Goal: Task Accomplishment & Management: Manage account settings

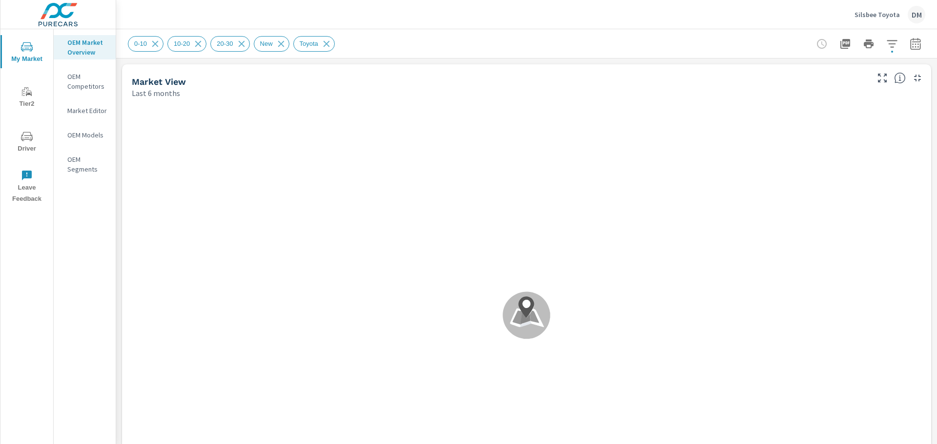
click at [882, 13] on p "Silsbee Toyota" at bounding box center [876, 14] width 45 height 9
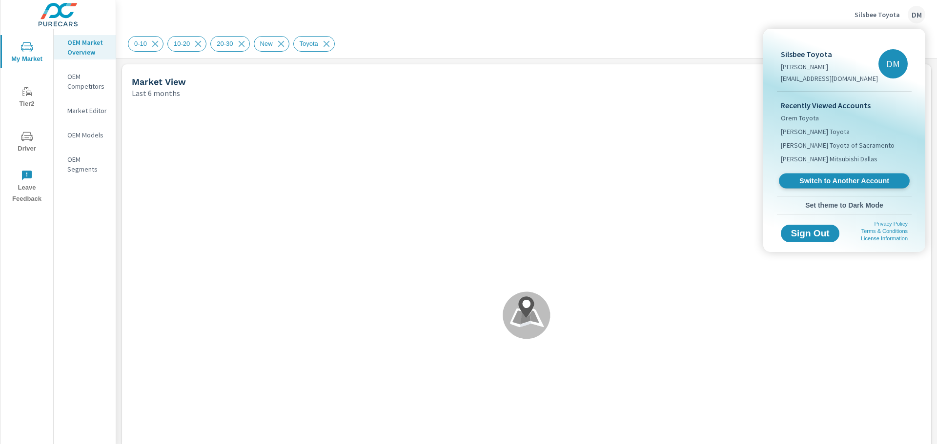
click at [831, 181] on span "Switch to Another Account" at bounding box center [844, 181] width 120 height 9
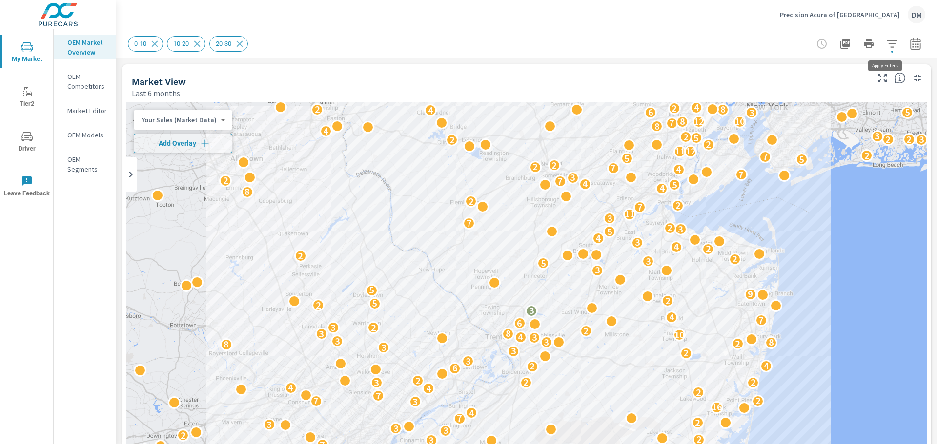
click at [886, 45] on icon "button" at bounding box center [892, 44] width 12 height 12
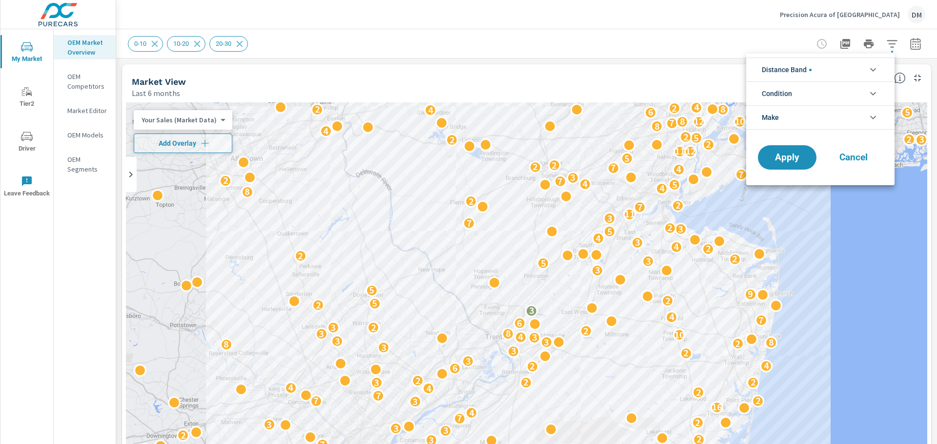
scroll to position [44, 0]
click at [850, 73] on li "Distance Band" at bounding box center [820, 70] width 148 height 24
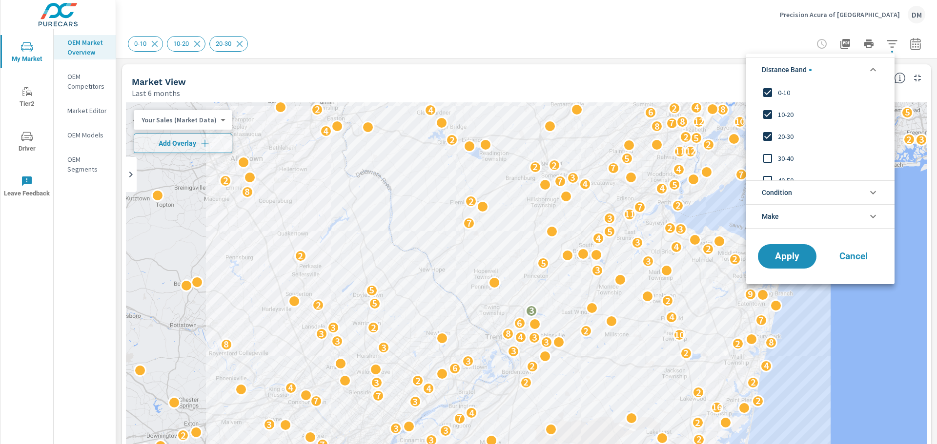
scroll to position [0, 0]
click at [814, 192] on li "Condition" at bounding box center [820, 192] width 148 height 24
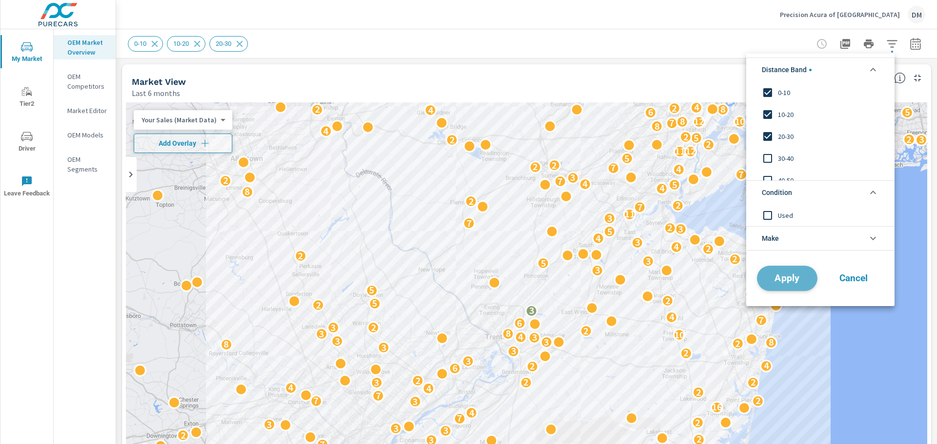
click at [783, 280] on span "Apply" at bounding box center [787, 278] width 40 height 9
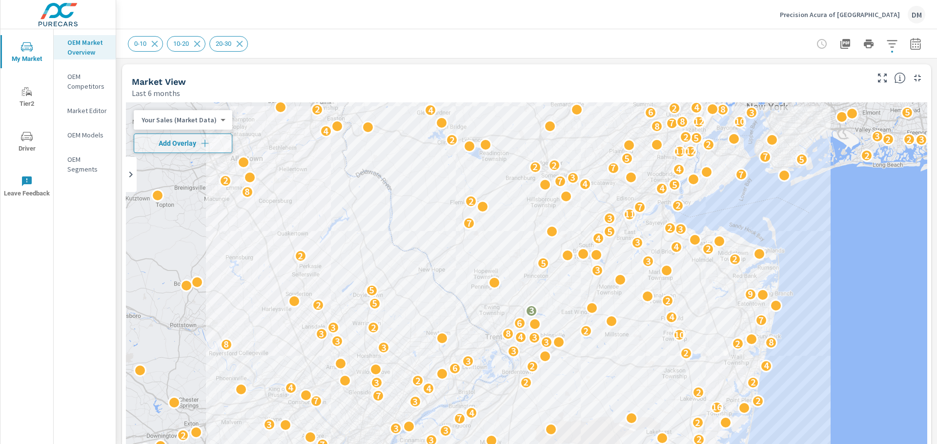
click at [911, 44] on icon "button" at bounding box center [915, 44] width 12 height 12
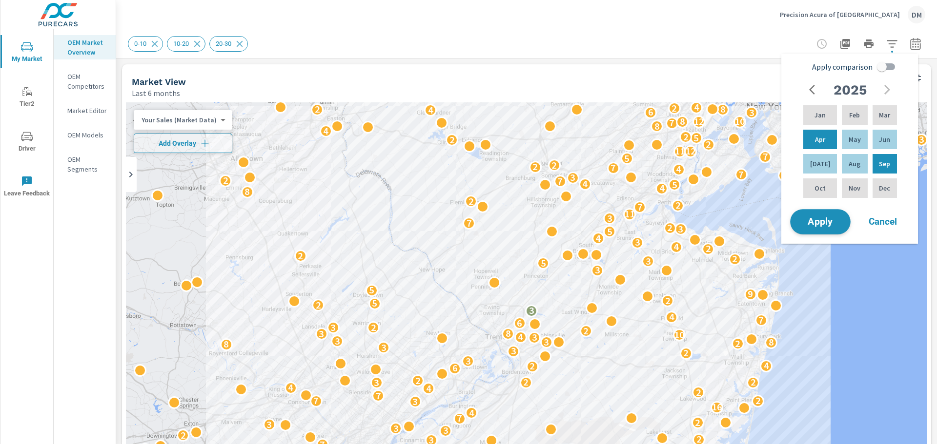
click at [824, 218] on span "Apply" at bounding box center [820, 222] width 40 height 9
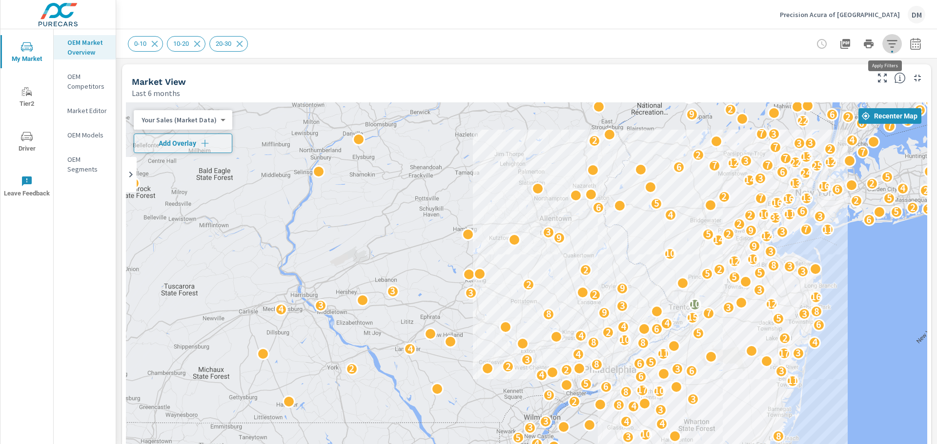
click at [887, 46] on icon "button" at bounding box center [892, 44] width 12 height 12
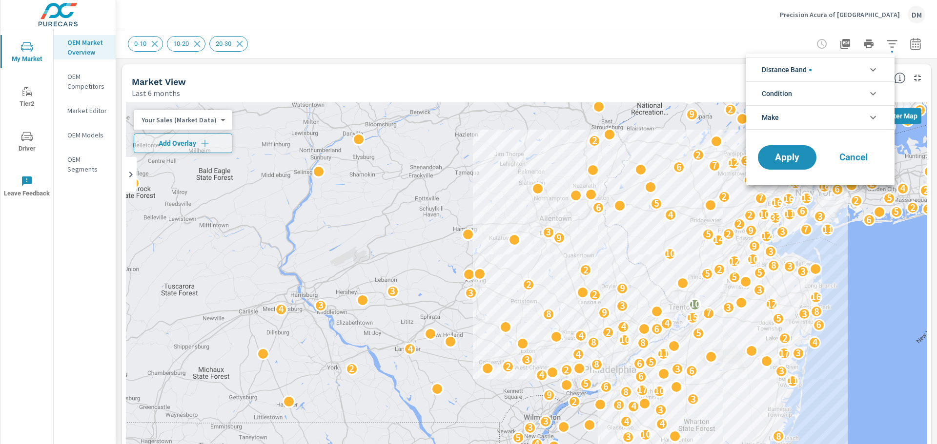
scroll to position [44, 0]
click at [842, 69] on li "Distance Band" at bounding box center [820, 70] width 148 height 24
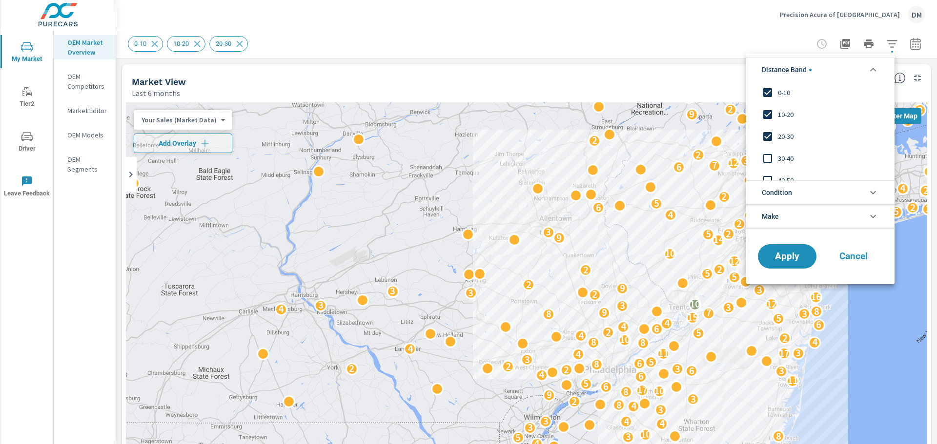
scroll to position [0, 0]
click at [768, 158] on input "filter options" at bounding box center [767, 158] width 20 height 20
click at [766, 178] on input "filter options" at bounding box center [767, 180] width 20 height 20
click at [784, 255] on span "Apply" at bounding box center [787, 256] width 40 height 9
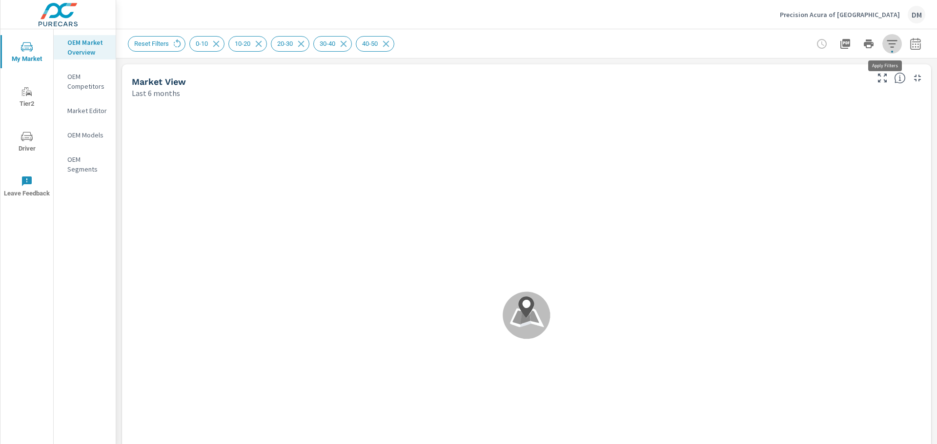
click at [886, 42] on icon "button" at bounding box center [892, 44] width 12 height 12
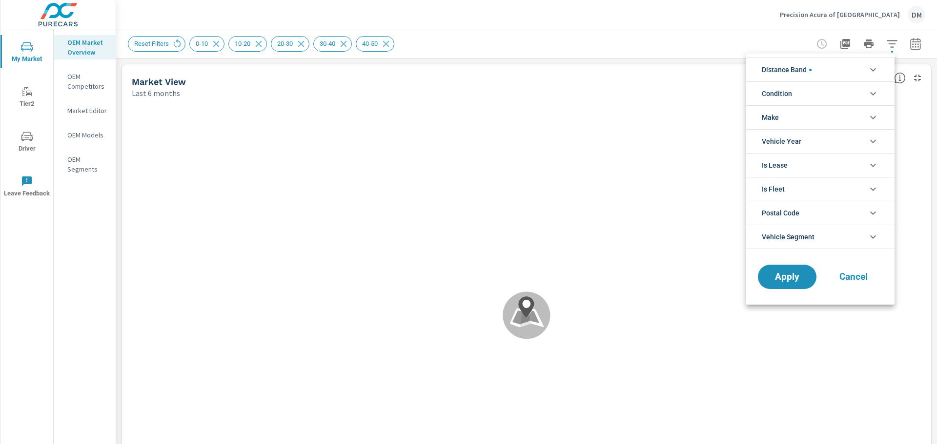
scroll to position [11, 0]
click at [857, 91] on li "Condition" at bounding box center [820, 93] width 148 height 24
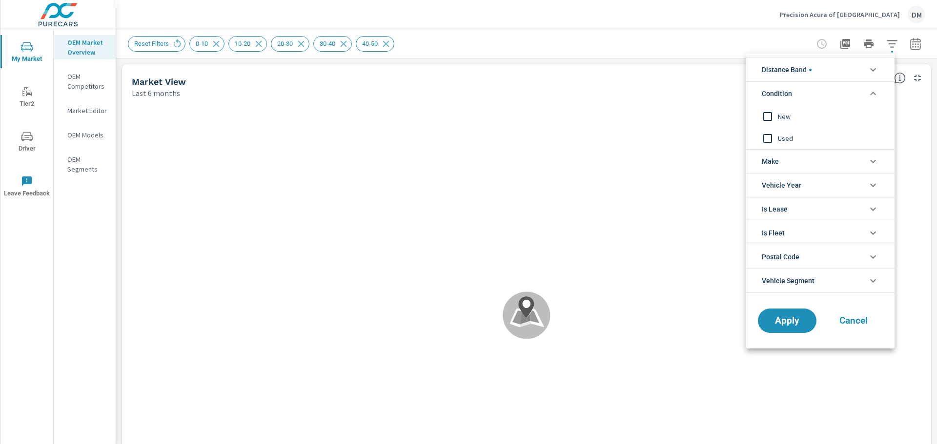
click at [764, 112] on input "filter options" at bounding box center [767, 116] width 20 height 20
click at [791, 160] on li "Make" at bounding box center [820, 161] width 148 height 24
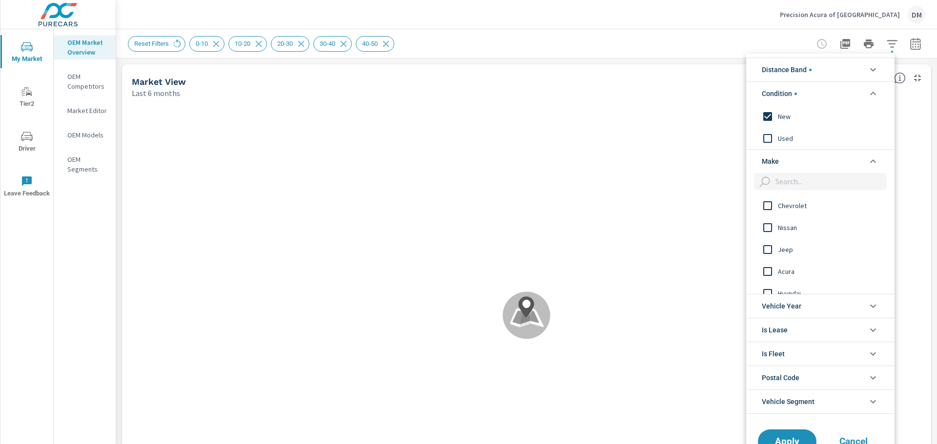
scroll to position [98, 0]
click at [765, 239] on input "filter options" at bounding box center [767, 240] width 20 height 20
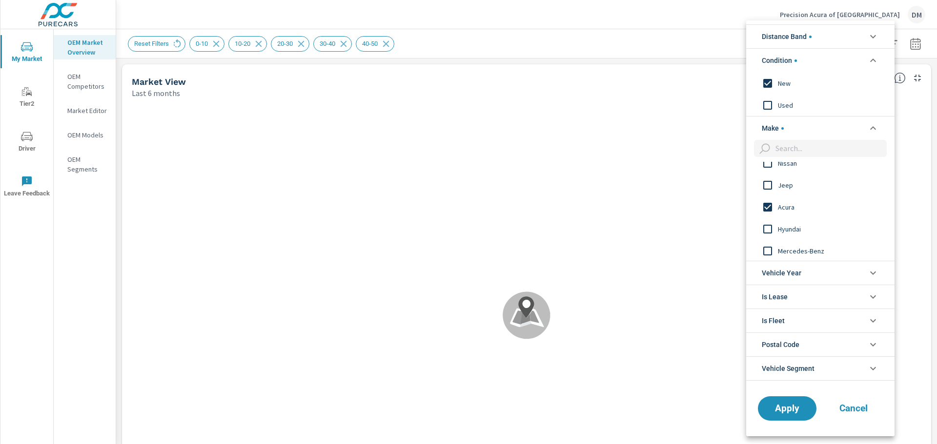
click at [845, 31] on li "Distance Band" at bounding box center [820, 36] width 148 height 24
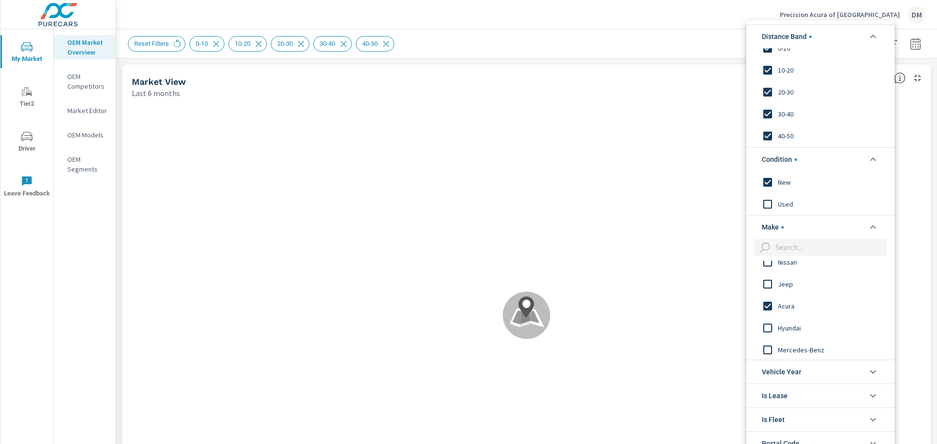
scroll to position [0, 0]
click at [766, 137] on input "filter options" at bounding box center [767, 136] width 20 height 20
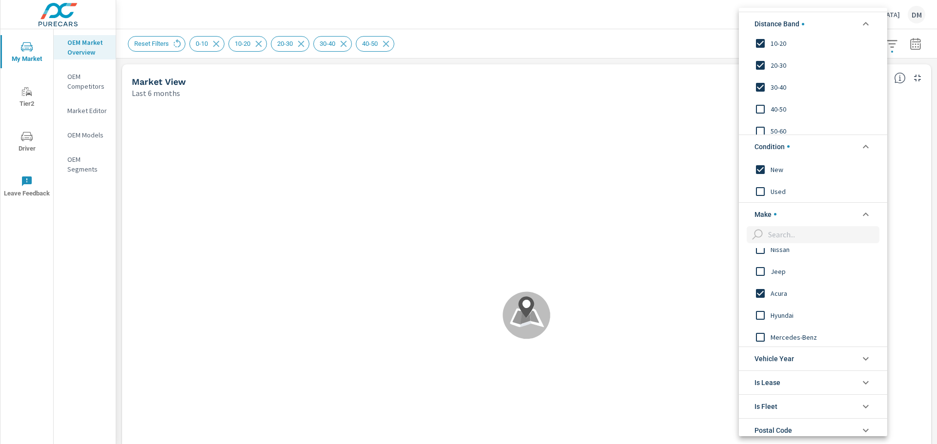
scroll to position [33, 0]
click at [763, 77] on input "filter options" at bounding box center [760, 80] width 20 height 20
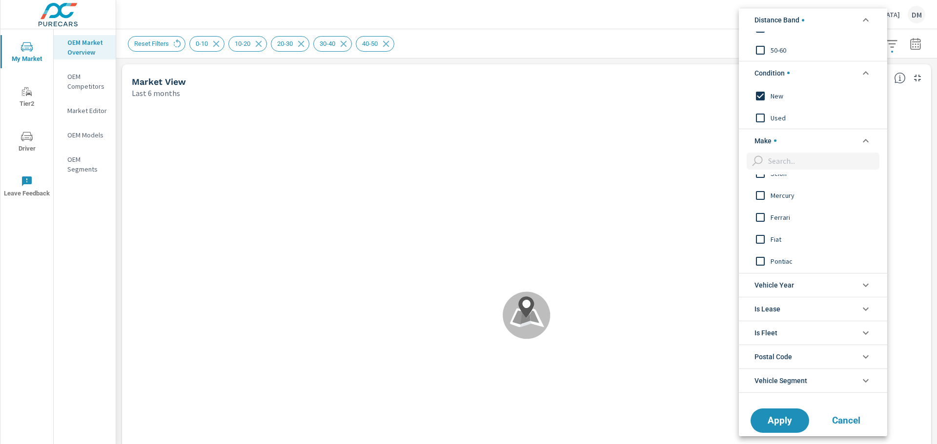
scroll to position [86, 0]
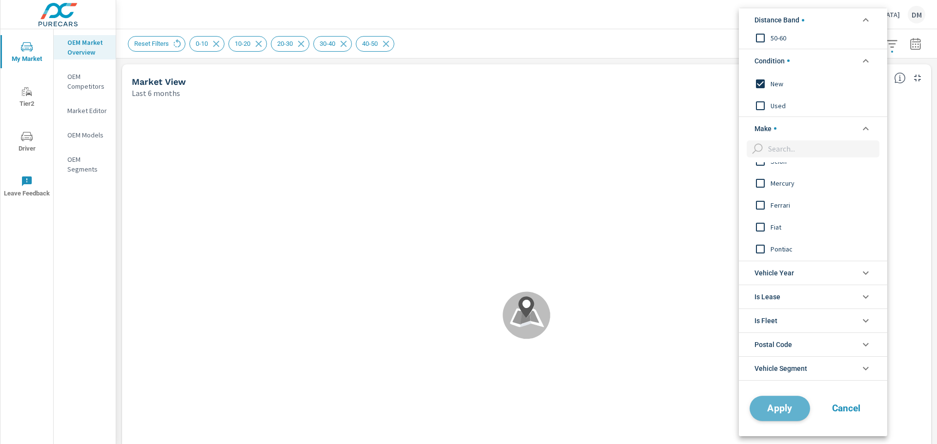
click at [775, 412] on span "Apply" at bounding box center [780, 408] width 40 height 9
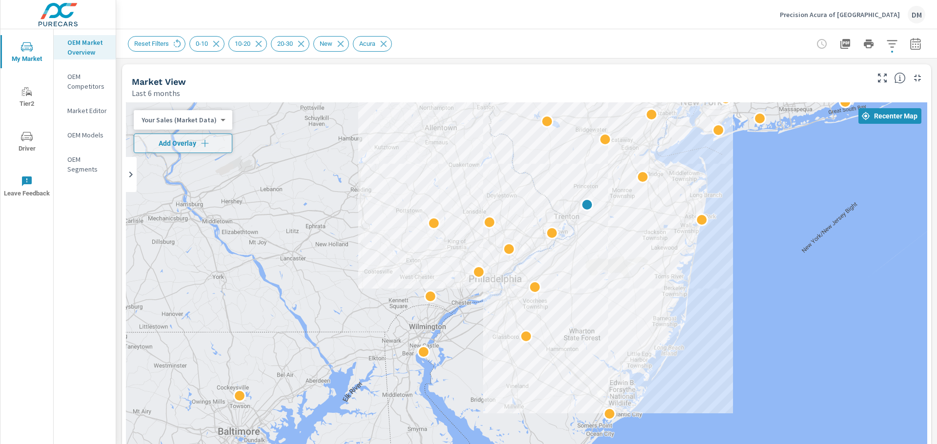
drag, startPoint x: 870, startPoint y: 360, endPoint x: 755, endPoint y: 269, distance: 146.2
click at [214, 121] on body "My Market Tier2 Driver Leave Feedback OEM Market Overview OEM Competitors Marke…" at bounding box center [468, 222] width 937 height 444
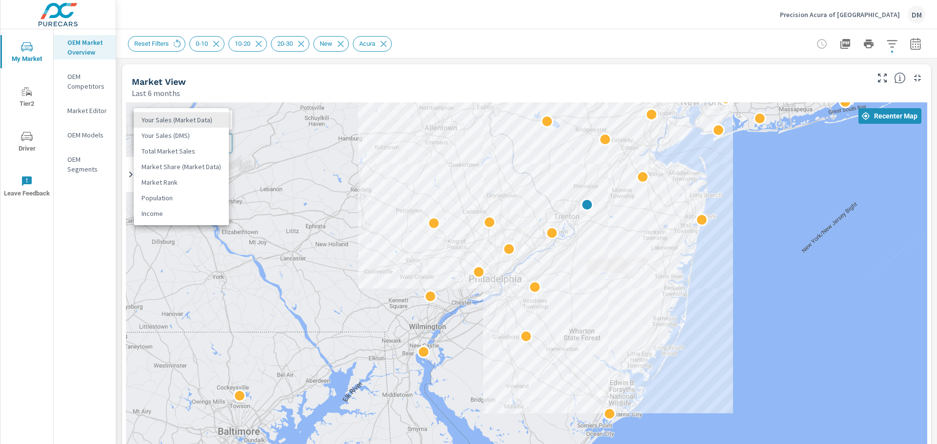
click at [199, 149] on li "Total Market Sales" at bounding box center [181, 151] width 95 height 16
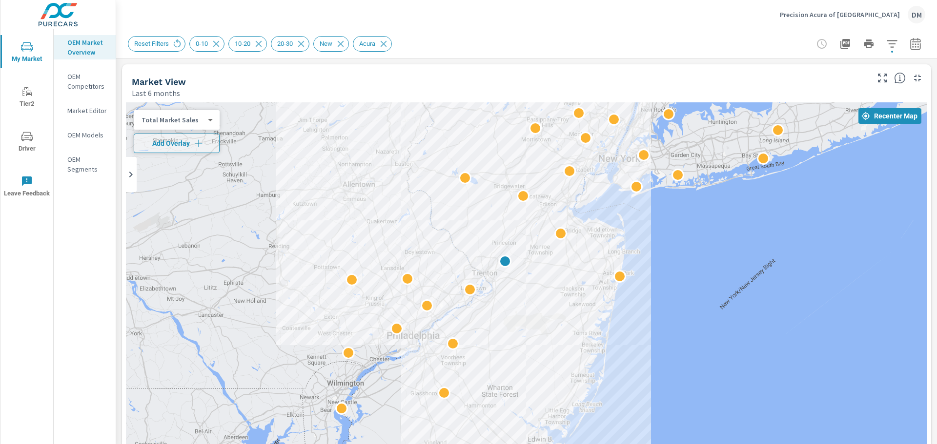
drag, startPoint x: 797, startPoint y: 300, endPoint x: 712, endPoint y: 358, distance: 103.1
click at [712, 358] on div at bounding box center [526, 300] width 801 height 396
click at [196, 144] on icon "button" at bounding box center [199, 144] width 10 height 10
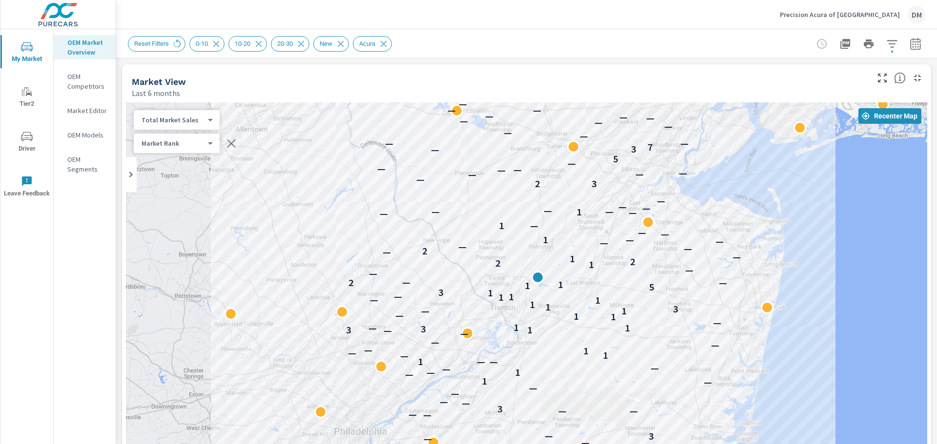
drag, startPoint x: 669, startPoint y: 281, endPoint x: 994, endPoint y: 339, distance: 330.5
click at [936, 339] on html "My Market Tier2 Driver Leave Feedback OEM Market Overview OEM Competitors Marke…" at bounding box center [468, 222] width 937 height 444
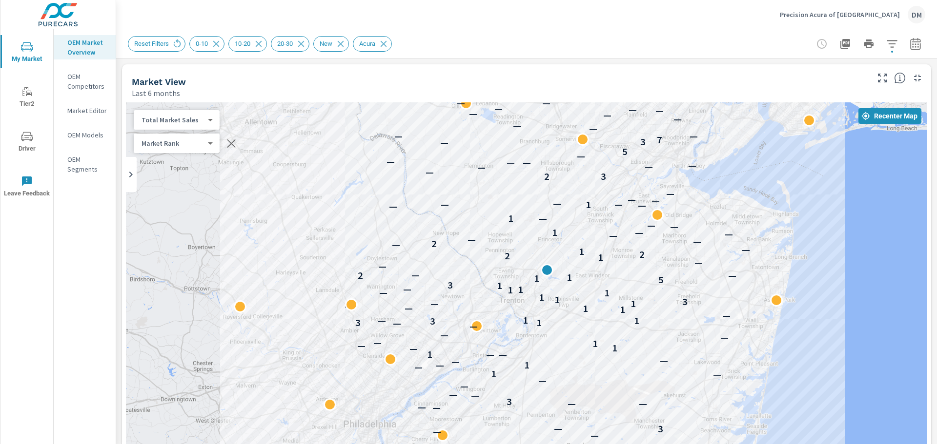
drag, startPoint x: 818, startPoint y: 334, endPoint x: 828, endPoint y: 327, distance: 13.0
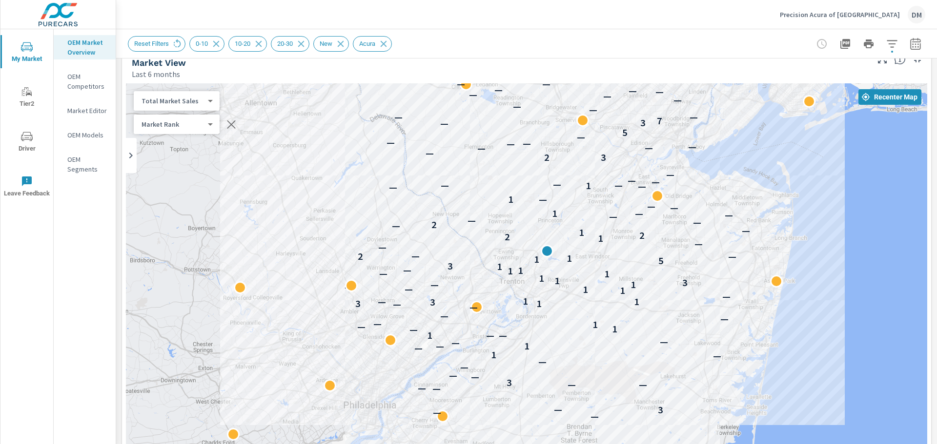
scroll to position [16, 0]
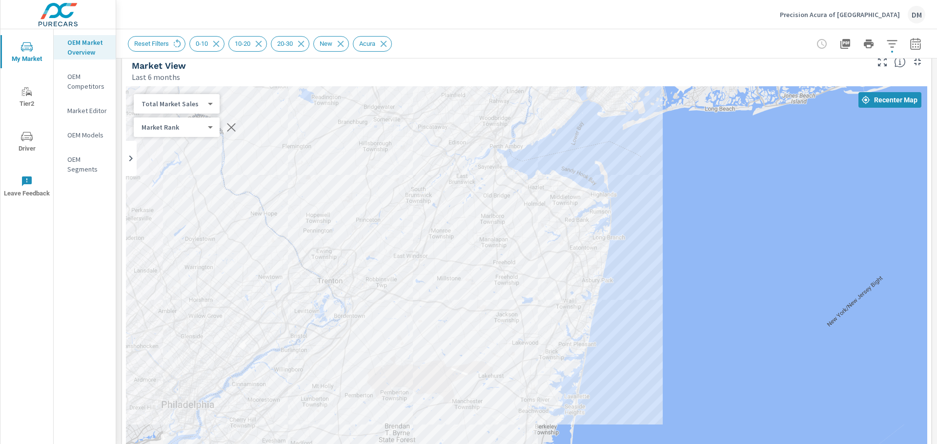
drag, startPoint x: 828, startPoint y: 278, endPoint x: 645, endPoint y: 278, distance: 183.4
click at [645, 279] on div "— — 3 — — — — — 3 — — — — — 1 — — 1 — — — 1 — — 1 — 1 — — — — — 3 1 3 — 1 1 — 1…" at bounding box center [526, 284] width 801 height 396
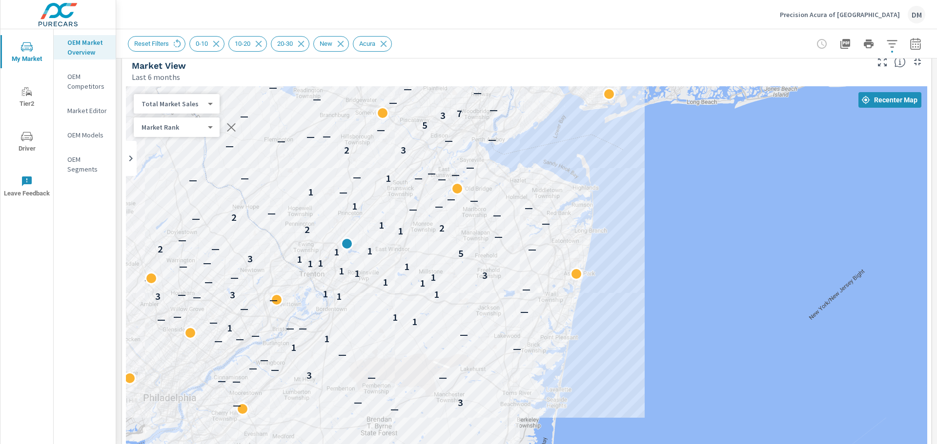
drag, startPoint x: 707, startPoint y: 255, endPoint x: 688, endPoint y: 245, distance: 21.6
click at [688, 245] on div "— — 3 — — — — — 3 — — — — — 1 — — 1 — — — 1 — — 1 — 1 — — — — — 3 1 3 — 1 1 — 1…" at bounding box center [526, 284] width 801 height 396
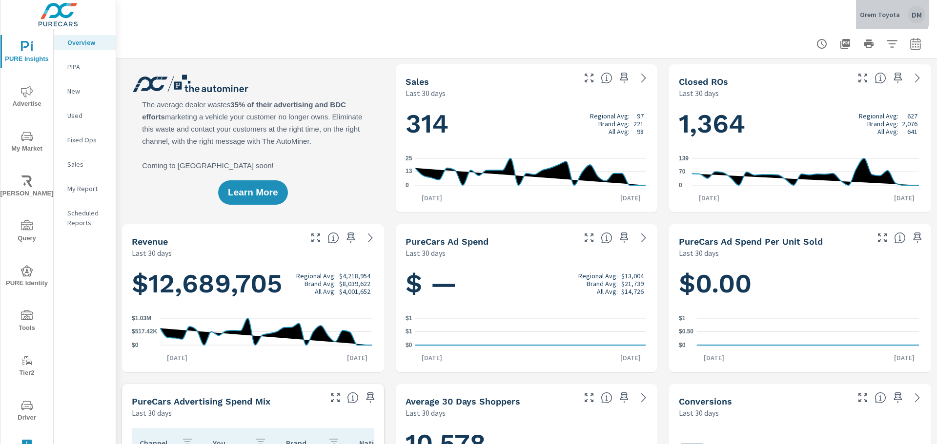
click at [887, 10] on p "Orem Toyota" at bounding box center [880, 14] width 40 height 9
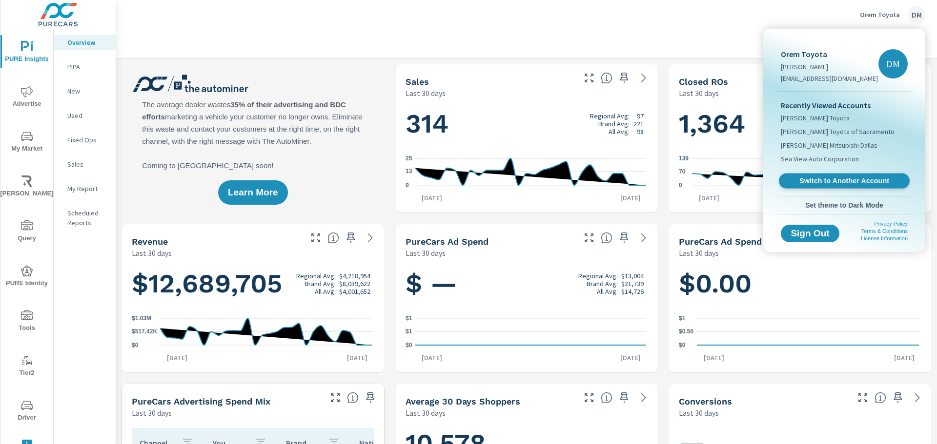
click at [830, 183] on span "Switch to Another Account" at bounding box center [844, 181] width 120 height 9
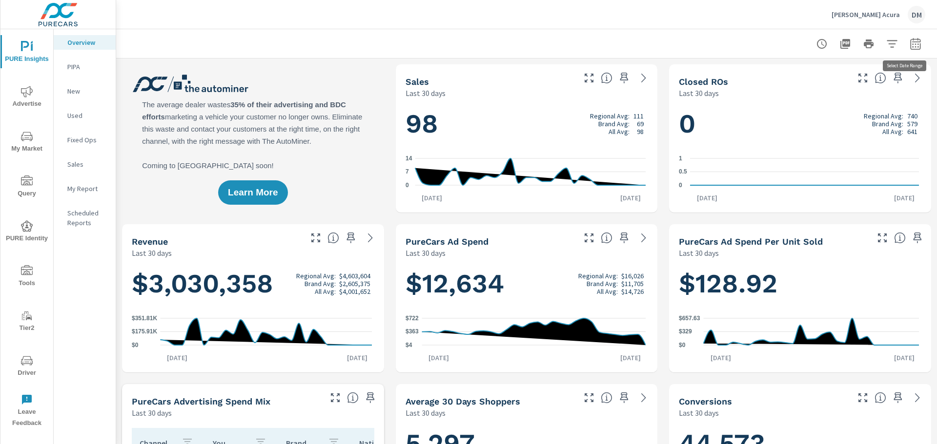
click at [909, 44] on icon "button" at bounding box center [915, 44] width 12 height 12
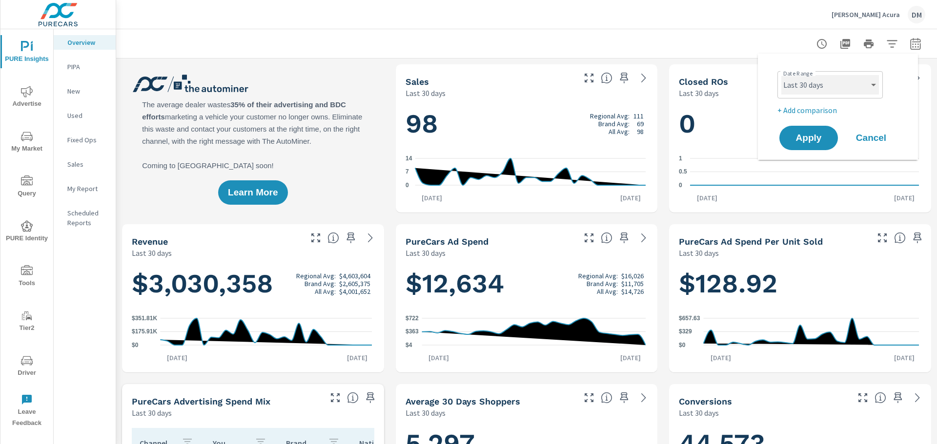
click at [867, 80] on select "Custom [DATE] Last week Last 7 days Last 14 days Last 30 days Last 45 days Last…" at bounding box center [830, 85] width 98 height 20
click at [781, 75] on select "Custom [DATE] Last week Last 7 days Last 14 days Last 30 days Last 45 days Last…" at bounding box center [830, 85] width 98 height 20
select select "Last 60 days"
click at [820, 149] on button "Apply" at bounding box center [808, 137] width 60 height 25
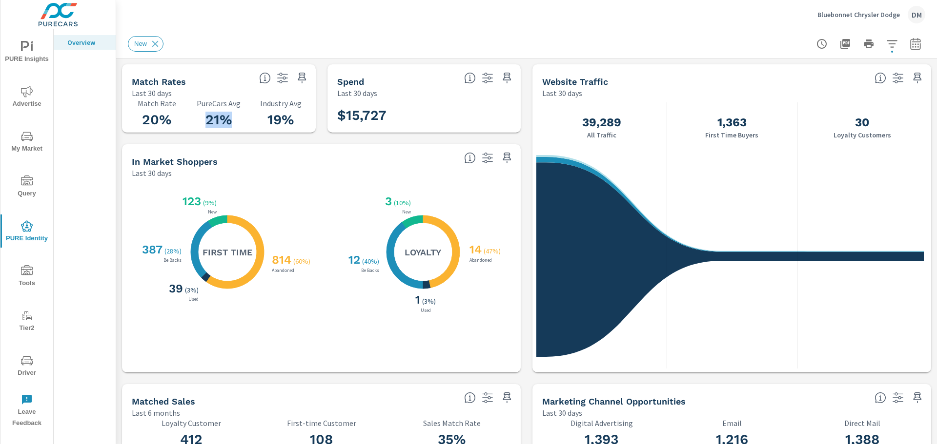
drag, startPoint x: 233, startPoint y: 118, endPoint x: 188, endPoint y: 114, distance: 45.5
click at [198, 119] on h3 "21%" at bounding box center [219, 120] width 50 height 17
drag, startPoint x: 179, startPoint y: 118, endPoint x: 145, endPoint y: 120, distance: 33.2
click at [145, 120] on h3 "20%" at bounding box center [157, 120] width 50 height 17
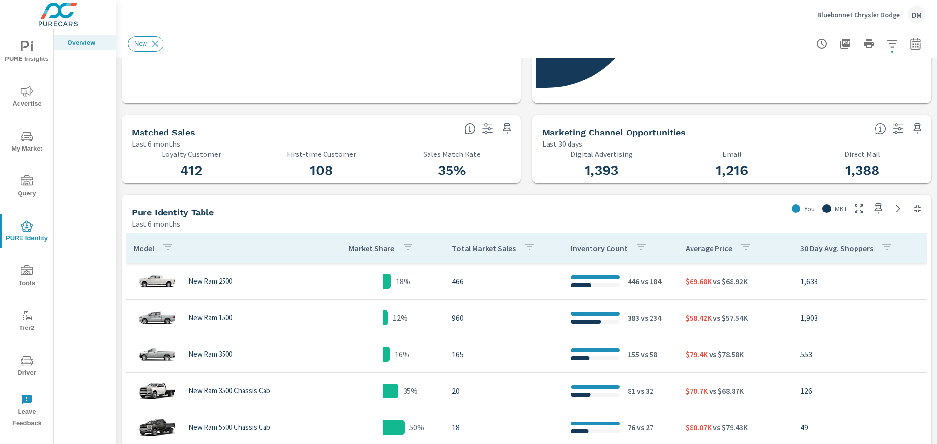
scroll to position [293, 0]
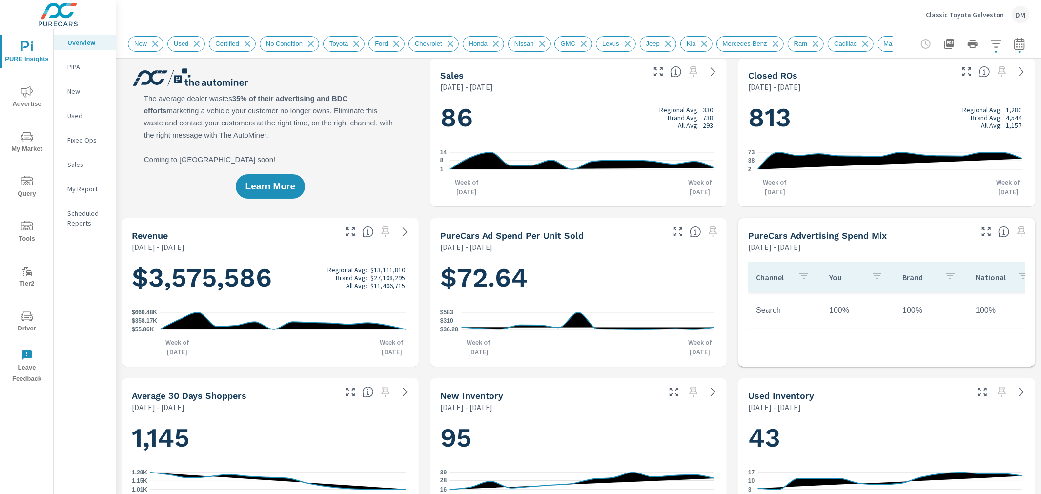
scroll to position [8, 0]
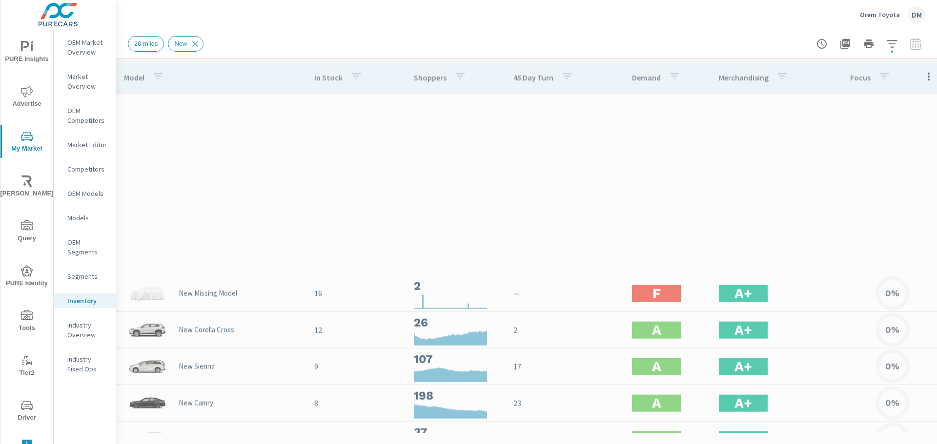
scroll to position [366, 0]
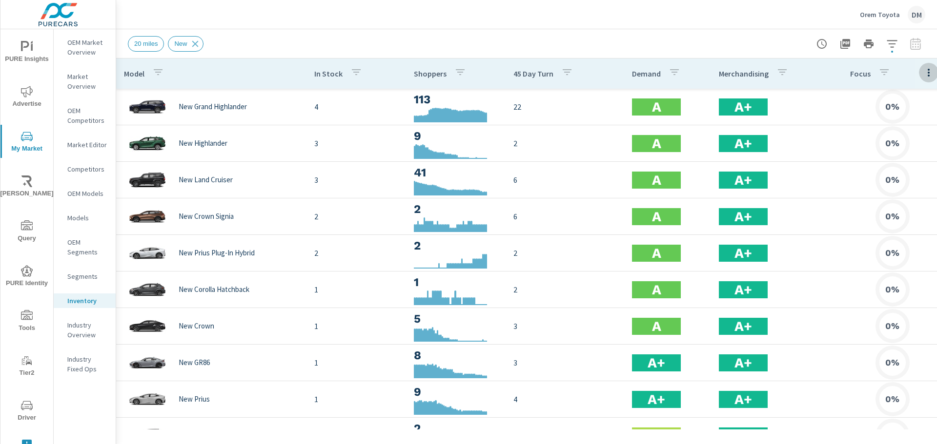
click at [926, 77] on icon "button" at bounding box center [928, 73] width 12 height 12
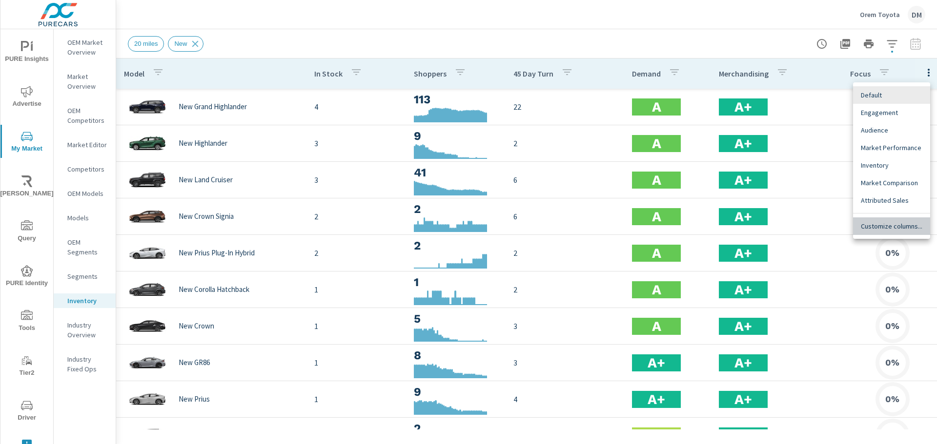
click at [897, 227] on span "Customize columns..." at bounding box center [891, 226] width 61 height 10
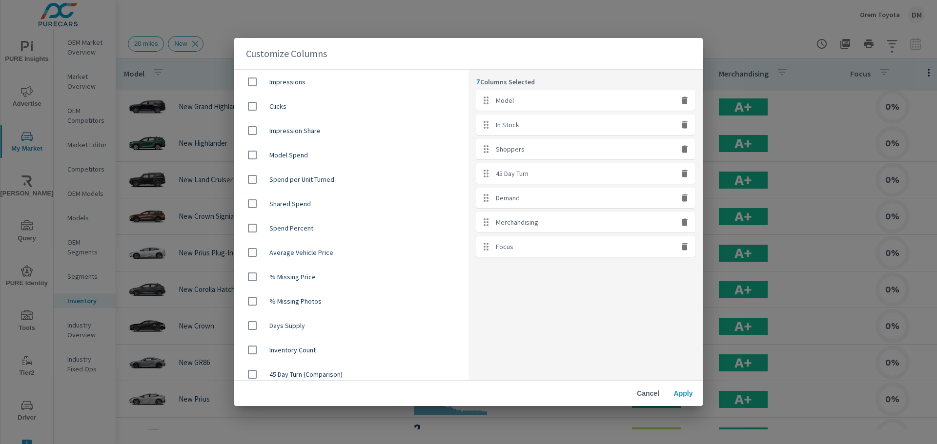
scroll to position [683, 0]
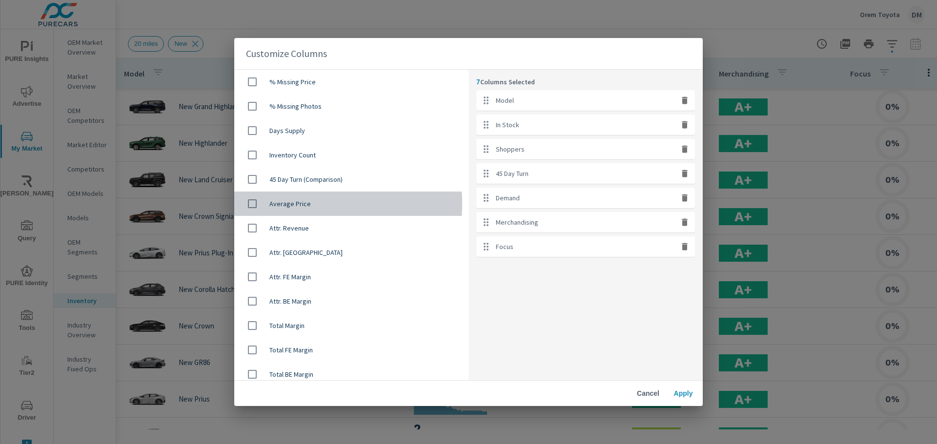
click at [253, 203] on input "checkbox" at bounding box center [252, 204] width 20 height 20
checkbox input "true"
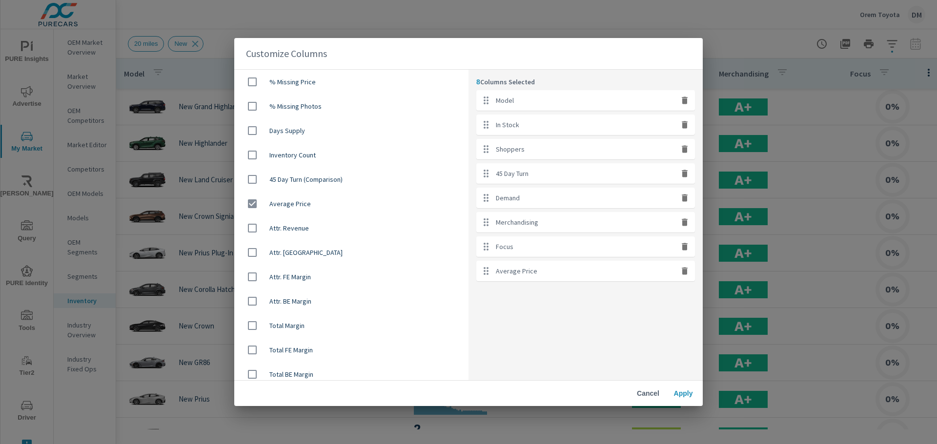
click at [686, 393] on span "Apply" at bounding box center [682, 393] width 23 height 9
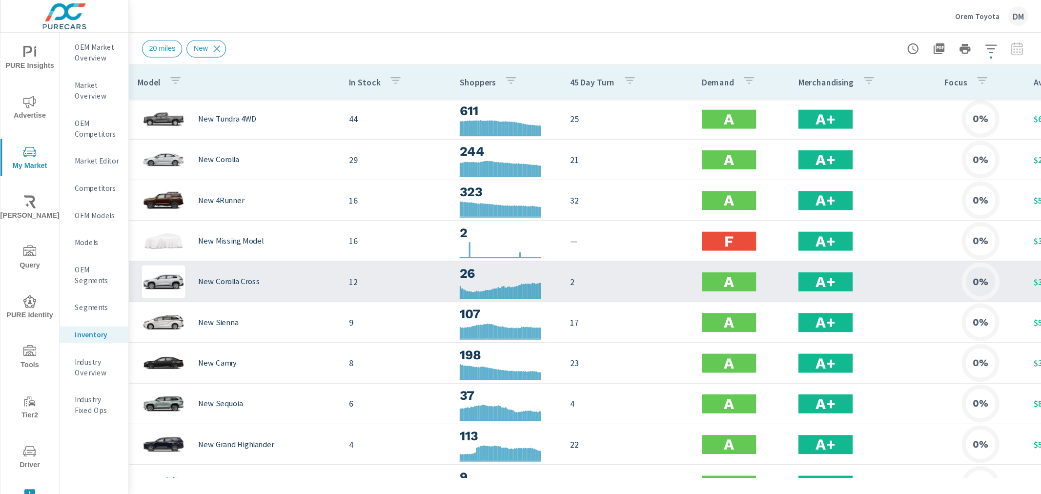
scroll to position [73, 0]
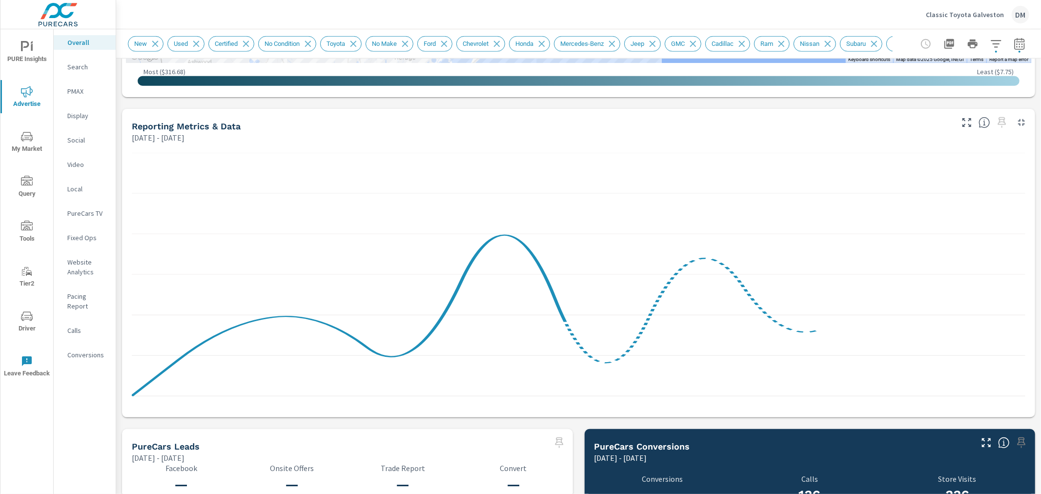
scroll to position [670, 0]
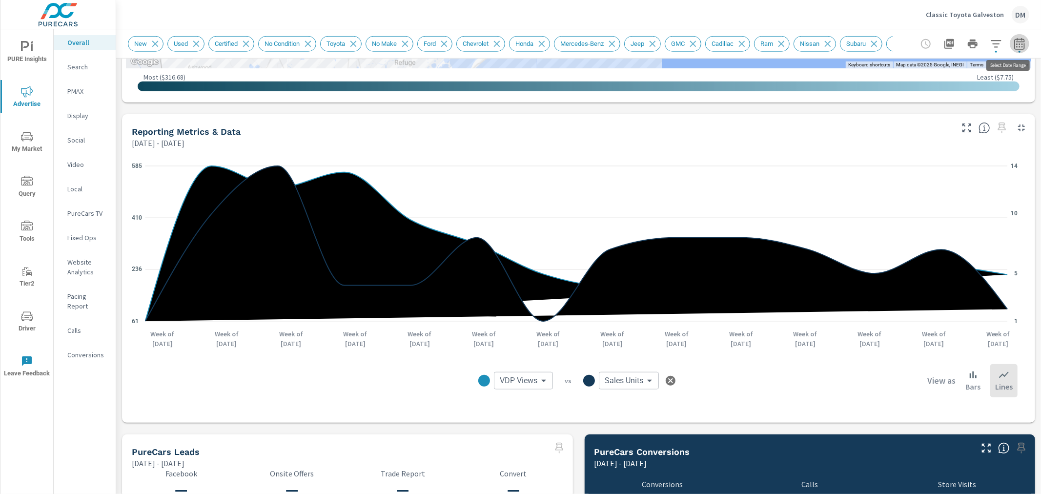
click at [936, 47] on icon "button" at bounding box center [1019, 44] width 12 height 12
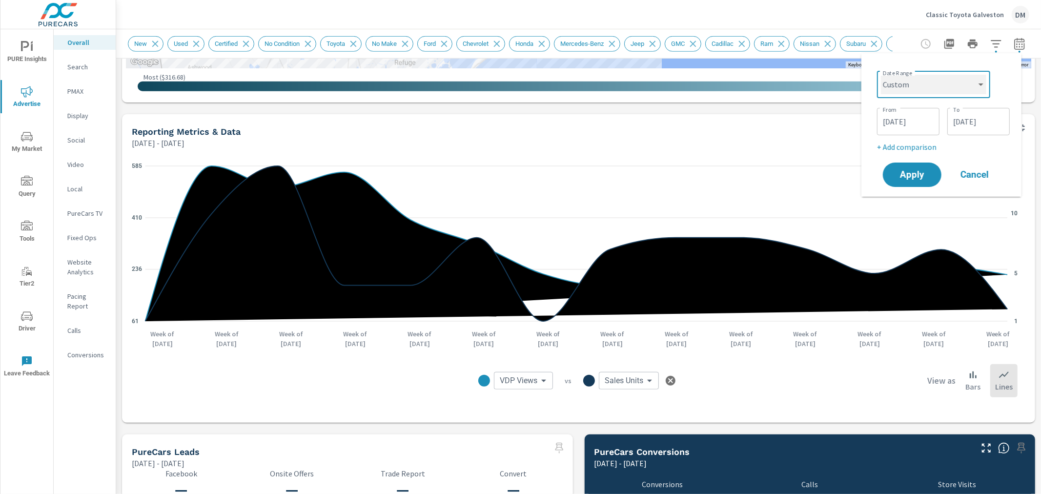
click at [936, 80] on select "Custom Yesterday Last week Last 7 days Last 14 days Last 30 days Last 45 days L…" at bounding box center [933, 85] width 105 height 20
click at [881, 75] on select "Custom Yesterday Last week Last 7 days Last 14 days Last 30 days Last 45 days L…" at bounding box center [933, 85] width 105 height 20
select select "Last 30 days"
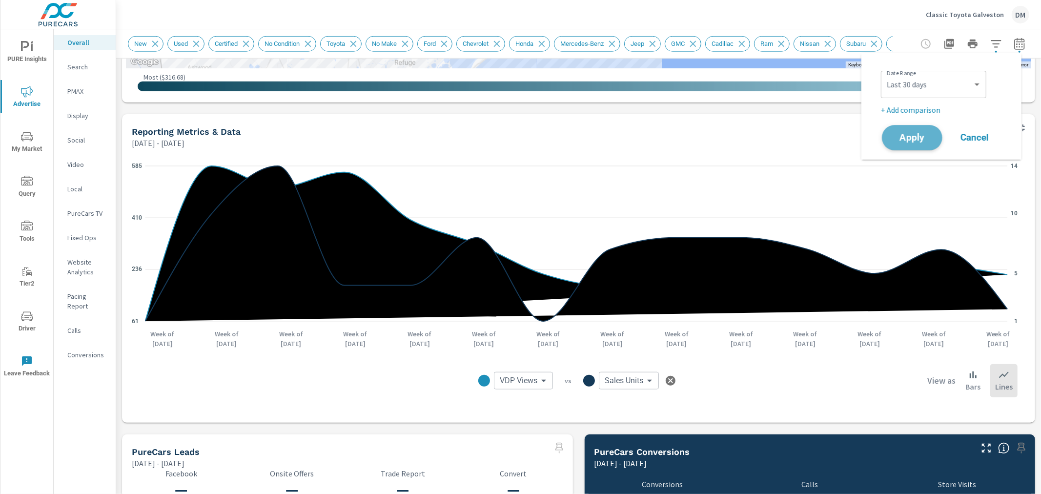
click at [918, 135] on span "Apply" at bounding box center [912, 137] width 40 height 9
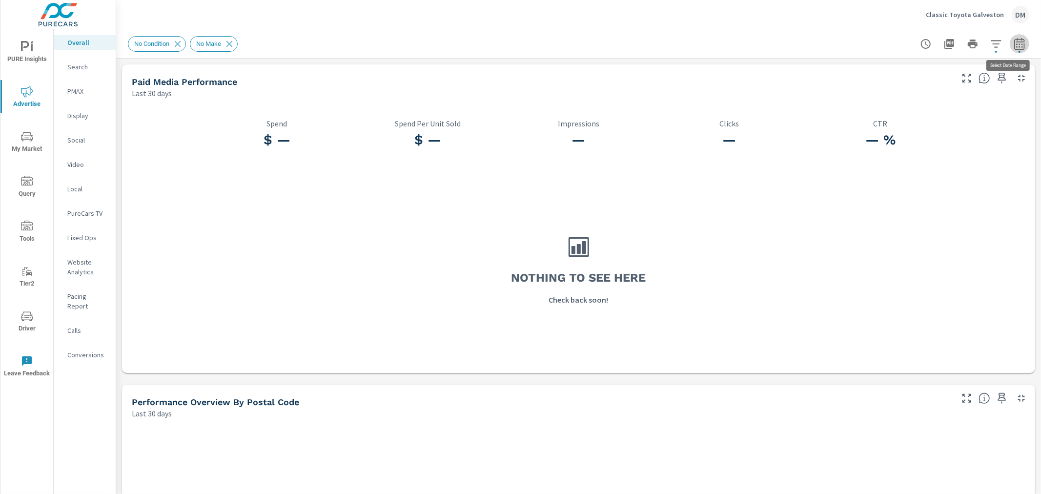
click at [936, 47] on icon "button" at bounding box center [1019, 44] width 12 height 12
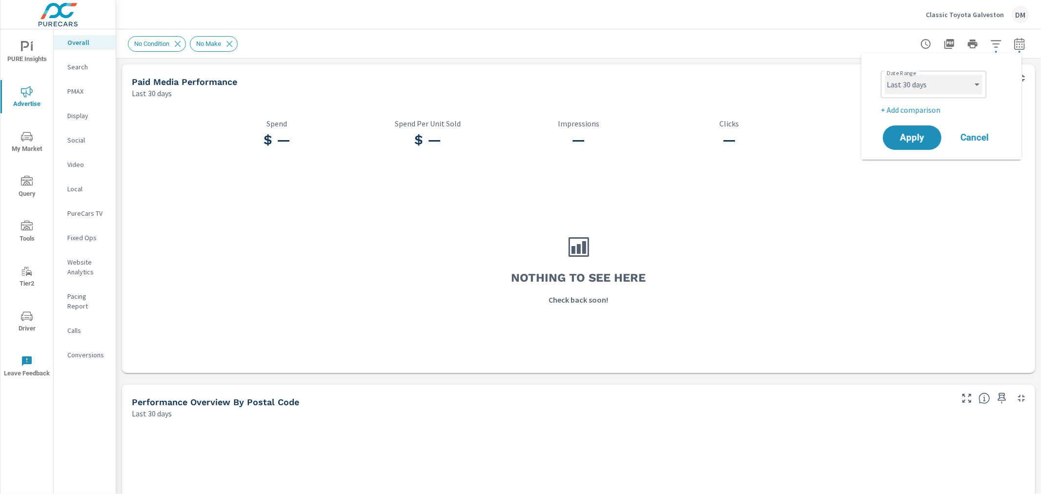
click at [936, 86] on select "Custom Yesterday Last week Last 7 days Last 14 days Last 30 days Last 45 days L…" at bounding box center [933, 85] width 98 height 20
click at [884, 75] on select "Custom Yesterday Last week Last 7 days Last 14 days Last 30 days Last 45 days L…" at bounding box center [933, 85] width 98 height 20
select select "Last 180 days"
click at [910, 139] on span "Apply" at bounding box center [912, 137] width 40 height 9
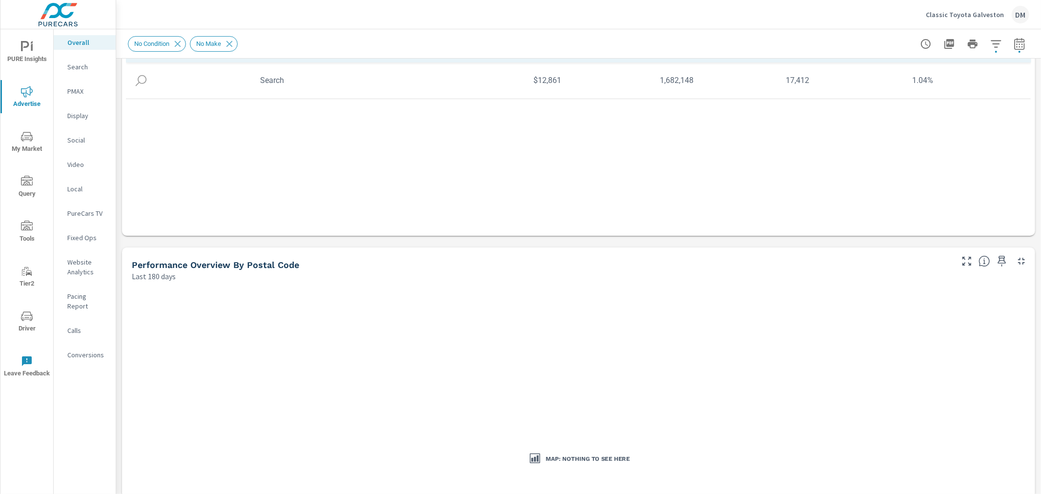
scroll to position [139, 0]
click at [231, 44] on icon at bounding box center [229, 44] width 11 height 11
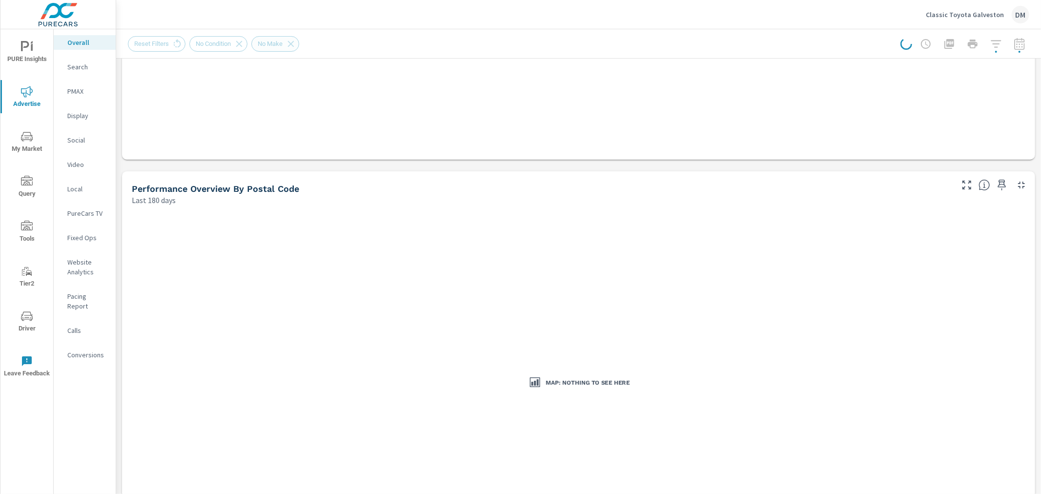
scroll to position [260, 0]
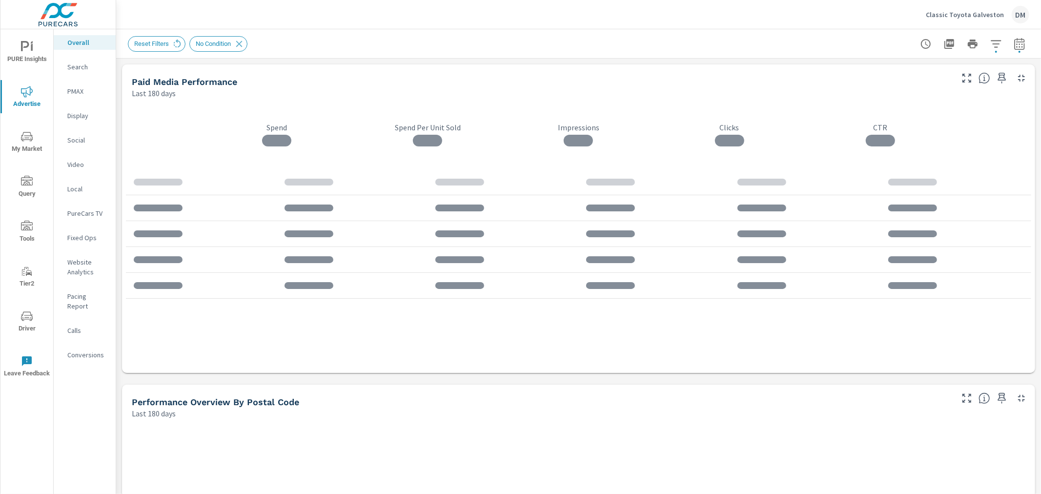
drag, startPoint x: 1035, startPoint y: 111, endPoint x: 1050, endPoint y: 160, distance: 51.5
click at [936, 160] on html "PURE Insights Advertise My Market Query Tools Tier2 Driver Leave Feedback Overa…" at bounding box center [520, 247] width 1041 height 494
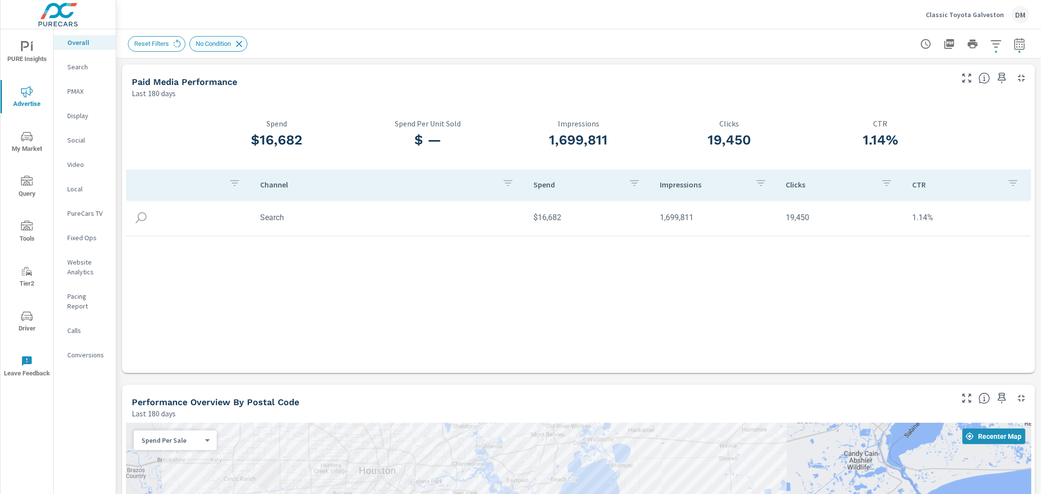
click at [238, 44] on icon at bounding box center [239, 44] width 11 height 11
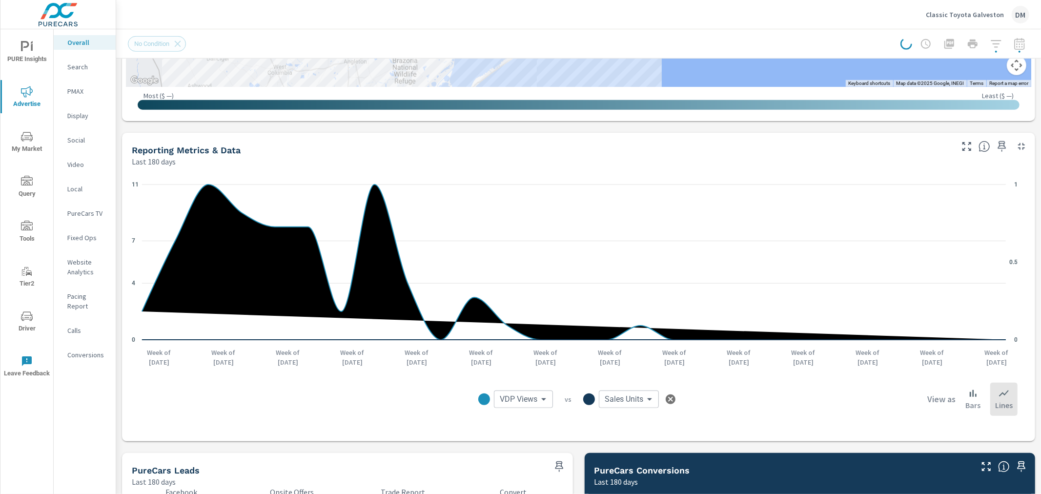
scroll to position [664, 0]
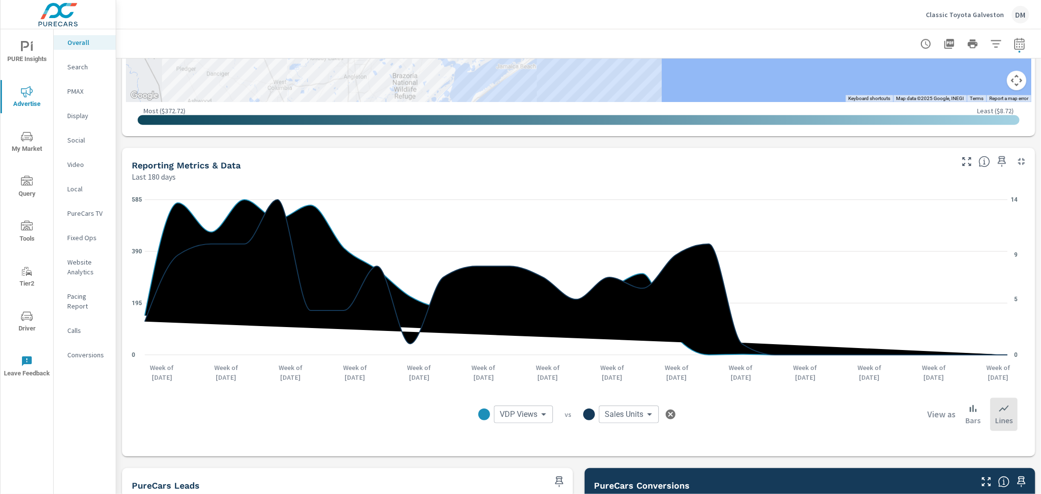
scroll to position [633, 0]
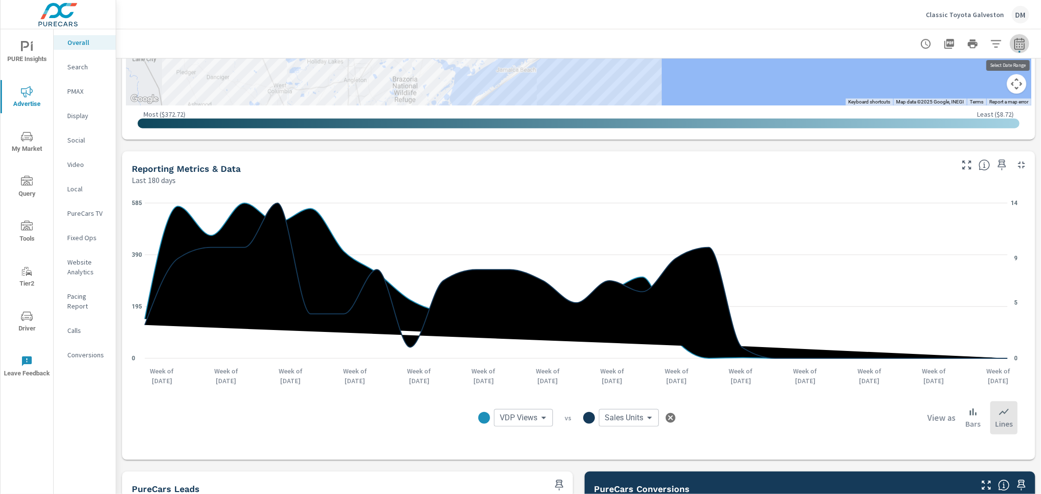
click at [936, 40] on icon "button" at bounding box center [1019, 44] width 10 height 12
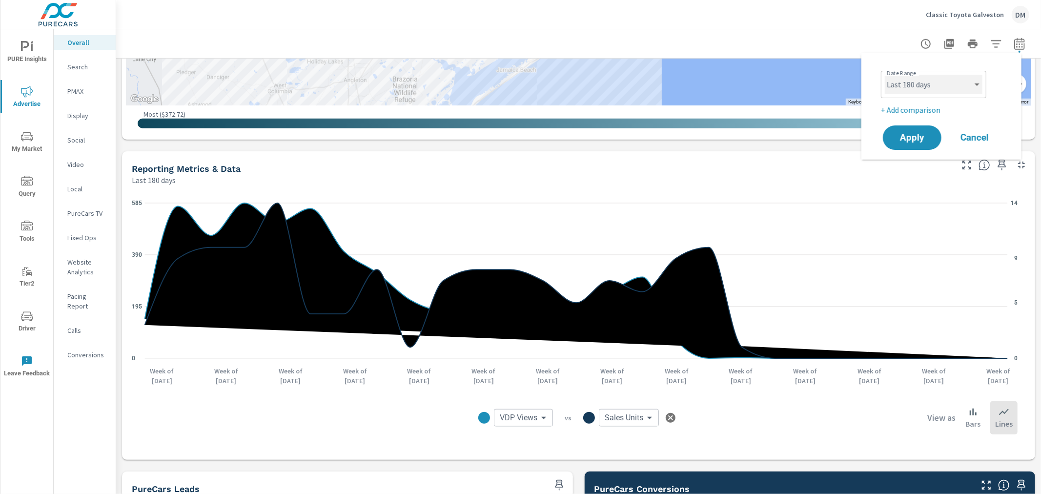
click at [936, 84] on select "Custom Yesterday Last week Last 7 days Last 14 days Last 30 days Last 45 days L…" at bounding box center [933, 85] width 98 height 20
click at [884, 75] on select "Custom Yesterday Last week Last 7 days Last 14 days Last 30 days Last 45 days L…" at bounding box center [933, 85] width 98 height 20
select select "custom"
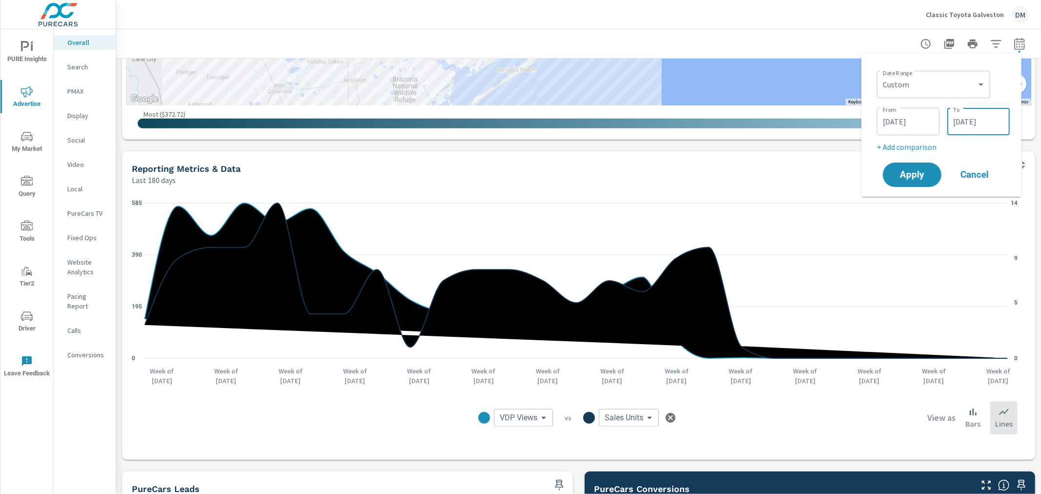
click at [936, 119] on input "10/07/2025" at bounding box center [978, 122] width 55 height 20
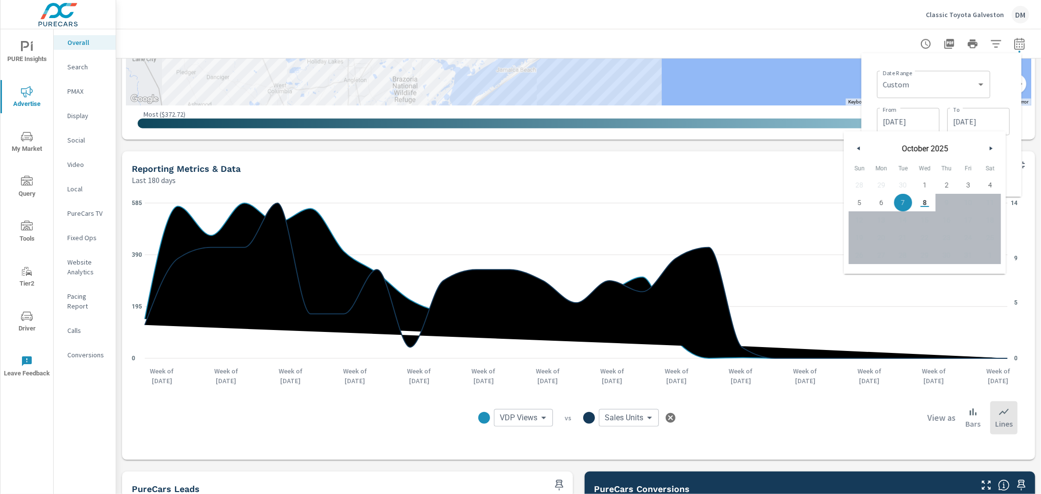
click at [860, 149] on button "button" at bounding box center [859, 148] width 12 height 12
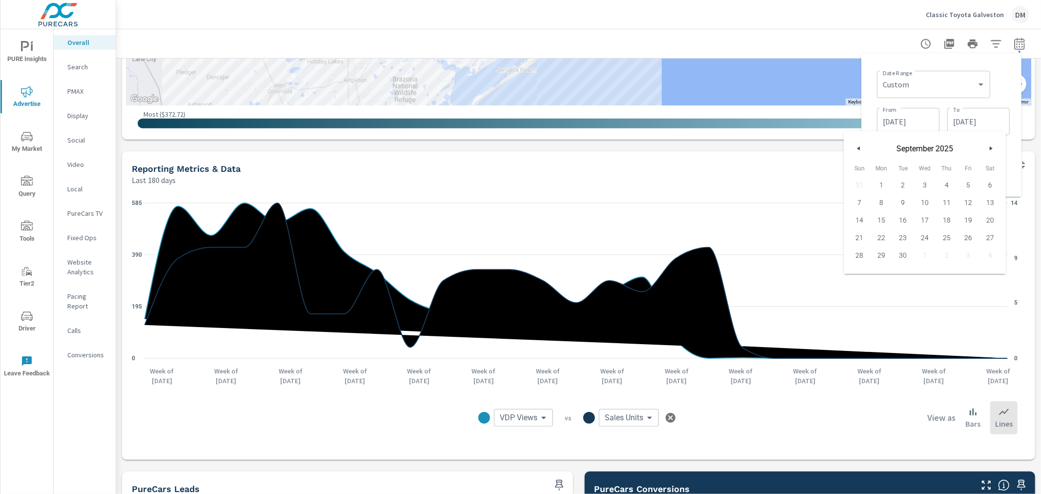
click at [860, 149] on button "button" at bounding box center [859, 148] width 12 height 12
click at [936, 236] on span "22" at bounding box center [946, 237] width 22 height 13
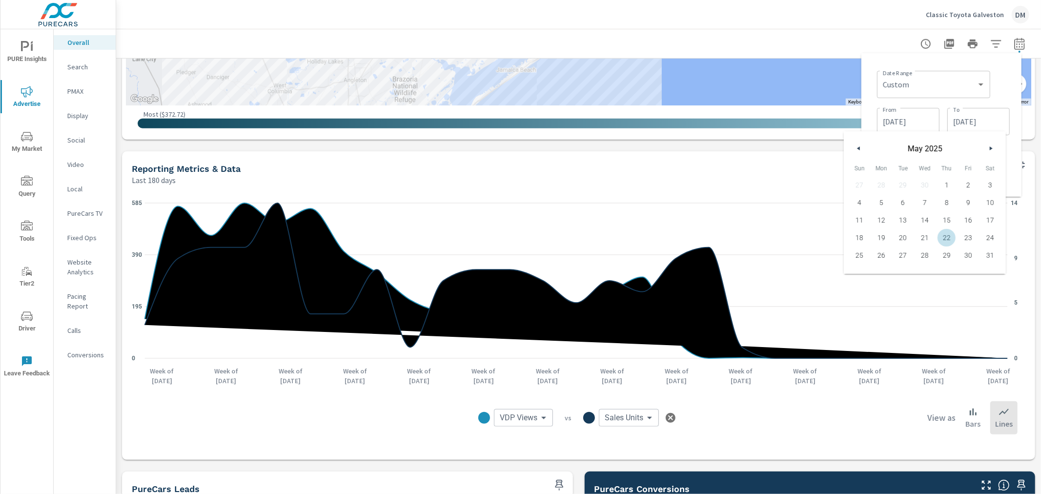
type input "05/22/2025"
click at [936, 69] on div "Date Range Custom Yesterday Last week Last 7 days Last 14 days Last 30 days Las…" at bounding box center [943, 83] width 133 height 33
click at [908, 175] on span "Apply" at bounding box center [912, 174] width 40 height 9
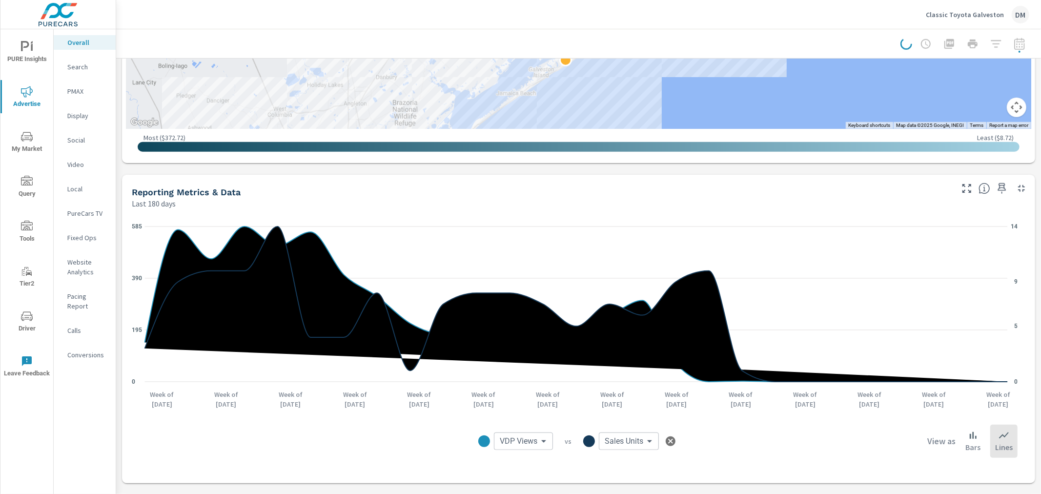
scroll to position [611, 0]
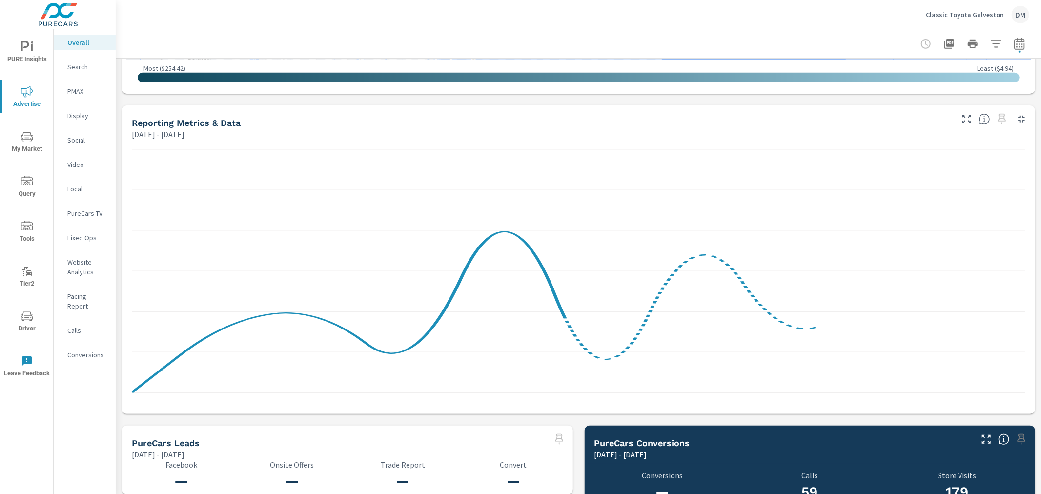
scroll to position [676, 0]
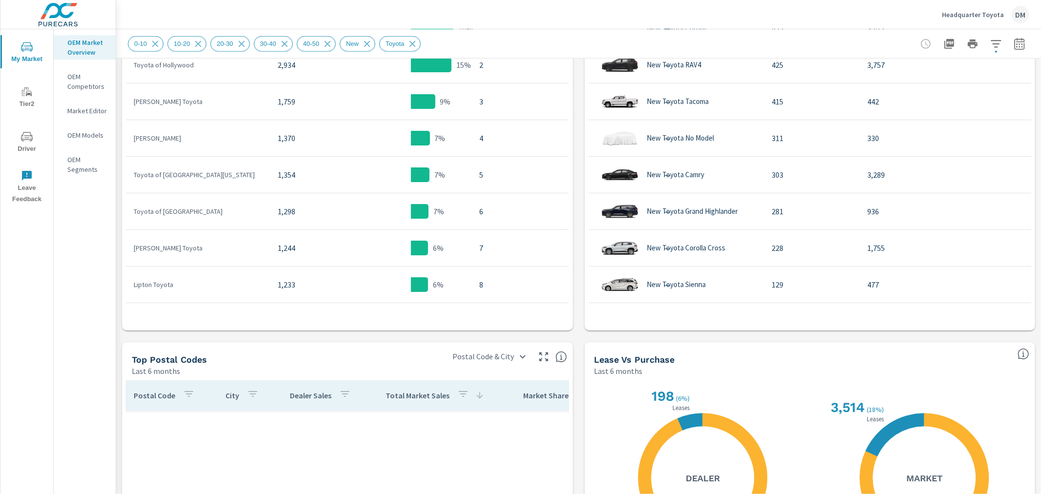
scroll to position [768, 0]
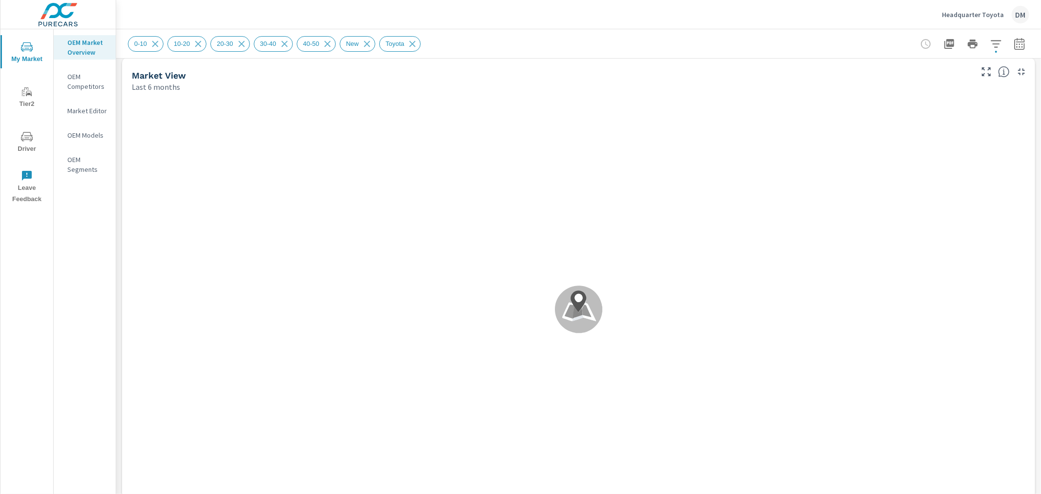
scroll to position [5, 0]
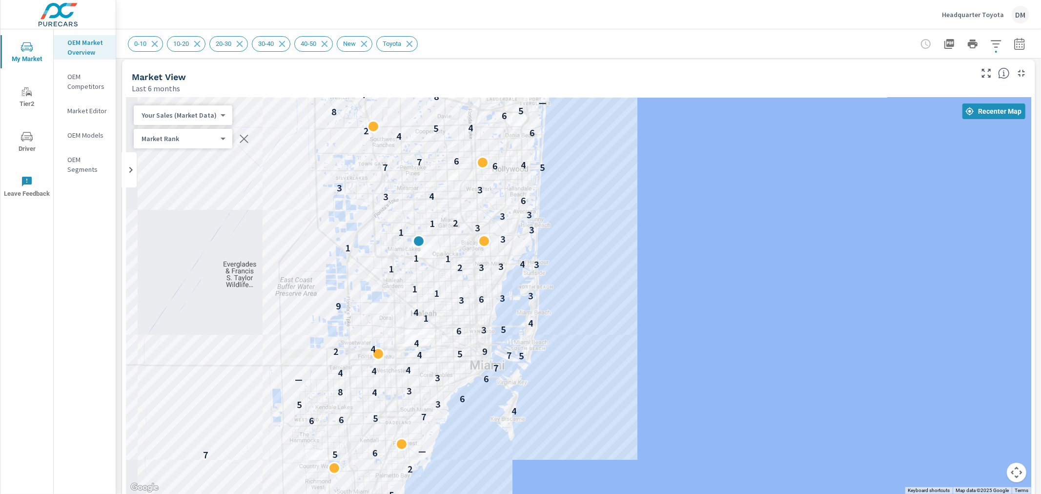
drag, startPoint x: 897, startPoint y: 299, endPoint x: 630, endPoint y: 261, distance: 269.4
click at [206, 118] on body "My Market Tier2 Driver Leave Feedback OEM Market Overview OEM Competitors Marke…" at bounding box center [520, 247] width 1041 height 494
click at [182, 148] on li "Total Market Sales" at bounding box center [181, 147] width 95 height 16
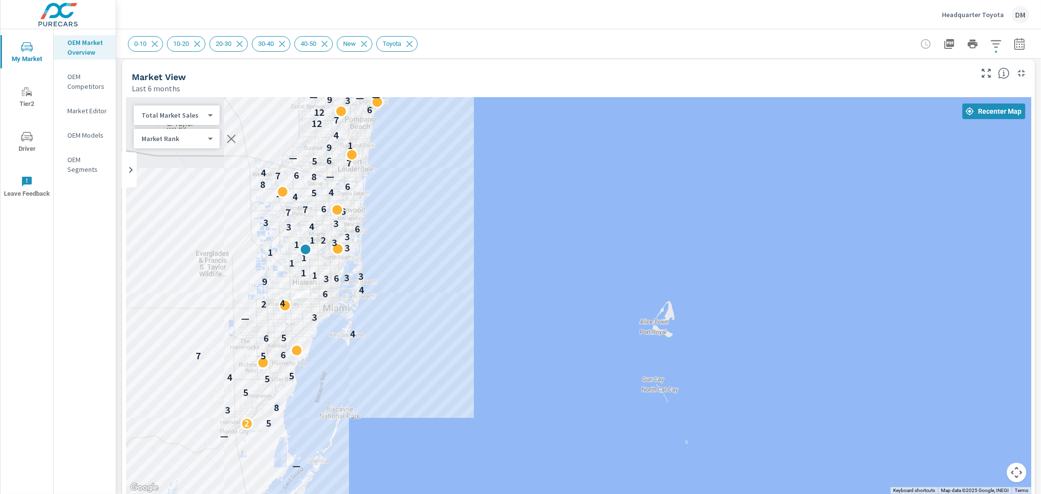
drag, startPoint x: 815, startPoint y: 296, endPoint x: 513, endPoint y: 291, distance: 301.5
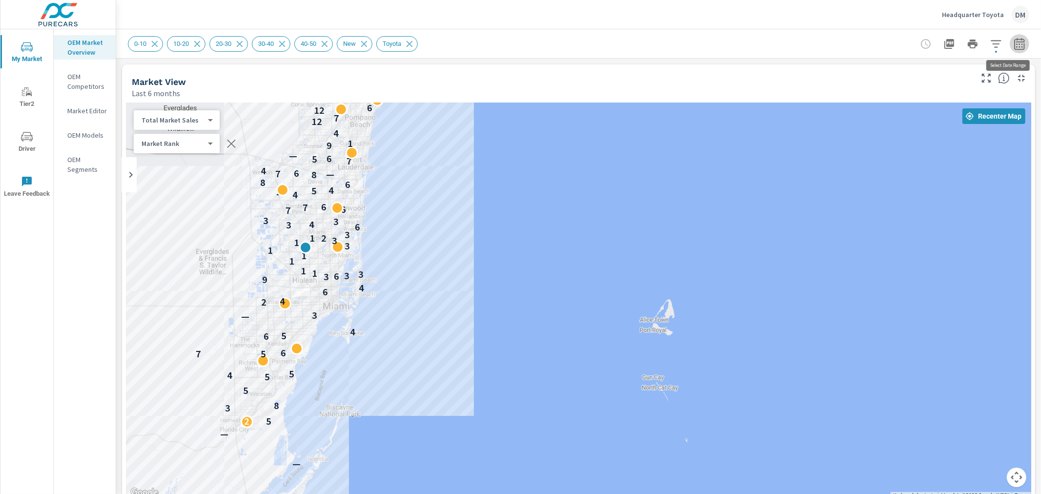
click at [936, 43] on icon "button" at bounding box center [1019, 44] width 12 height 12
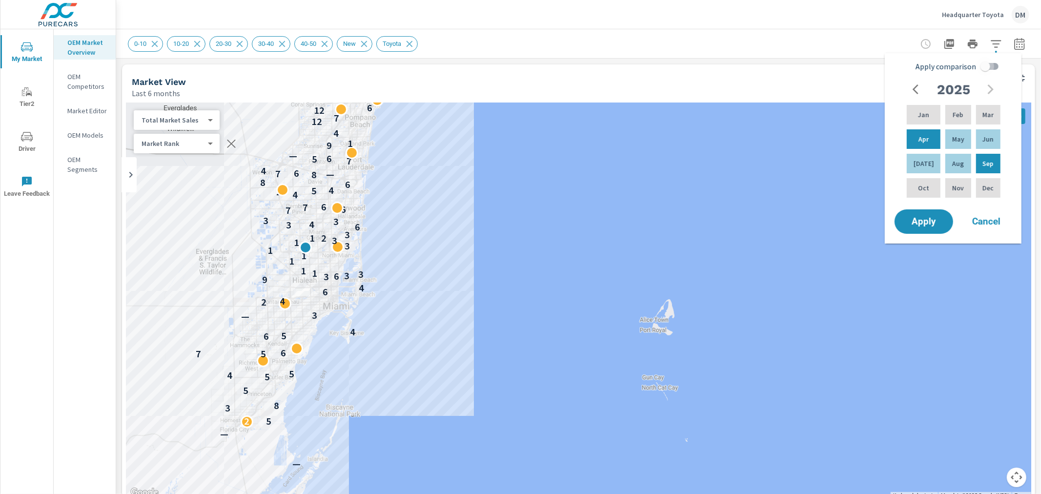
click at [936, 67] on input "Apply comparison" at bounding box center [985, 66] width 56 height 19
checkbox input "true"
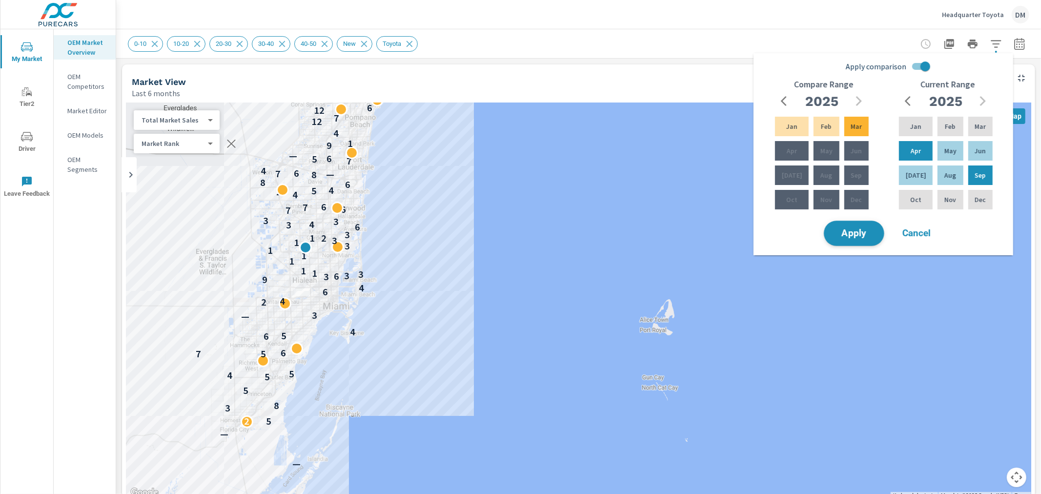
click at [865, 235] on span "Apply" at bounding box center [854, 233] width 40 height 9
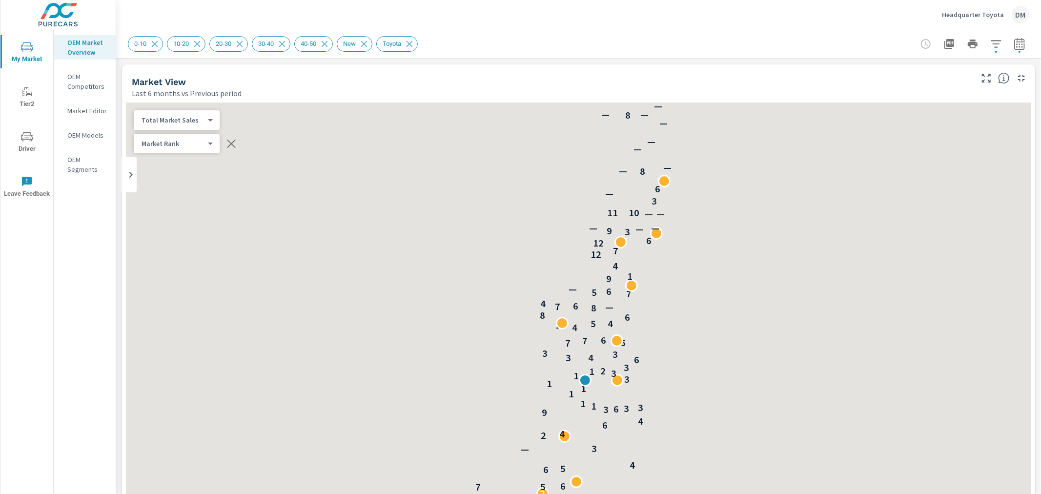
scroll to position [768, 0]
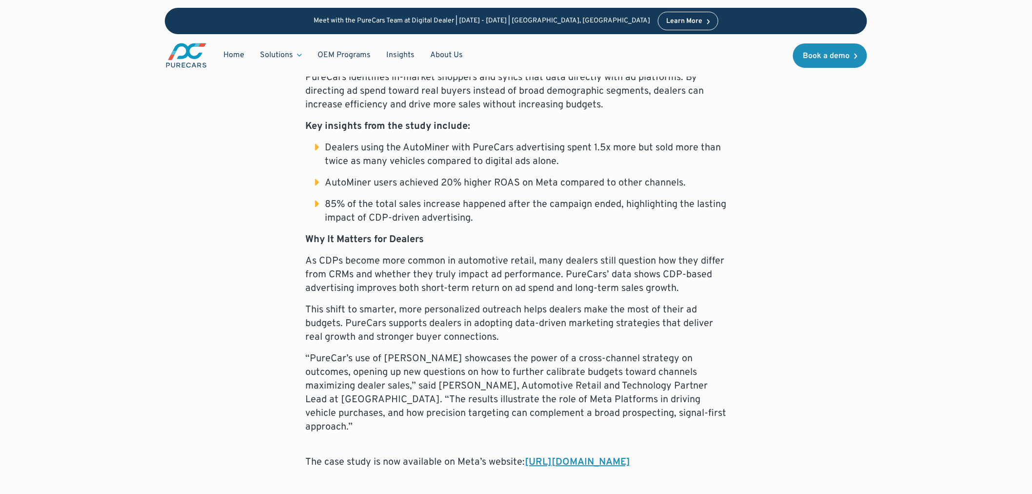
scroll to position [693, 0]
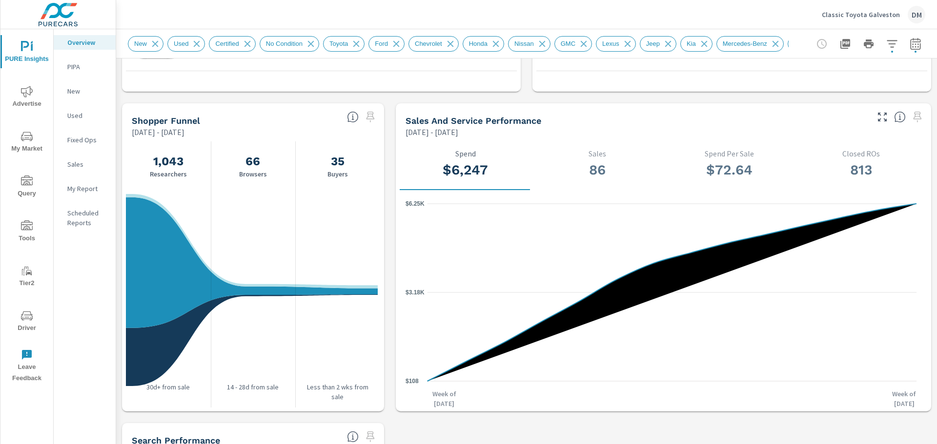
scroll to position [766, 0]
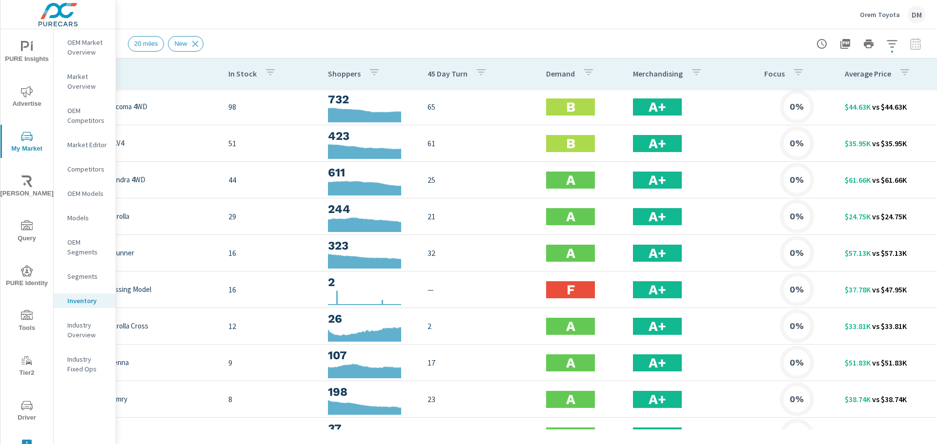
scroll to position [0, 125]
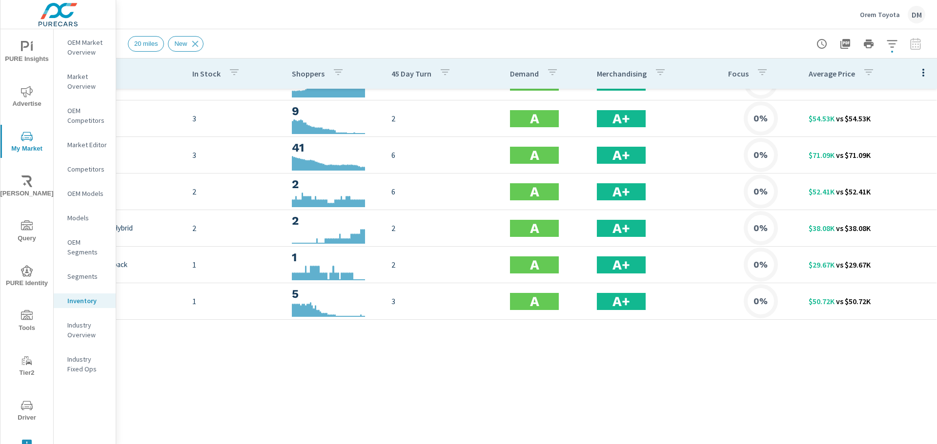
scroll to position [7, 125]
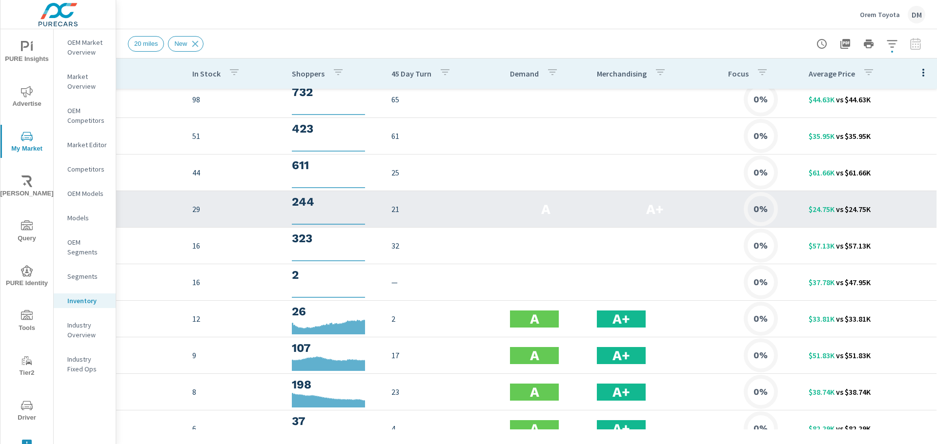
scroll to position [0, 125]
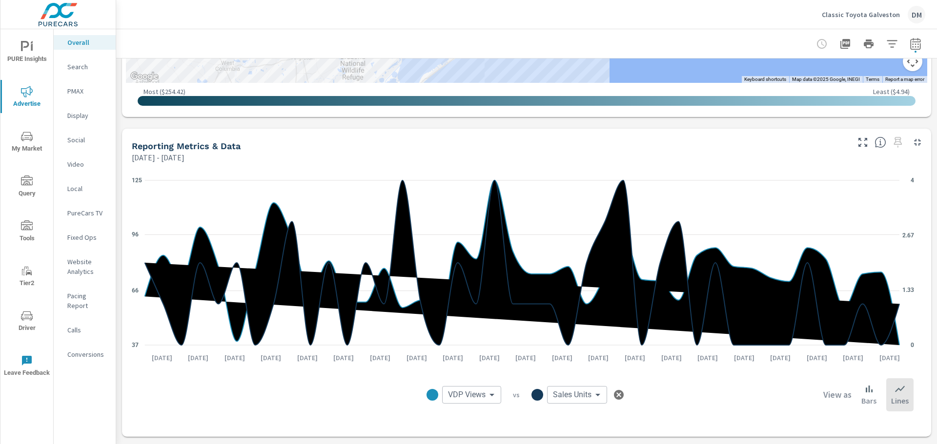
scroll to position [654, 0]
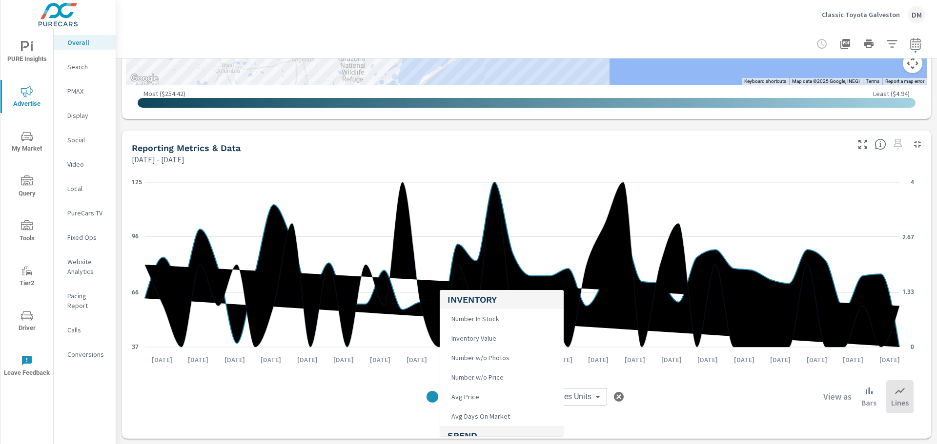
click at [488, 397] on body "PURE Insights Advertise My Market Query Tools Tier2 Driver Leave Feedback Overa…" at bounding box center [468, 222] width 937 height 444
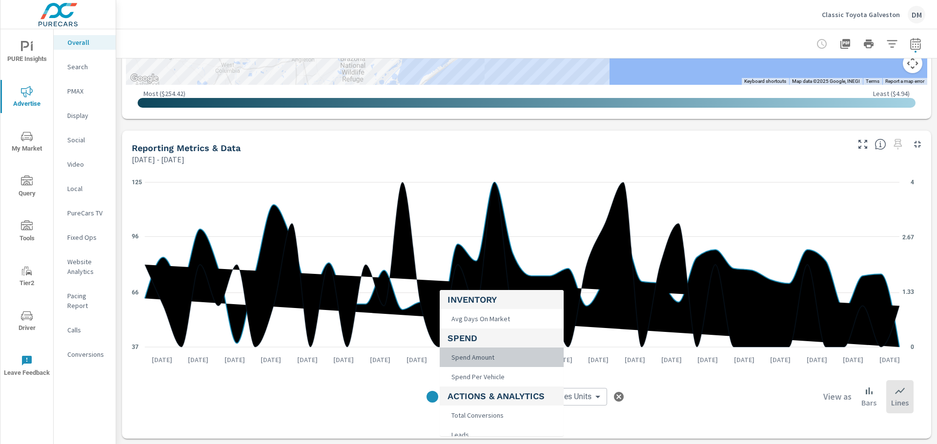
click at [492, 360] on span "Spend Amount" at bounding box center [471, 358] width 49 height 14
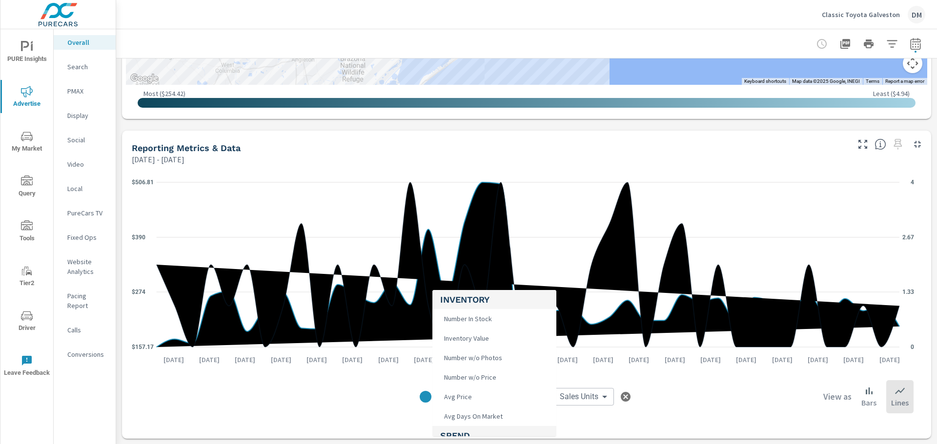
click at [497, 399] on body "PURE Insights Advertise My Market Query Tools Tier2 Driver Leave Feedback Overa…" at bounding box center [468, 222] width 937 height 444
click at [484, 355] on li "Calls" at bounding box center [494, 357] width 124 height 20
type input "Calls"
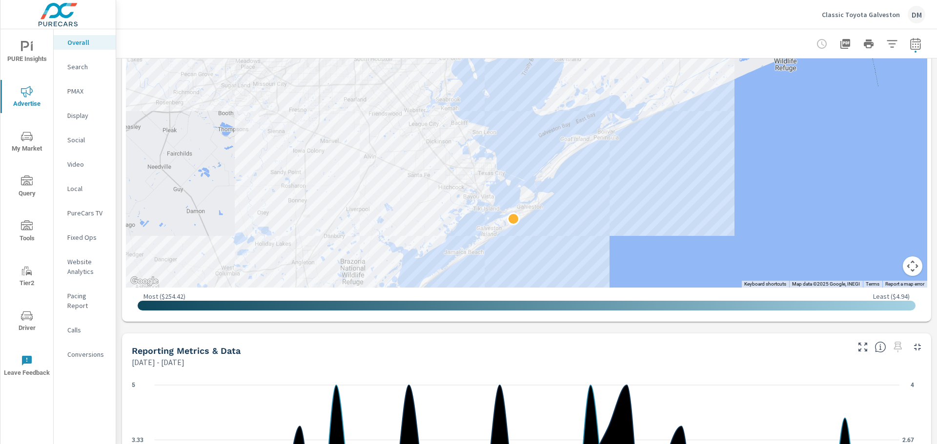
scroll to position [441, 0]
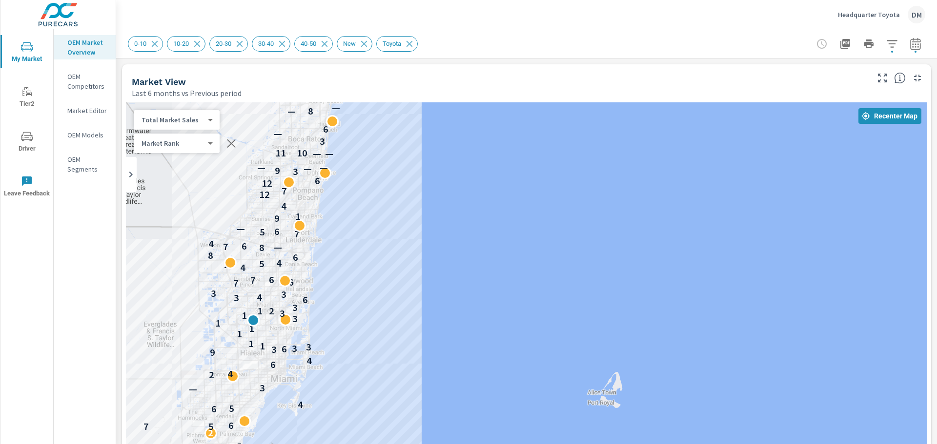
scroll to position [769, 0]
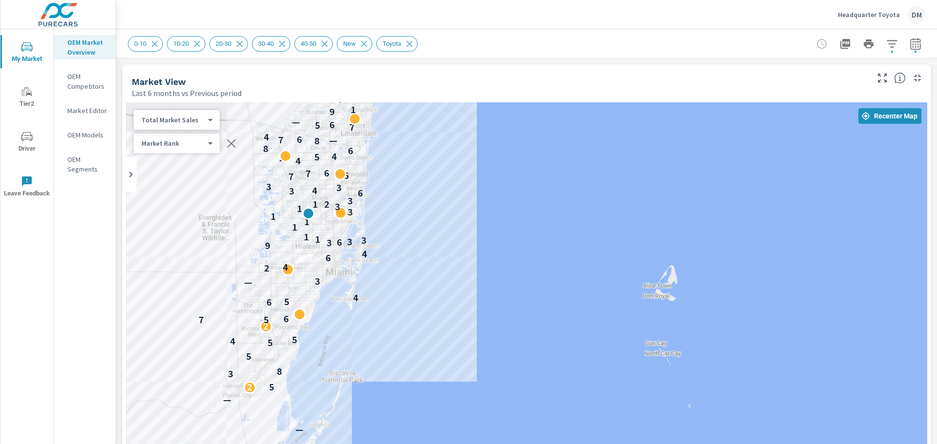
drag, startPoint x: 396, startPoint y: 275, endPoint x: 454, endPoint y: 165, distance: 123.5
click at [454, 165] on div "— — 2 5 3 8 5 5 4 5 2 7 5 6 6 5 4 — 3 2 4 6 4 9 3 6 3 3 1 1 1 1 1 3 1 3 1 2 3 6…" at bounding box center [526, 373] width 801 height 542
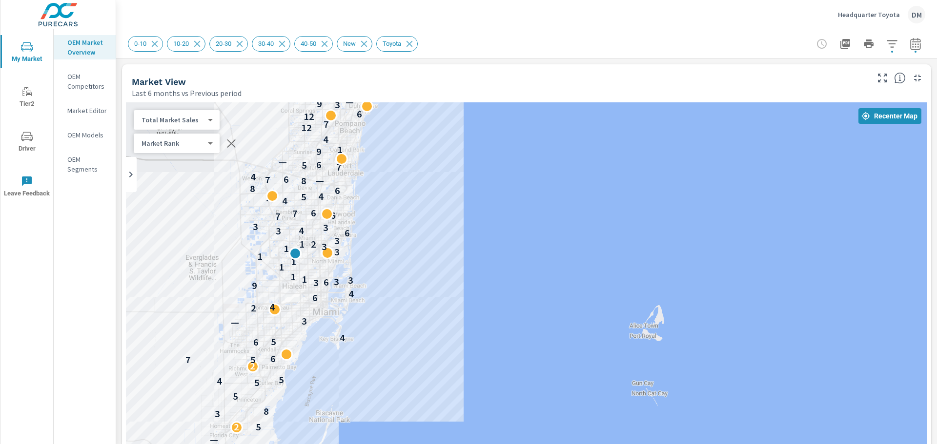
drag, startPoint x: 493, startPoint y: 200, endPoint x: 480, endPoint y: 240, distance: 43.0
click at [480, 240] on div "— — 2 5 3 8 5 5 4 5 2 7 5 6 6 5 4 — 3 2 4 6 4 9 3 6 3 3 1 1 1 1 1 3 1 3 1 2 3 6…" at bounding box center [526, 373] width 801 height 542
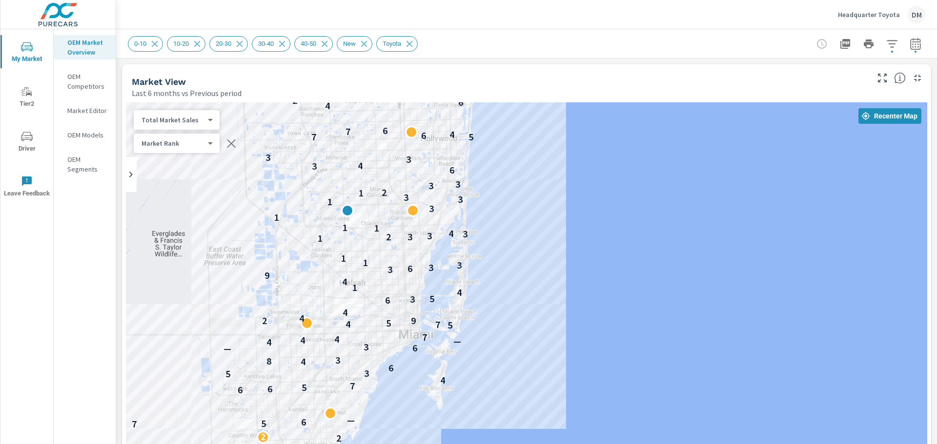
drag, startPoint x: 404, startPoint y: 251, endPoint x: 600, endPoint y: 213, distance: 199.8
click at [600, 213] on div "— — 2 5 3 8 8 5 7 5 4 5 2 2 7 5 6 — 6 6 5 7 4 5 3 6 4 8 3 — 6 3 4 — 4 4 7 5 7 4…" at bounding box center [526, 373] width 801 height 542
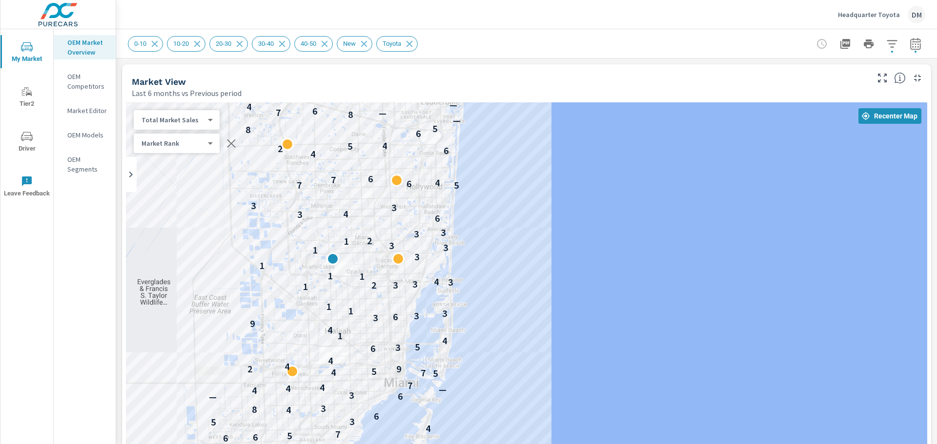
drag, startPoint x: 621, startPoint y: 203, endPoint x: 606, endPoint y: 253, distance: 52.3
click at [606, 253] on div "— — 2 5 3 8 8 5 7 5 4 5 2 2 7 5 6 — 6 6 5 7 4 5 3 6 4 8 3 — 6 3 4 — 4 4 7 5 7 4…" at bounding box center [526, 373] width 801 height 542
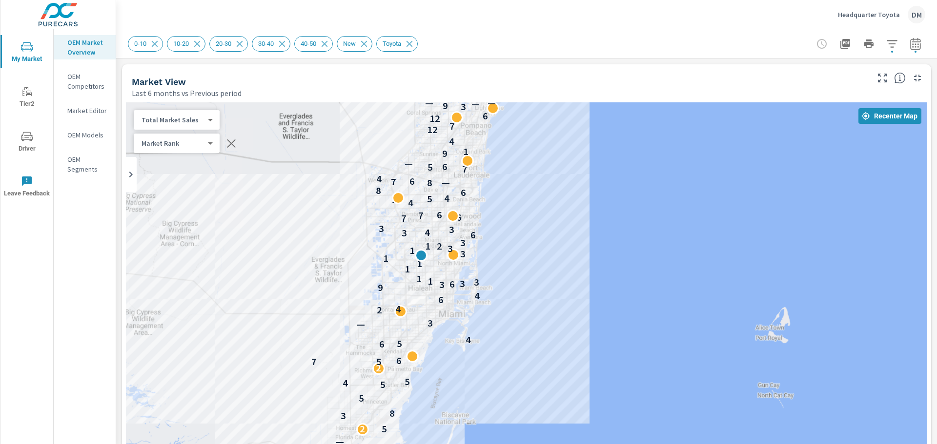
drag, startPoint x: 598, startPoint y: 282, endPoint x: 557, endPoint y: 271, distance: 43.0
click at [557, 271] on div "— — 2 5 3 8 5 5 4 5 2 7 5 6 6 5 4 — 3 2 4 6 4 9 3 6 3 3 1 1 1 1 1 3 1 3 1 2 3 6…" at bounding box center [526, 373] width 801 height 542
click at [912, 47] on icon "button" at bounding box center [915, 44] width 12 height 12
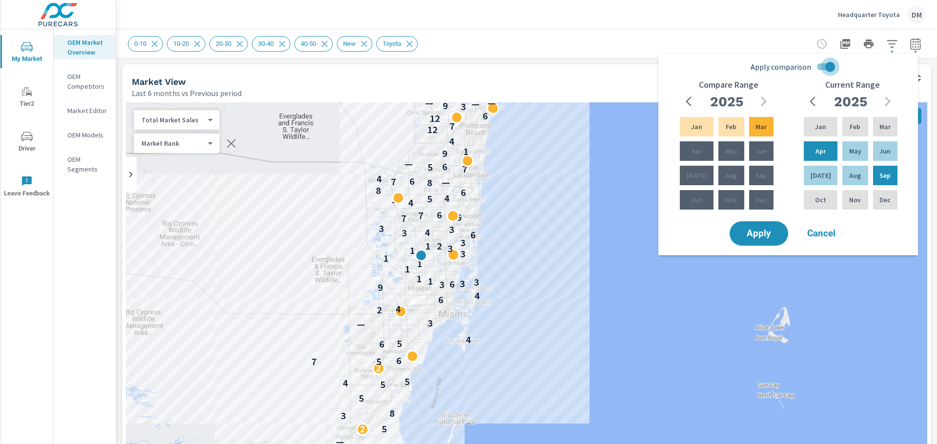
click at [825, 68] on input "Apply comparison" at bounding box center [830, 67] width 56 height 19
checkbox input "false"
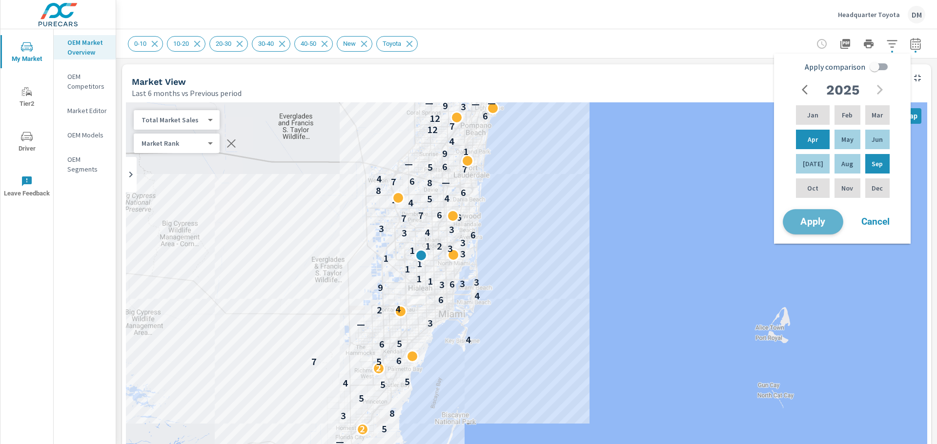
click at [819, 229] on button "Apply" at bounding box center [812, 221] width 60 height 25
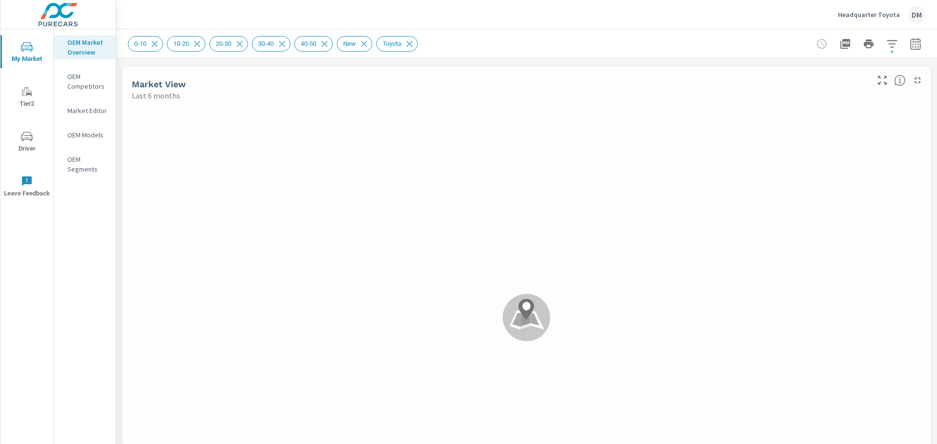
scroll to position [768, 0]
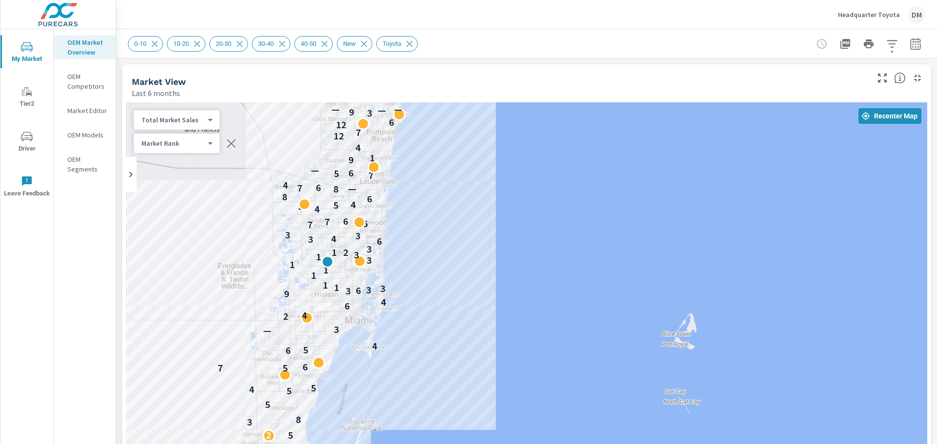
drag, startPoint x: 298, startPoint y: 144, endPoint x: 203, endPoint y: 223, distance: 123.7
click at [203, 223] on div "— — 2 5 3 8 5 5 4 5 7 5 6 6 5 4 — 3 2 4 6 4 9 3 6 3 3 1 1 1 1 1 3 1 3 1 2 3 6 3…" at bounding box center [526, 300] width 801 height 396
click at [909, 40] on icon "button" at bounding box center [915, 44] width 12 height 12
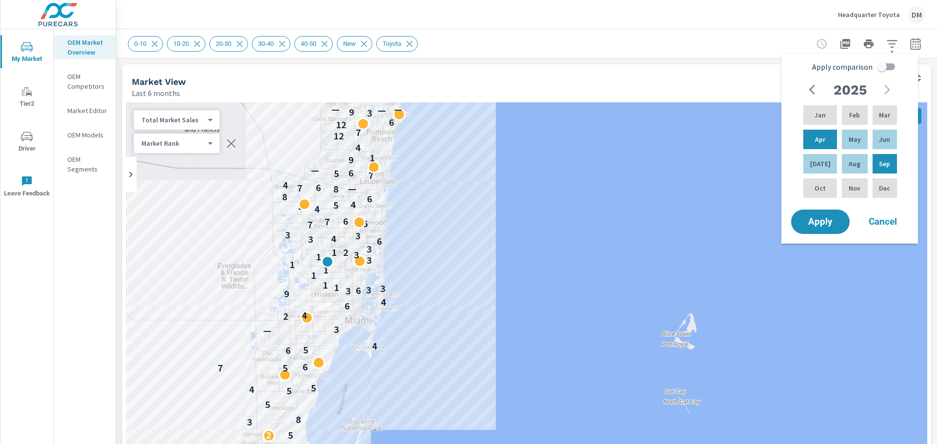
click at [735, 46] on div "0-10 10-20 20-30 30-40 40-50 New Toyota" at bounding box center [458, 44] width 661 height 16
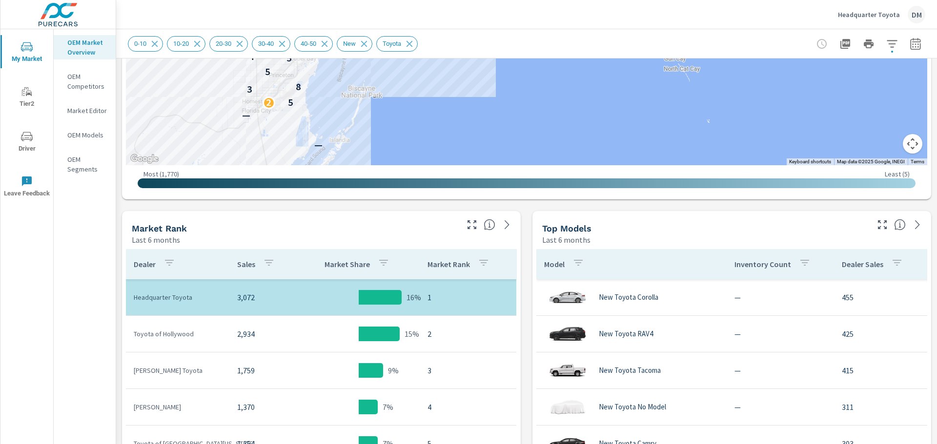
scroll to position [170, 0]
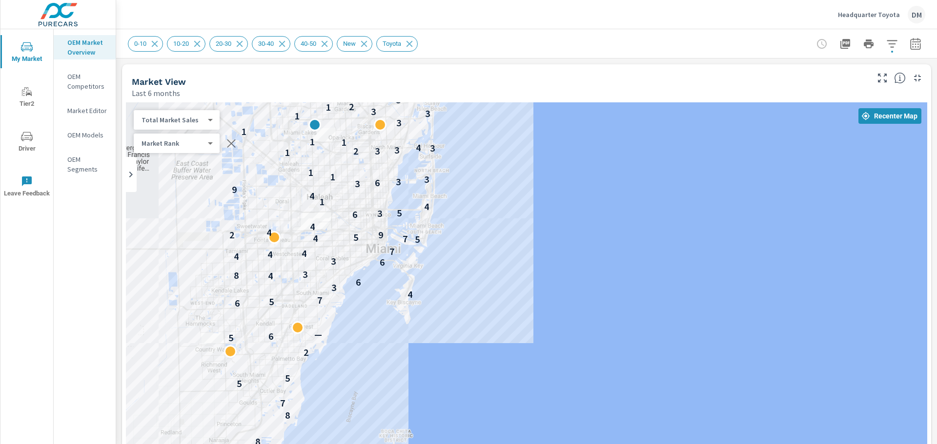
drag, startPoint x: 515, startPoint y: 267, endPoint x: 976, endPoint y: 242, distance: 461.6
click at [936, 242] on html "My Market Tier2 Driver Leave Feedback OEM Market Overview OEM Competitors Marke…" at bounding box center [468, 222] width 937 height 444
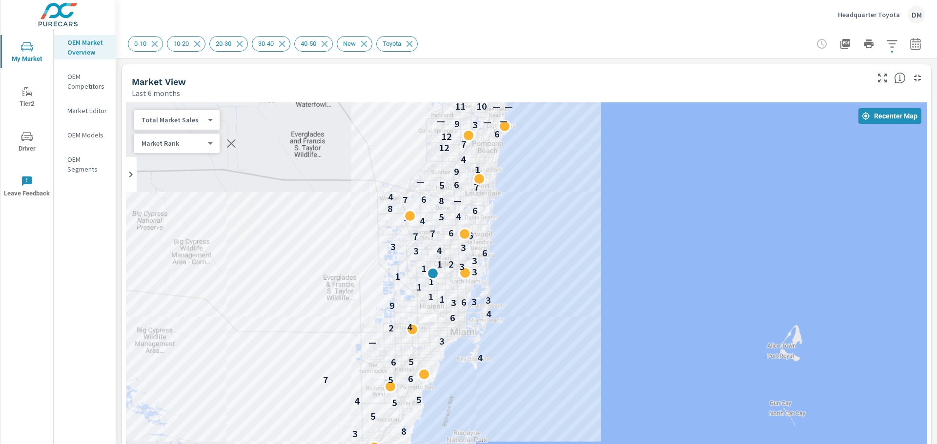
drag, startPoint x: 674, startPoint y: 256, endPoint x: 618, endPoint y: 320, distance: 85.1
click at [618, 320] on div "— — 2 5 3 8 5 5 4 5 7 5 6 6 5 4 — 3 2 4 6 4 9 3 6 3 3 1 1 1 1 1 3 1 3 1 2 3 6 3…" at bounding box center [526, 300] width 801 height 396
click at [192, 119] on body "My Market Tier2 Driver Leave Feedback OEM Market Overview OEM Competitors Marke…" at bounding box center [468, 222] width 937 height 444
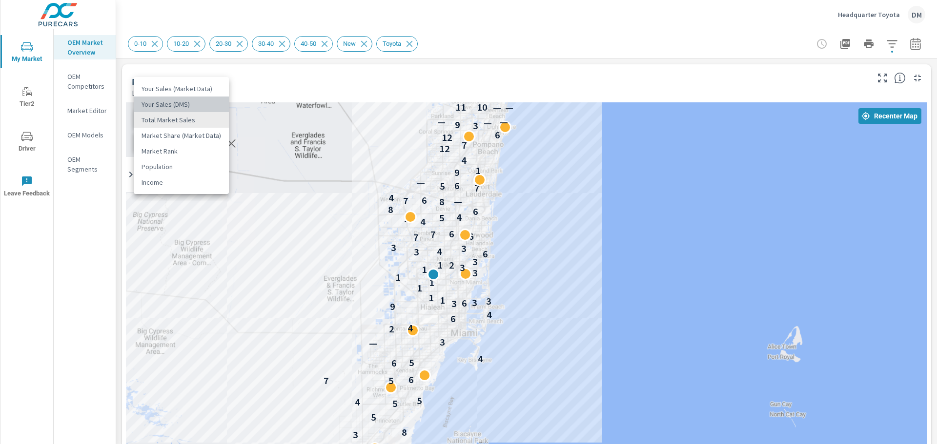
click at [181, 107] on li "Your Sales (DMS)" at bounding box center [181, 105] width 95 height 16
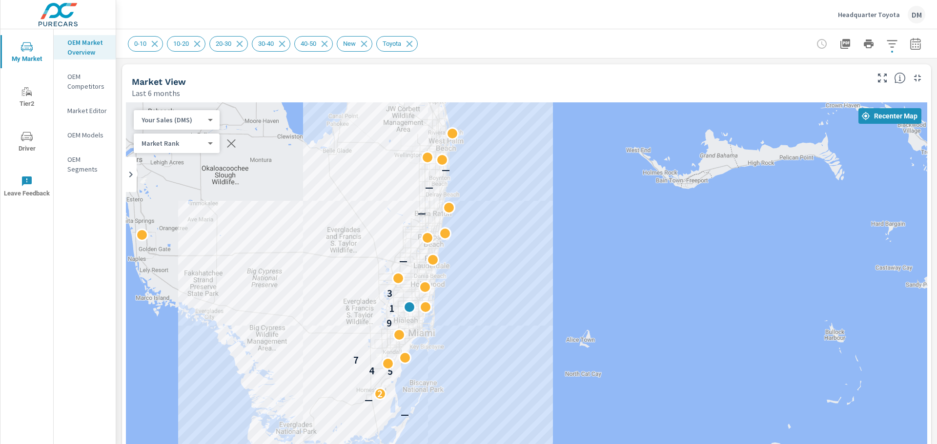
drag, startPoint x: 670, startPoint y: 274, endPoint x: 548, endPoint y: 307, distance: 126.4
click at [548, 307] on div "— — 2 5 4 7 9 1 3 — — — —" at bounding box center [526, 300] width 801 height 396
click at [231, 143] on icon "button" at bounding box center [231, 144] width 8 height 8
click at [327, 41] on icon at bounding box center [324, 44] width 11 height 11
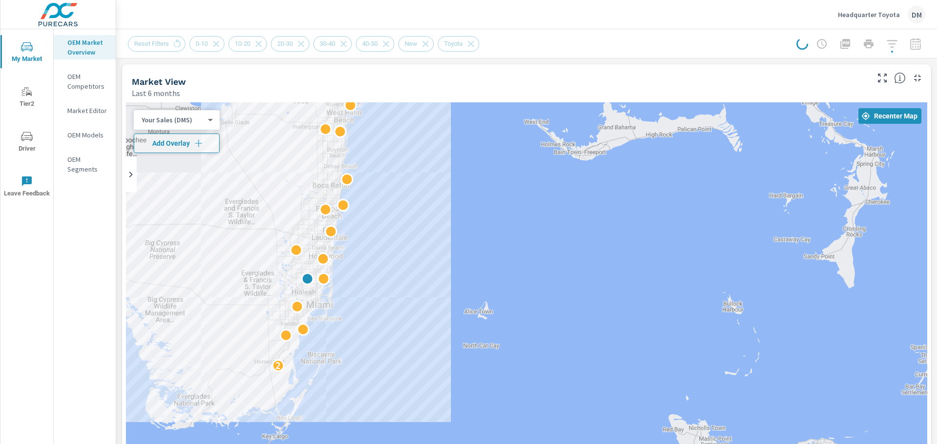
drag, startPoint x: 633, startPoint y: 398, endPoint x: 529, endPoint y: 366, distance: 108.0
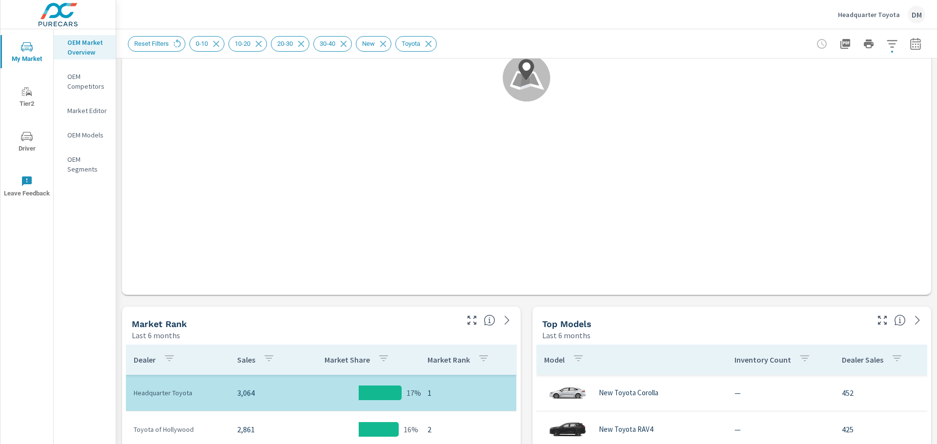
scroll to position [310, 0]
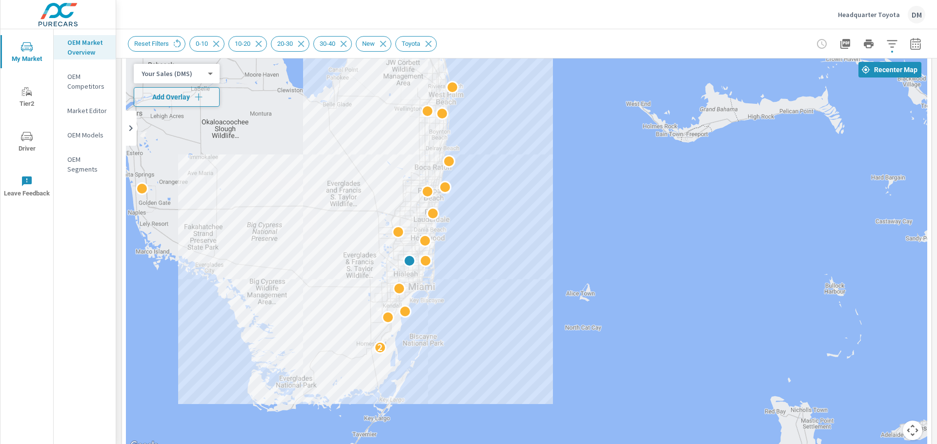
scroll to position [53, 0]
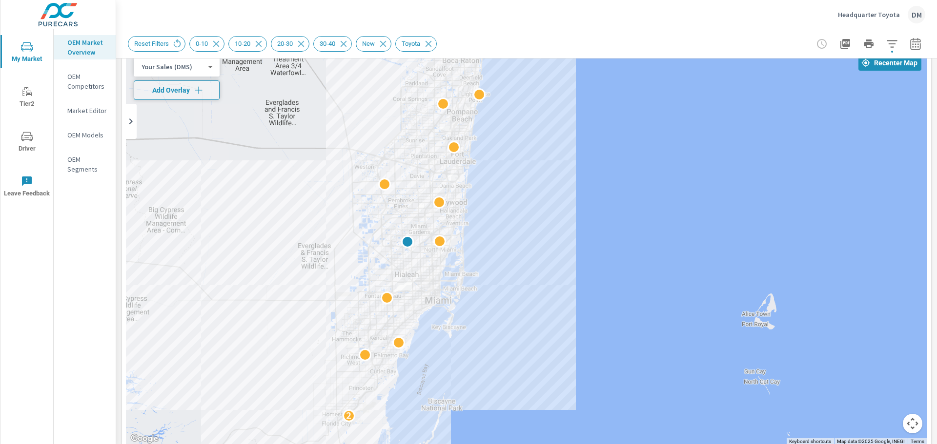
drag, startPoint x: 393, startPoint y: 245, endPoint x: 532, endPoint y: 268, distance: 141.5
click at [532, 269] on div "2" at bounding box center [526, 247] width 801 height 396
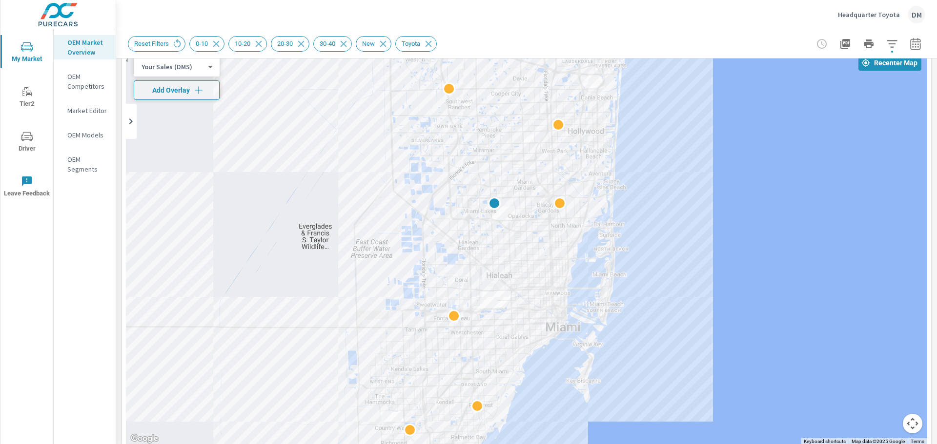
drag, startPoint x: 508, startPoint y: 249, endPoint x: 727, endPoint y: 256, distance: 219.1
click at [727, 256] on div "2" at bounding box center [526, 247] width 801 height 396
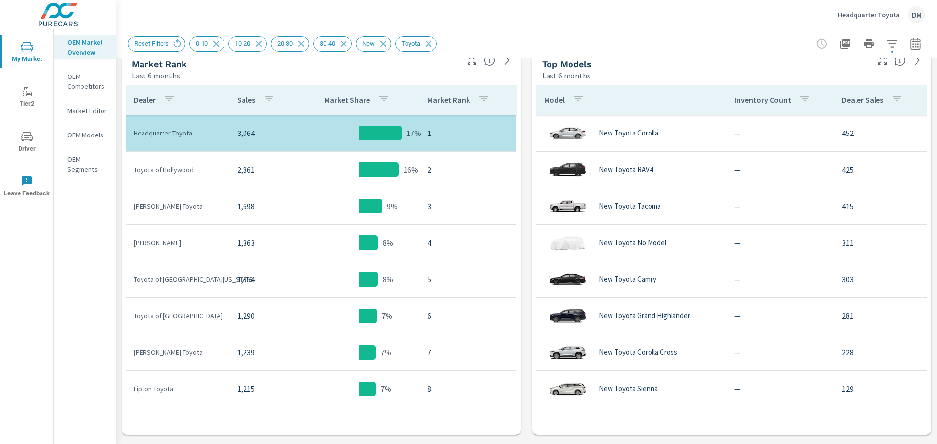
scroll to position [496, 0]
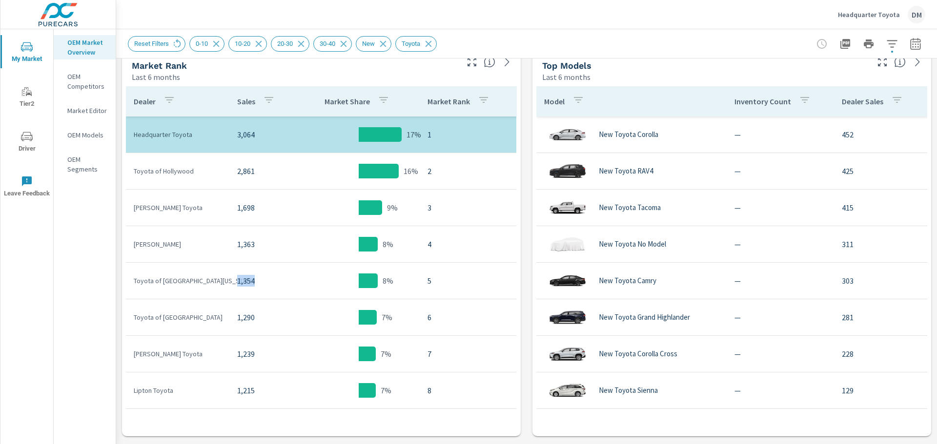
drag, startPoint x: 246, startPoint y: 282, endPoint x: 227, endPoint y: 279, distance: 18.8
click at [237, 280] on p "1,354" at bounding box center [263, 281] width 53 height 12
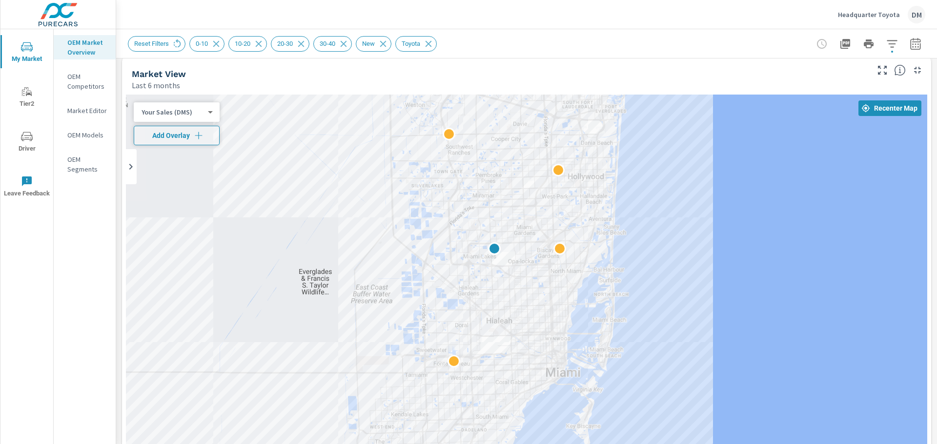
scroll to position [3, 0]
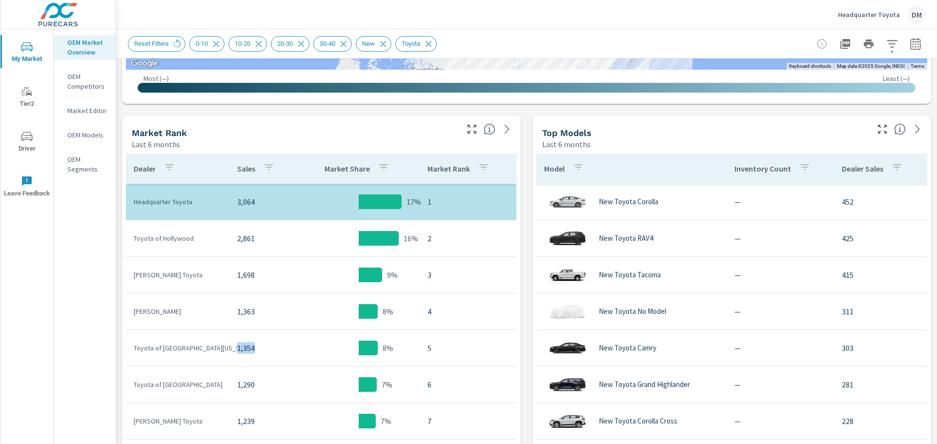
scroll to position [421, 0]
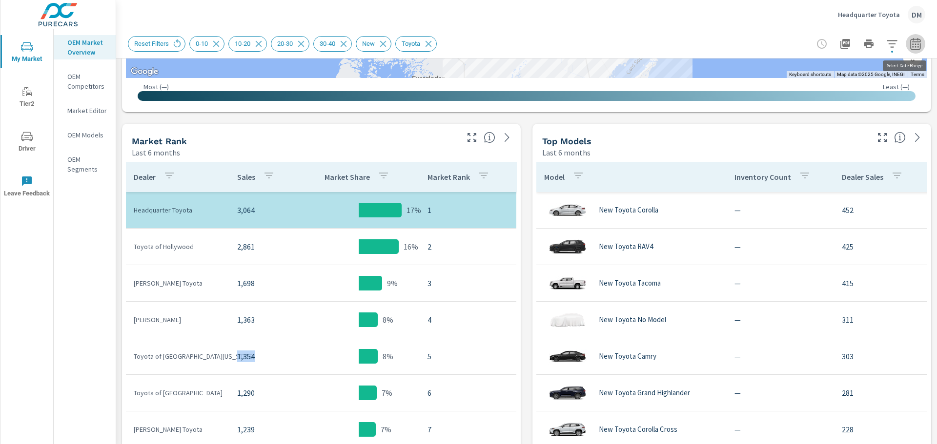
click at [909, 48] on icon "button" at bounding box center [915, 44] width 12 height 12
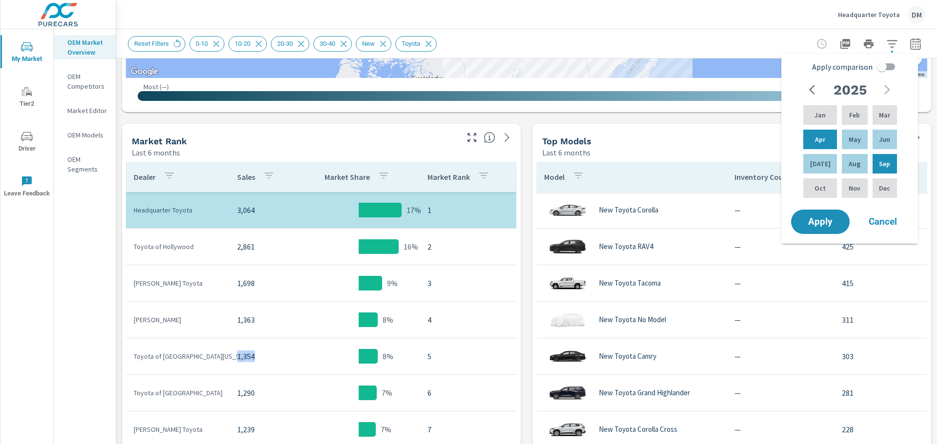
click at [894, 65] on input "Apply comparison" at bounding box center [882, 67] width 56 height 19
checkbox input "true"
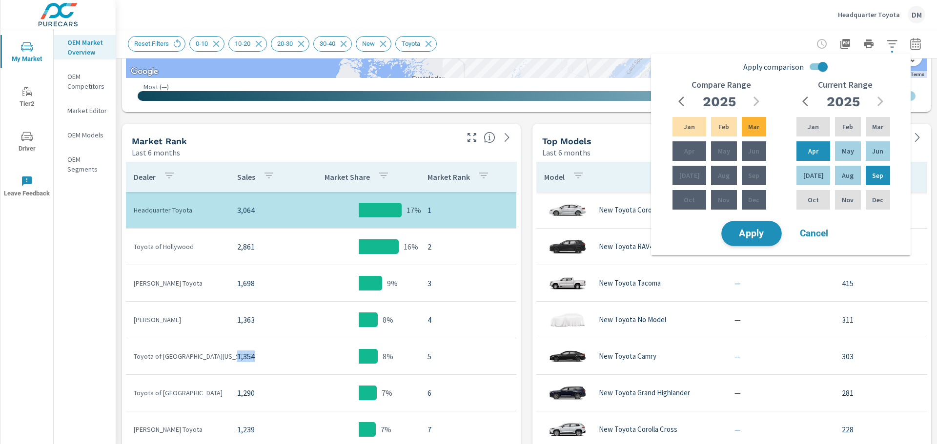
click at [758, 235] on span "Apply" at bounding box center [751, 233] width 40 height 9
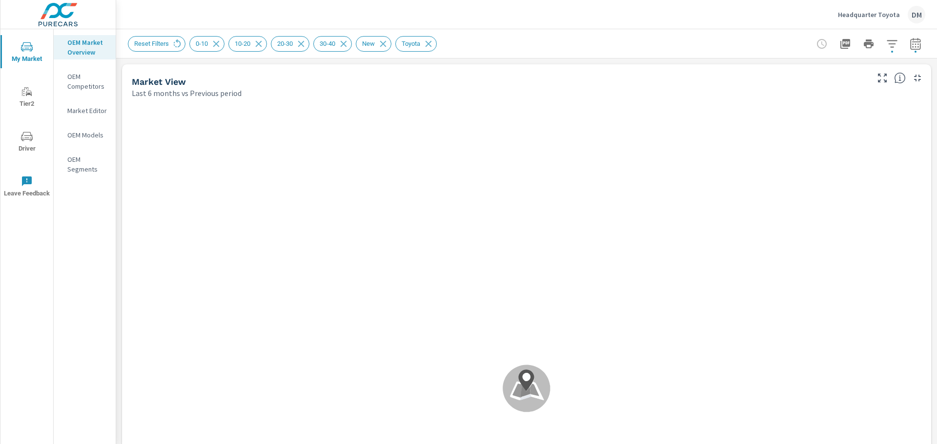
scroll to position [768, 0]
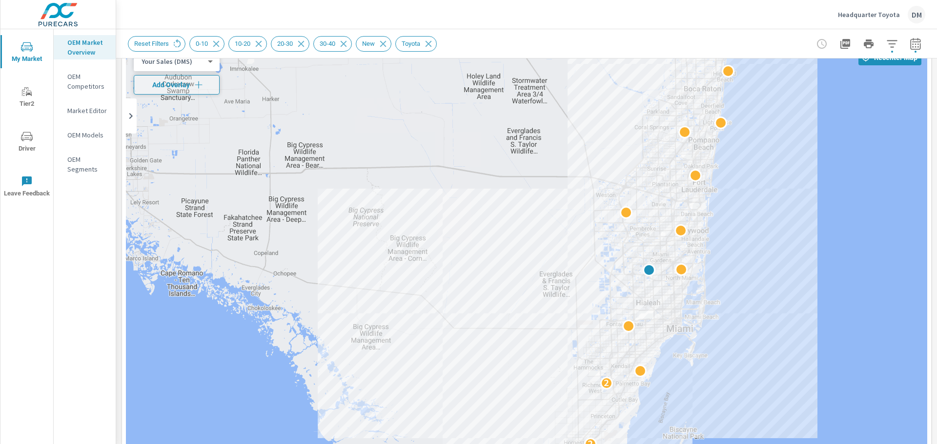
scroll to position [44, 0]
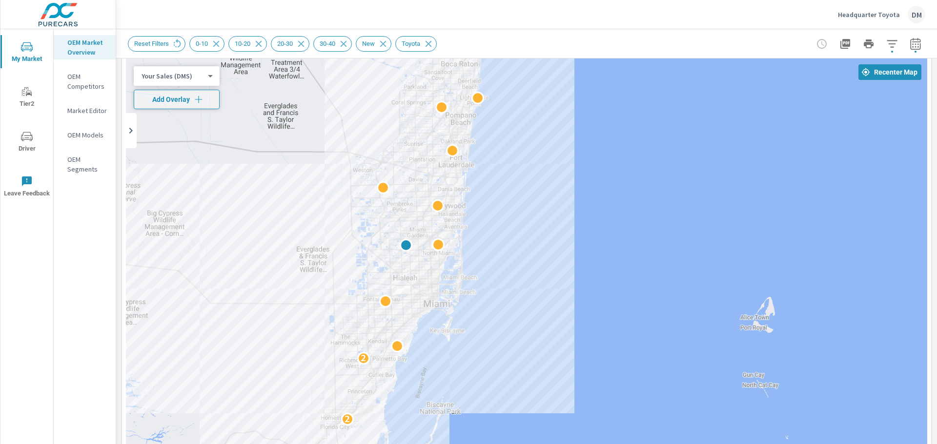
drag, startPoint x: 809, startPoint y: 281, endPoint x: 567, endPoint y: 241, distance: 245.8
click at [567, 241] on div "2 2" at bounding box center [526, 330] width 801 height 542
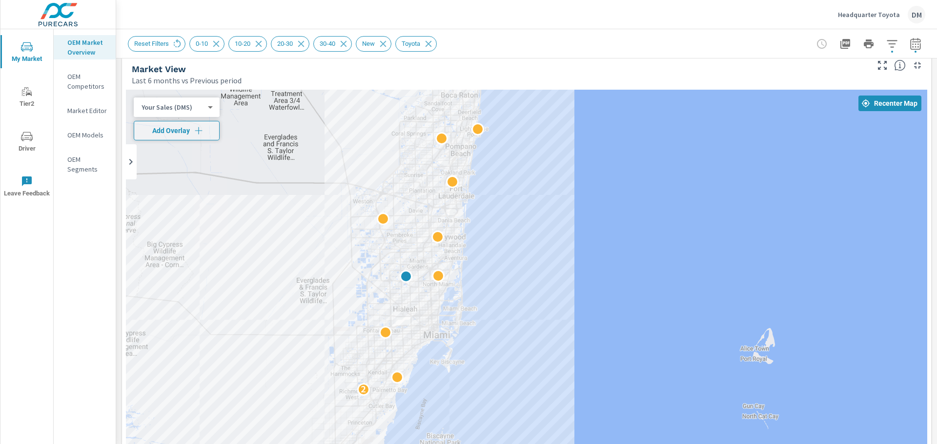
scroll to position [4, 0]
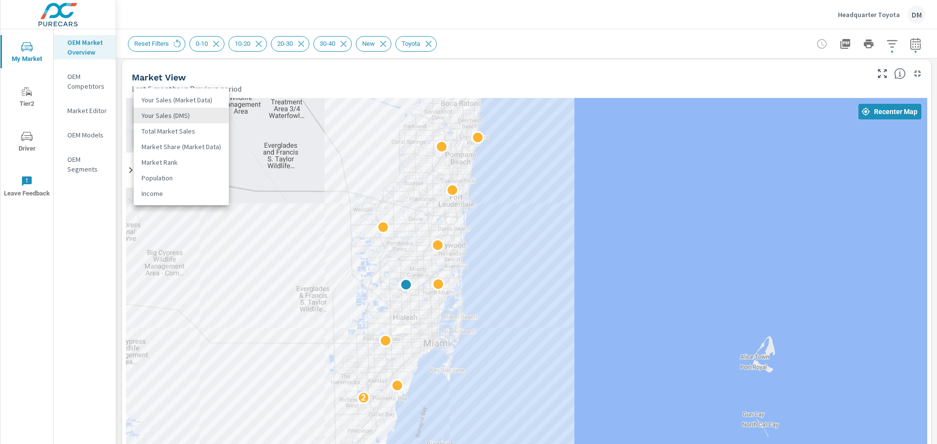
click at [198, 117] on body "My Market Tier2 Driver Leave Feedback OEM Market Overview OEM Competitors Marke…" at bounding box center [468, 222] width 937 height 444
click at [190, 129] on li "Total Market Sales" at bounding box center [181, 131] width 95 height 16
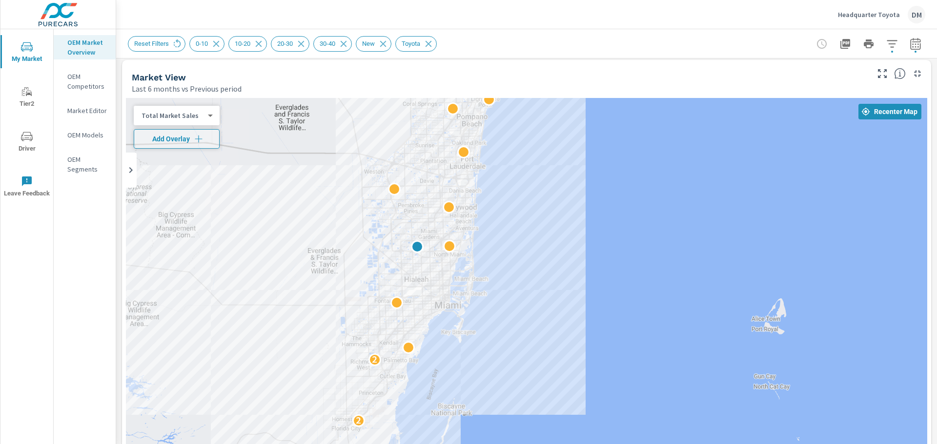
drag, startPoint x: 716, startPoint y: 309, endPoint x: 725, endPoint y: 269, distance: 40.7
click at [725, 269] on div "2 2" at bounding box center [526, 369] width 801 height 542
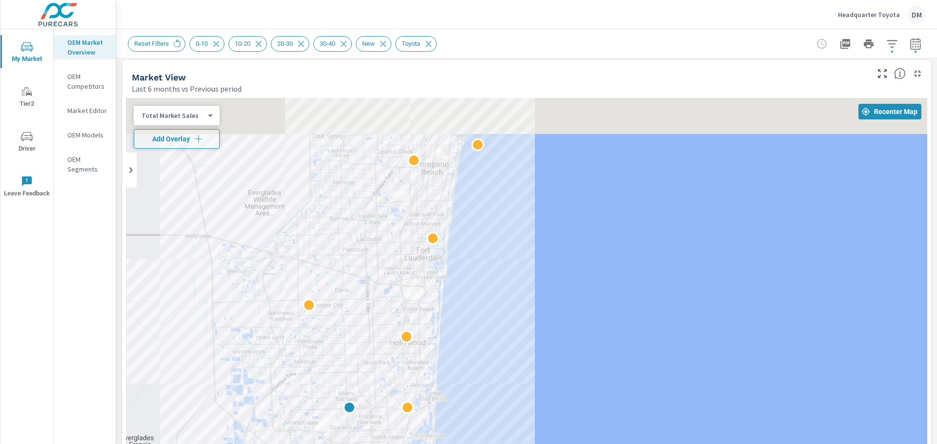
drag, startPoint x: 532, startPoint y: 182, endPoint x: 603, endPoint y: 334, distance: 167.2
click at [603, 336] on div "2 2" at bounding box center [526, 369] width 801 height 542
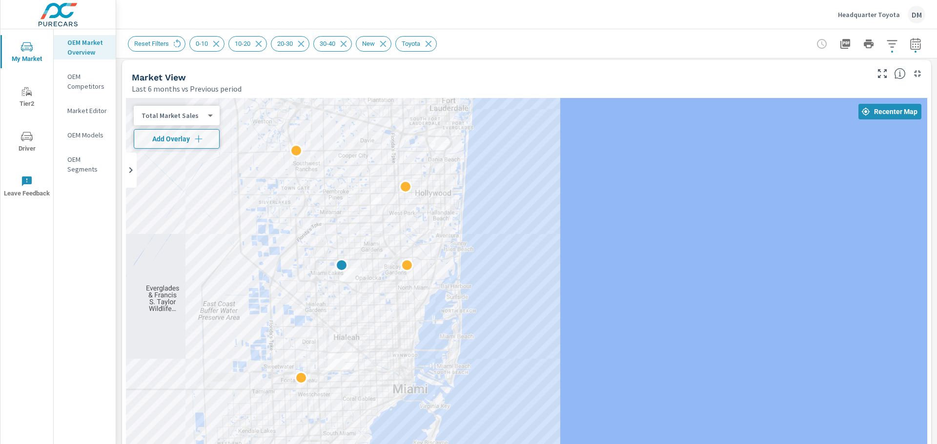
drag, startPoint x: 604, startPoint y: 349, endPoint x: 612, endPoint y: 205, distance: 144.1
click at [611, 204] on div "2 2" at bounding box center [526, 369] width 801 height 542
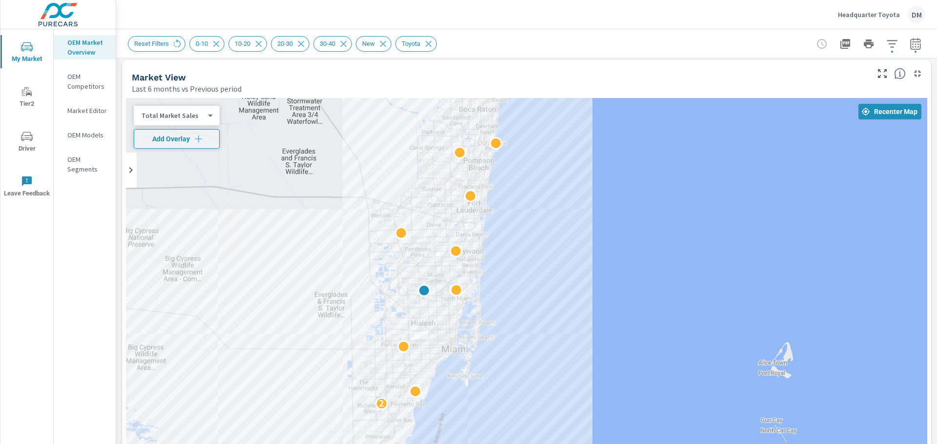
drag, startPoint x: 651, startPoint y: 202, endPoint x: 593, endPoint y: 254, distance: 78.1
click at [593, 254] on div "2 2" at bounding box center [526, 369] width 801 height 542
click at [197, 140] on icon "button" at bounding box center [199, 139] width 10 height 10
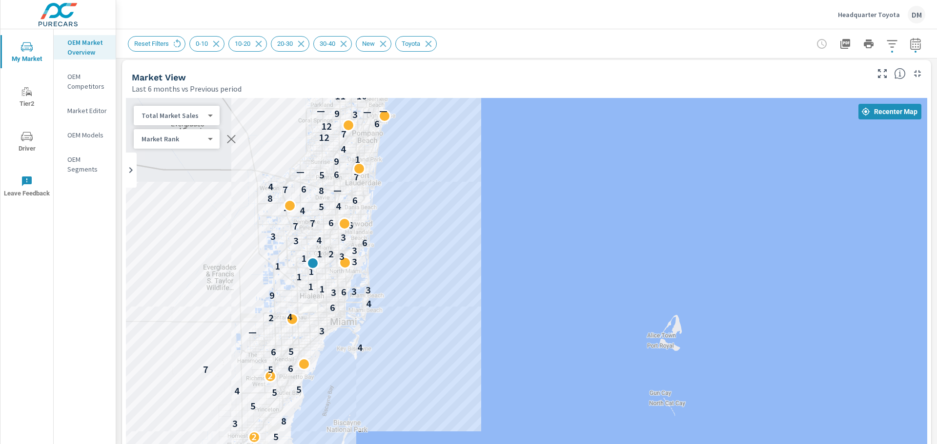
drag, startPoint x: 572, startPoint y: 277, endPoint x: 462, endPoint y: 247, distance: 113.1
click at [462, 248] on div "— — 2 5 3 8 5 5 4 5 2 7 5 6 6 5 4 — 3 2 4 6 4 9 3 6 3 3 1 1 1 1 1 3 1 3 1 2 3 6…" at bounding box center [526, 369] width 801 height 542
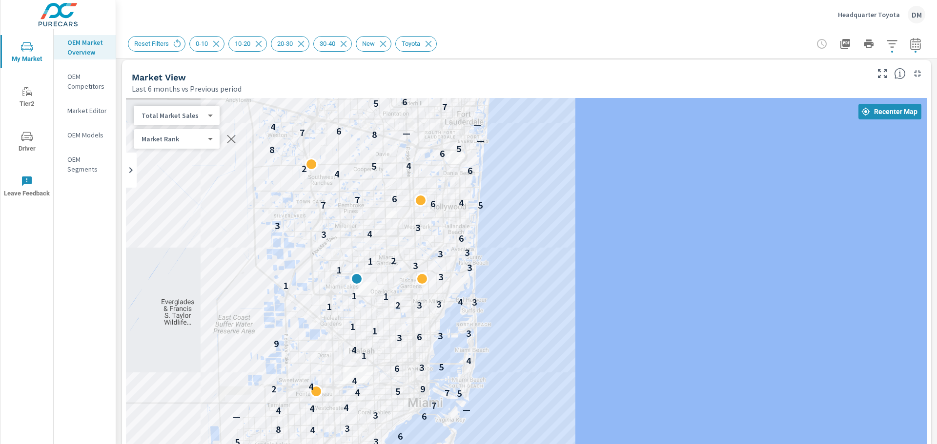
drag, startPoint x: 444, startPoint y: 243, endPoint x: 641, endPoint y: 250, distance: 197.2
click at [641, 250] on div "— — 2 5 3 8 8 5 7 5 4 5 2 2 7 5 6 — 6 6 5 7 4 5 3 6 4 8 3 — 6 3 4 — 4 4 7 5 7 4…" at bounding box center [526, 369] width 801 height 542
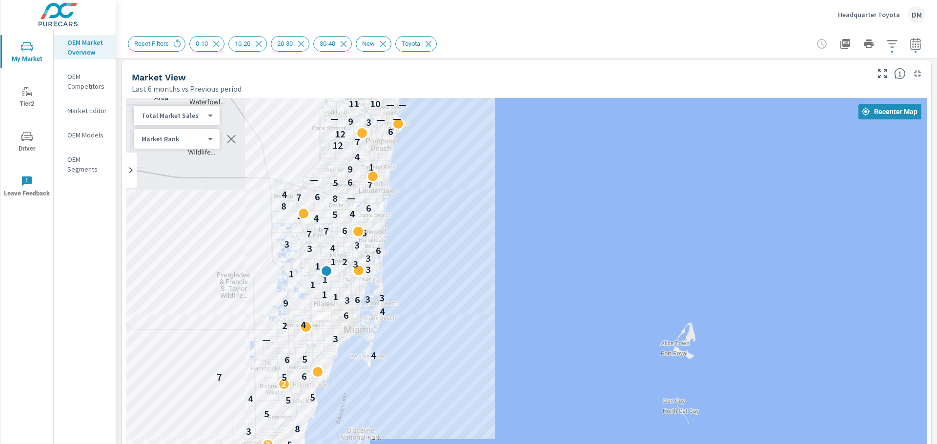
drag, startPoint x: 634, startPoint y: 257, endPoint x: 466, endPoint y: 260, distance: 167.8
click at [466, 260] on div "— — 2 5 3 8 5 5 4 5 2 7 5 6 6 5 4 — 3 2 4 6 4 9 3 6 3 3 1 1 1 1 1 3 1 3 1 2 3 6…" at bounding box center [526, 369] width 801 height 542
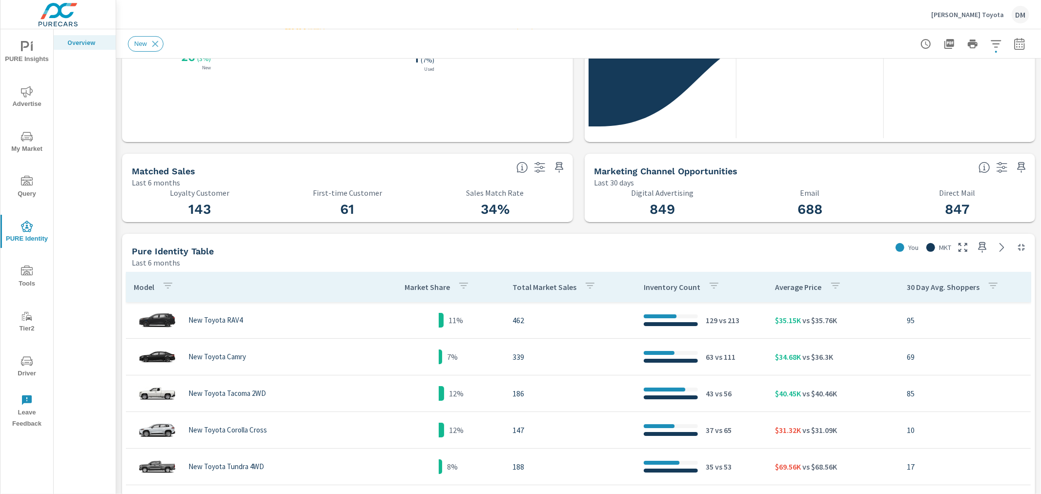
scroll to position [433, 0]
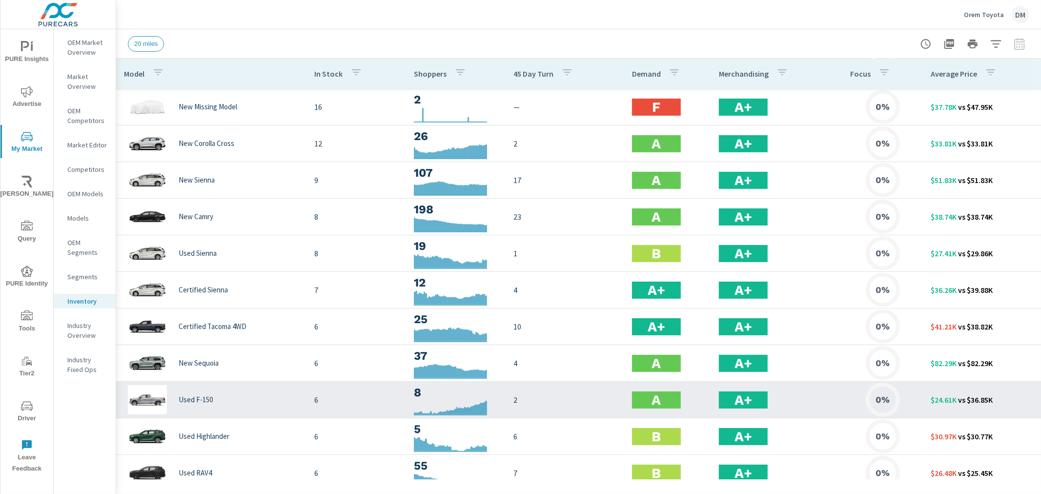
scroll to position [183, 0]
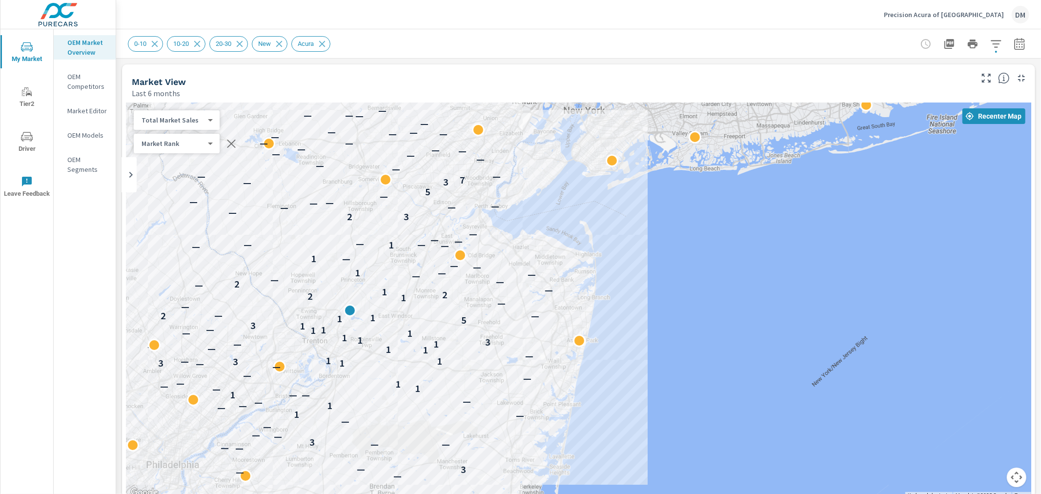
drag, startPoint x: 754, startPoint y: 228, endPoint x: 702, endPoint y: 278, distance: 71.8
click at [702, 278] on div "— — 3 — — — — — 3 — — — — — 1 — — 1 — — — 1 — — 1 — 1 — — — — — 3 1 3 — 1 1 — 1…" at bounding box center [578, 300] width 905 height 396
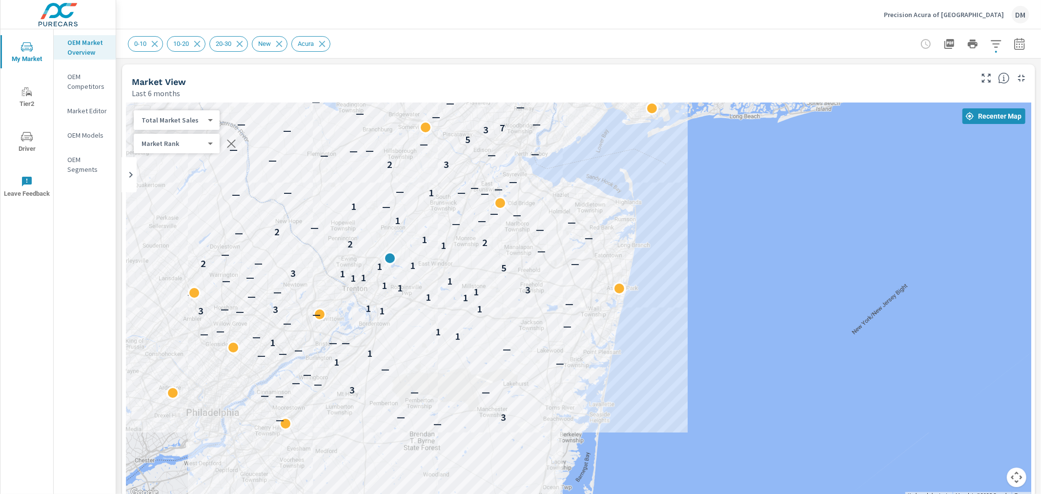
drag, startPoint x: 872, startPoint y: 252, endPoint x: 729, endPoint y: 246, distance: 143.0
click at [729, 247] on div "— — 3 — — — — — 3 — — — — — 1 — — 1 — — — 1 — — 1 — 1 — — — — — 3 1 3 — 1 1 — 1…" at bounding box center [578, 300] width 905 height 396
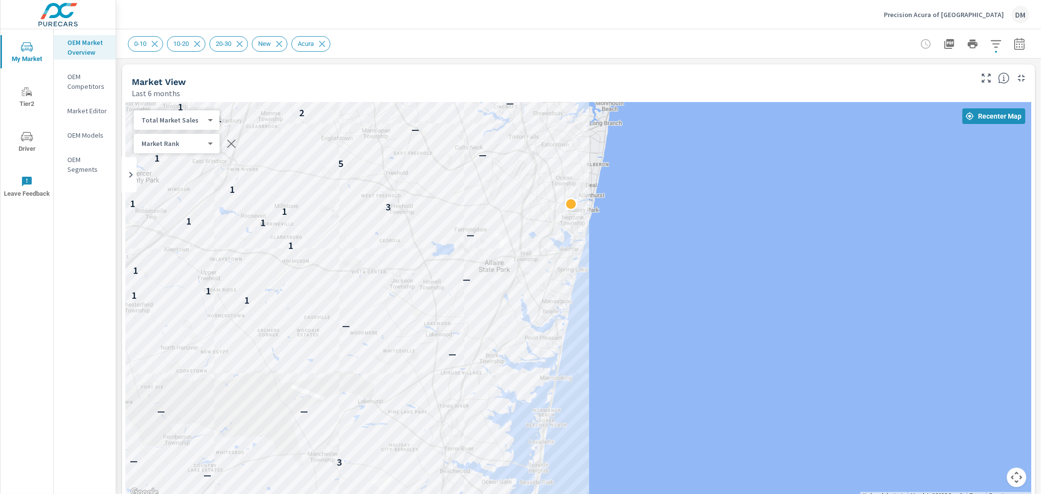
drag, startPoint x: 626, startPoint y: 364, endPoint x: 655, endPoint y: 360, distance: 28.6
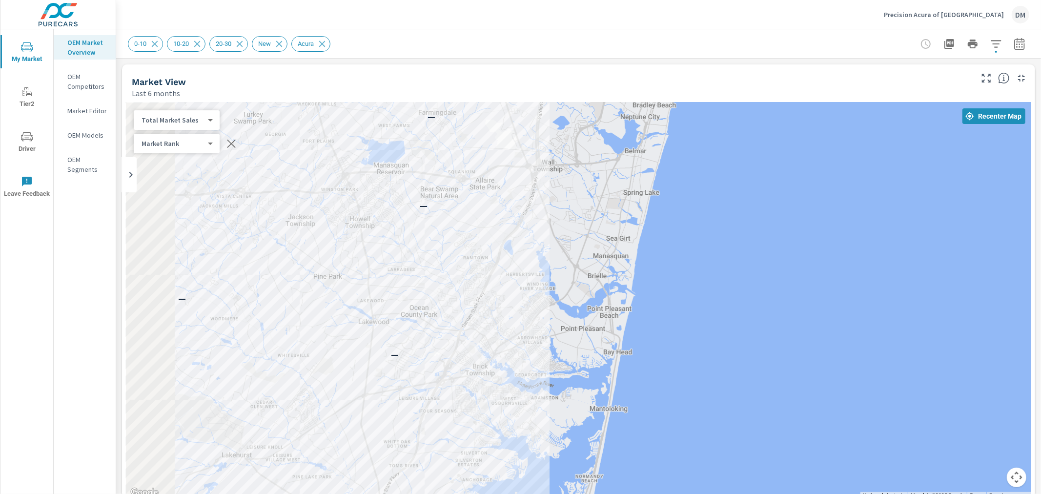
drag, startPoint x: 567, startPoint y: 330, endPoint x: 690, endPoint y: 342, distance: 123.5
click at [691, 342] on div "3 — — — 1 — 1 — 1 1 3 1 5 — — 2 —" at bounding box center [578, 300] width 905 height 396
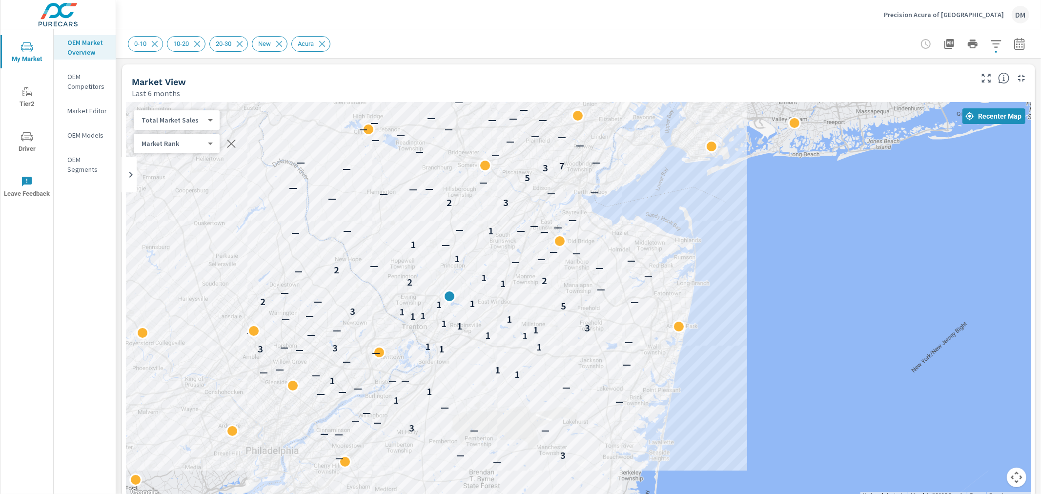
drag, startPoint x: 393, startPoint y: 314, endPoint x: 566, endPoint y: 342, distance: 175.9
click at [566, 342] on div "— — 3 — — — — — 3 — — — — — 1 — — 1 — — — 1 — — 1 — 1 — — — — — 3 1 3 — 1 1 — 1…" at bounding box center [578, 300] width 905 height 396
click at [193, 119] on body "My Market Tier2 Driver Leave Feedback OEM Market Overview OEM Competitors Marke…" at bounding box center [520, 247] width 1041 height 494
click at [184, 101] on li "Your Sales (DMS)" at bounding box center [181, 105] width 95 height 16
click at [178, 115] on body "My Market Tier2 Driver Leave Feedback OEM Market Overview OEM Competitors Marke…" at bounding box center [520, 247] width 1041 height 494
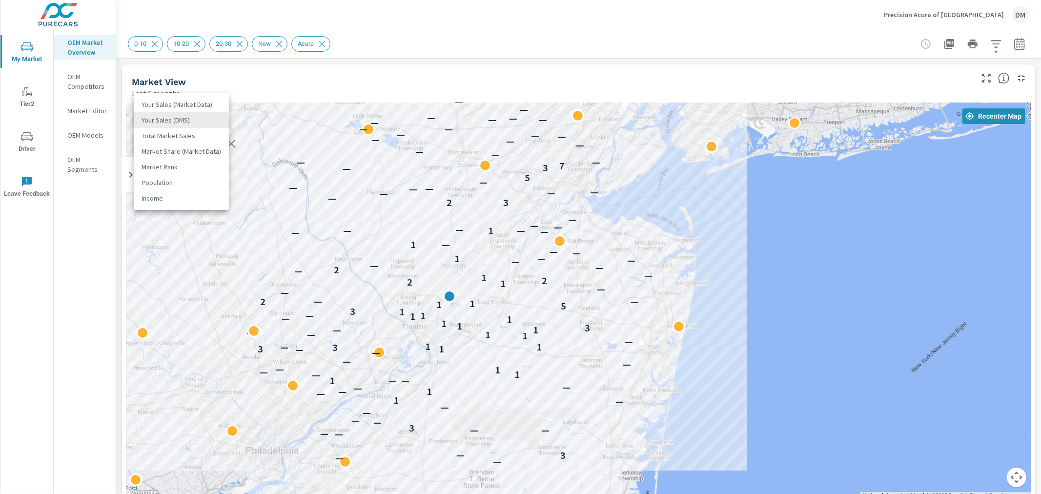
click at [178, 134] on li "Total Market Sales" at bounding box center [181, 136] width 95 height 16
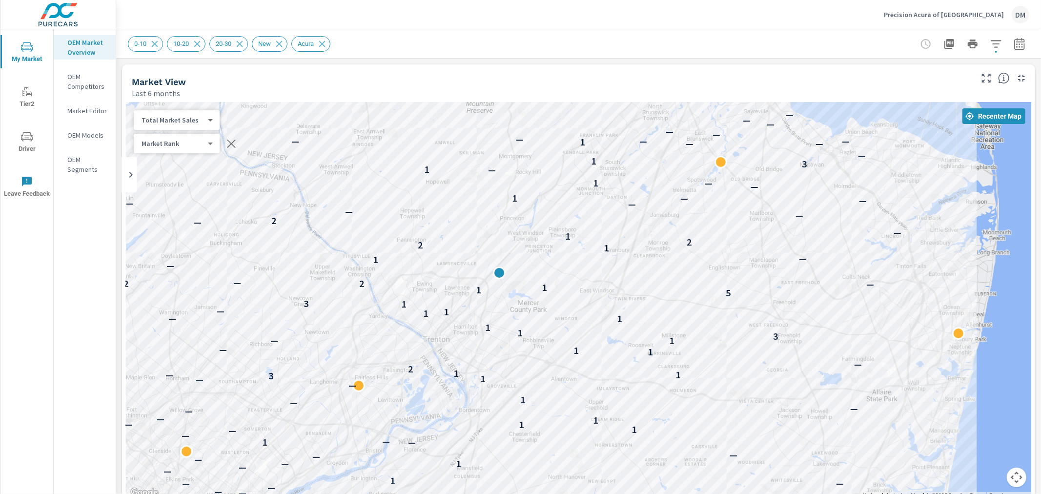
drag, startPoint x: 569, startPoint y: 353, endPoint x: 727, endPoint y: 383, distance: 160.5
click at [727, 383] on div "— — 3 — 2 — — — — — — — — 3 — — — — — — — — — — — — — — — — 1 — — — 1 — — — — 1…" at bounding box center [578, 300] width 905 height 396
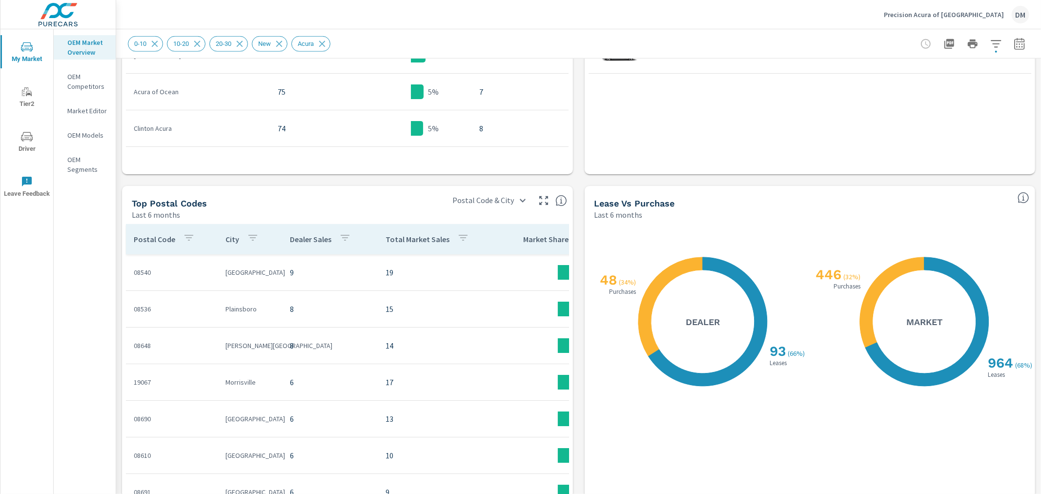
scroll to position [760, 0]
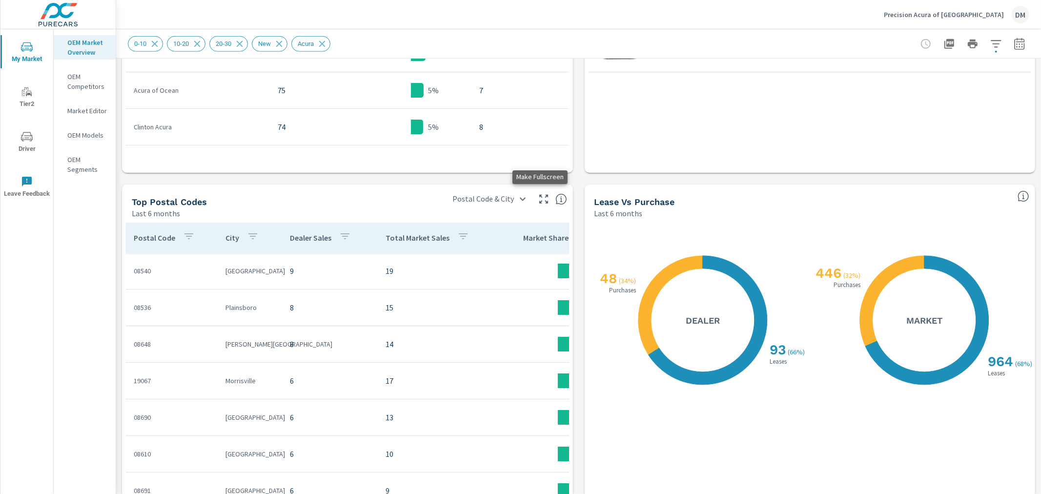
click at [539, 196] on icon "button" at bounding box center [543, 199] width 9 height 9
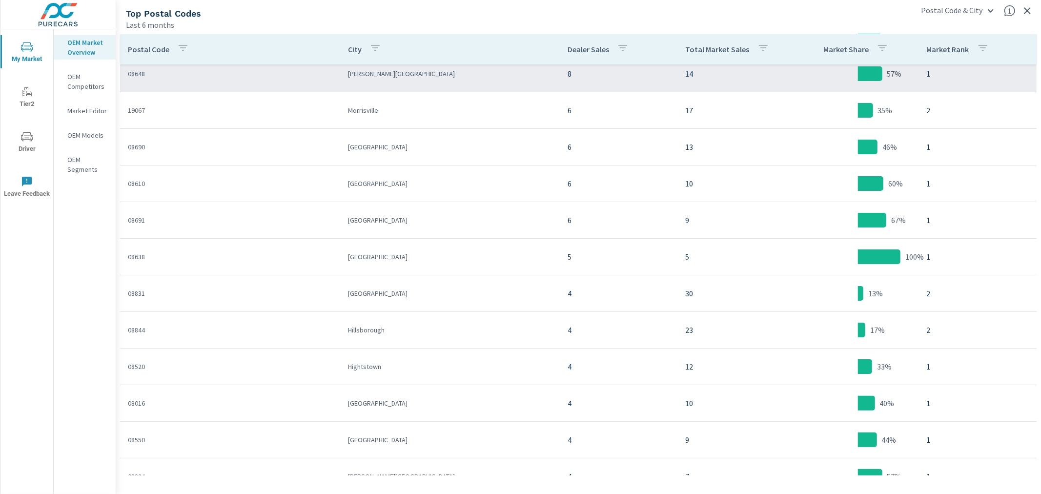
scroll to position [108, 0]
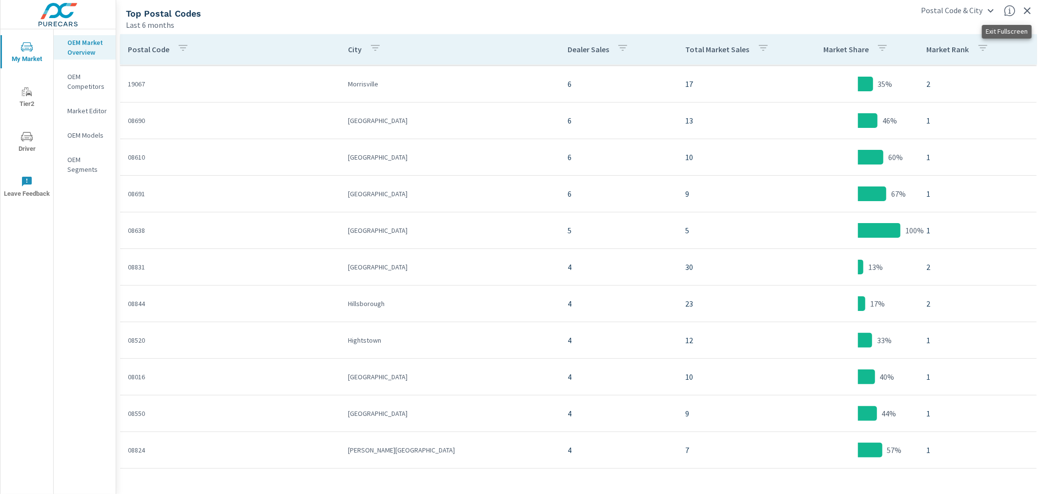
click at [751, 7] on icon "button" at bounding box center [1027, 11] width 12 height 12
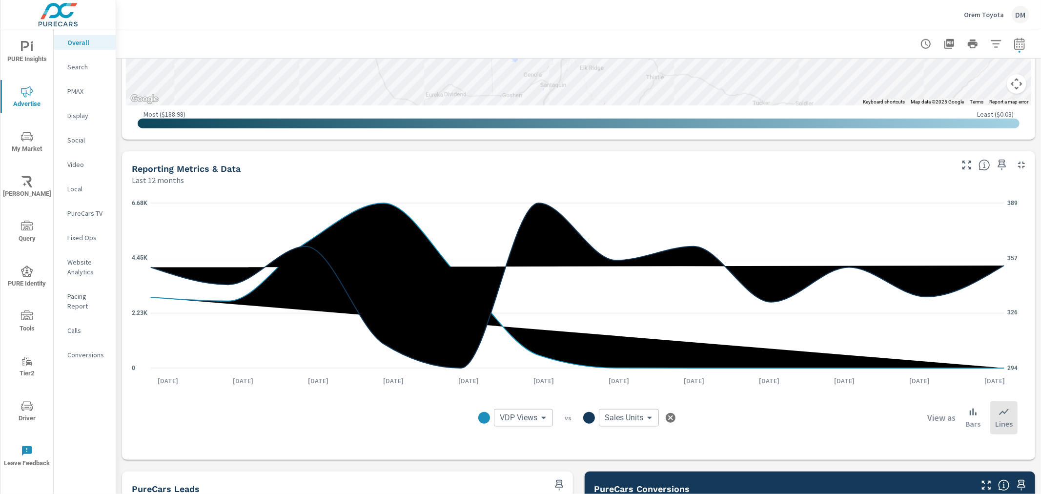
scroll to position [637, 0]
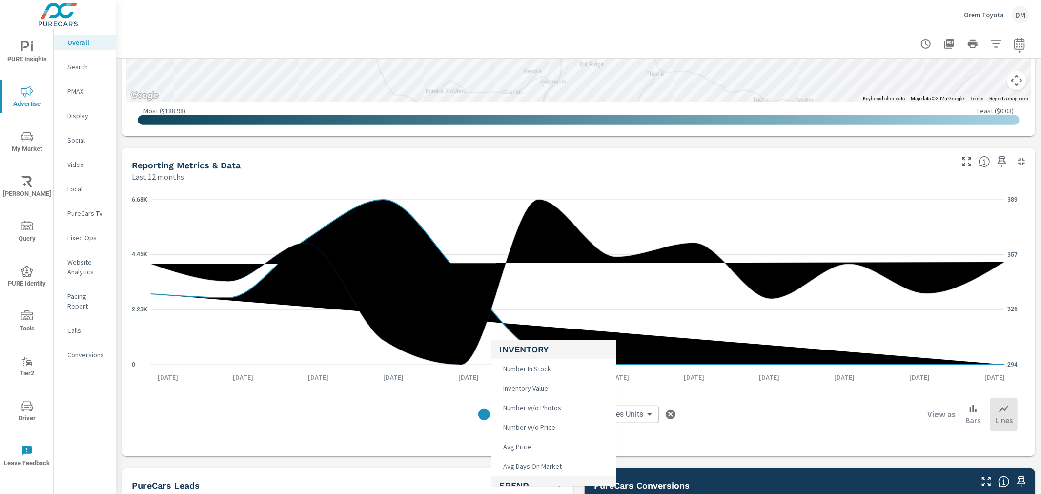
click at [535, 410] on body "PURE Insights Advertise My Market [PERSON_NAME] Query PURE Identity Tools Tier2…" at bounding box center [520, 247] width 1041 height 494
click at [537, 398] on span "Spend Amount" at bounding box center [523, 396] width 49 height 14
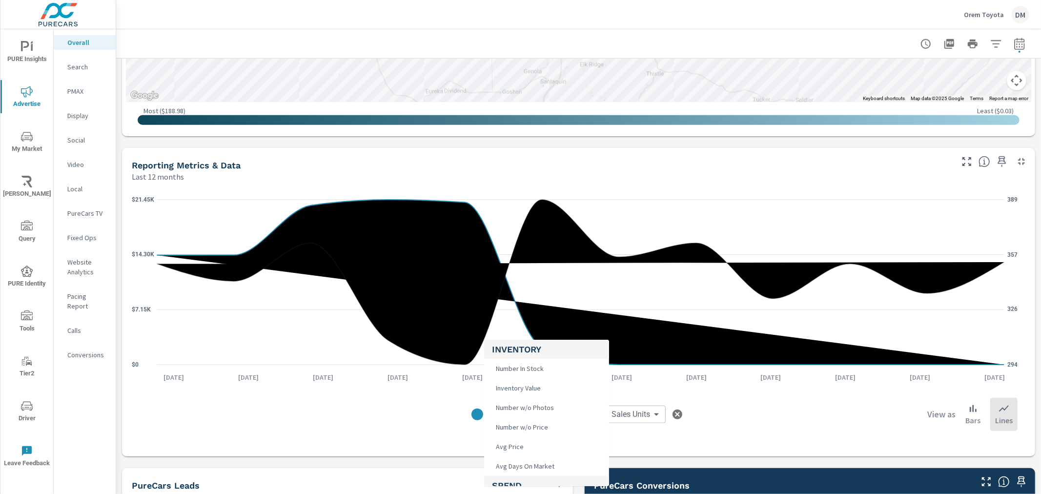
click at [531, 408] on body "PURE Insights Advertise My Market [PERSON_NAME] Query PURE Identity Tools Tier2…" at bounding box center [520, 247] width 1041 height 494
click at [527, 444] on li "Leads" at bounding box center [546, 454] width 125 height 20
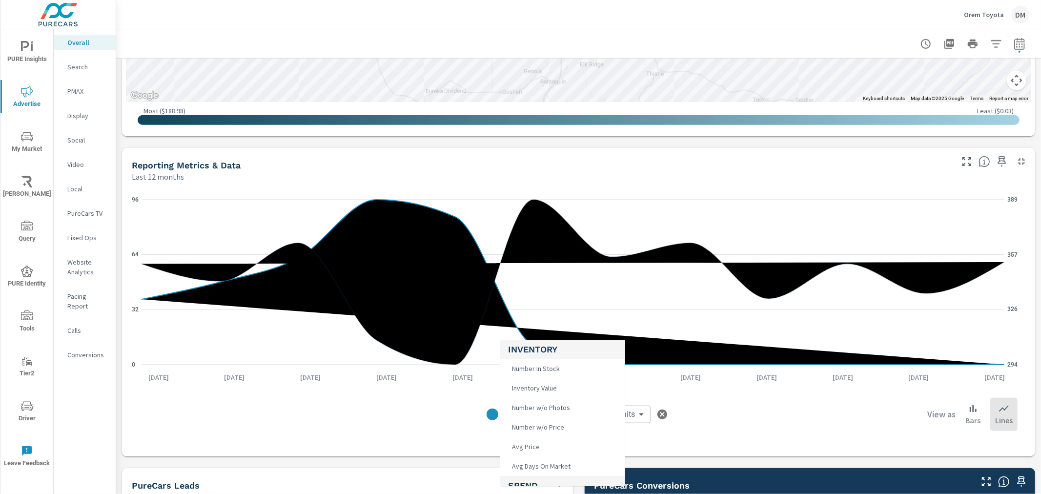
click at [521, 417] on body "PURE Insights Advertise My Market [PERSON_NAME] Query PURE Identity Tools Tier2…" at bounding box center [520, 247] width 1041 height 494
click at [533, 444] on li "Clicks" at bounding box center [562, 452] width 125 height 20
type input "Clicks"
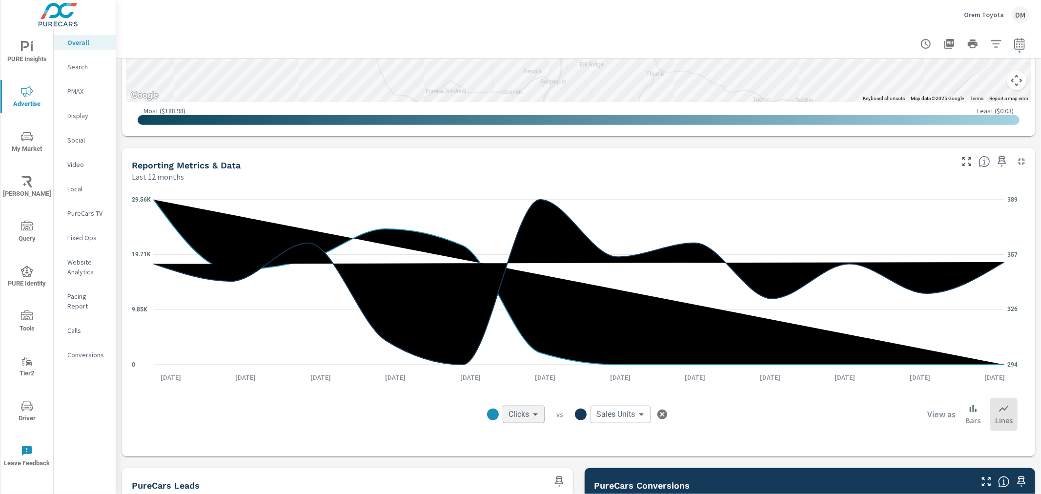
scroll to position [344, 0]
click at [751, 40] on icon "button" at bounding box center [1019, 44] width 12 height 12
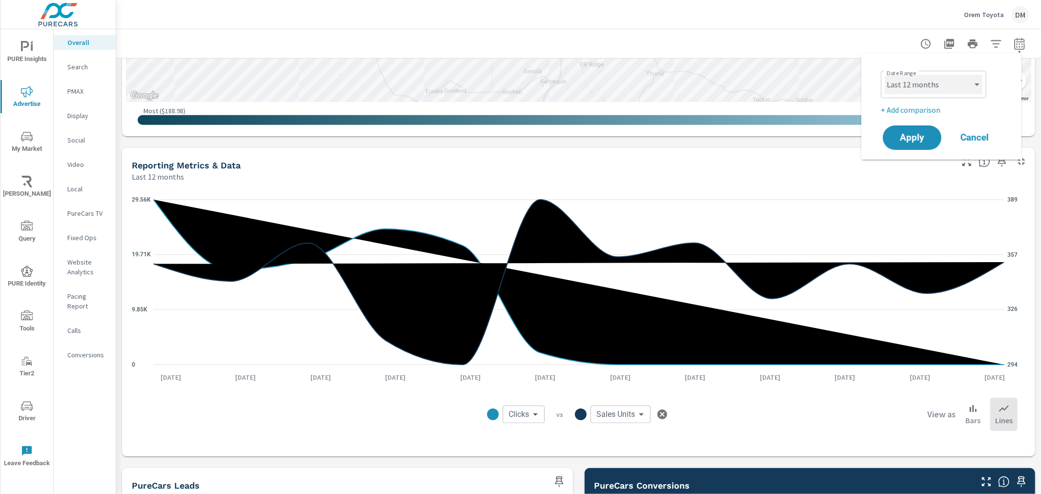
click at [751, 80] on select "Custom [DATE] Last week Last 7 days Last 14 days Last 30 days Last 45 days Last…" at bounding box center [933, 85] width 98 height 20
click at [751, 75] on select "Custom [DATE] Last week Last 7 days Last 14 days Last 30 days Last 45 days Last…" at bounding box center [933, 85] width 98 height 20
select select "Last 90 days"
click at [751, 133] on span "Apply" at bounding box center [912, 137] width 40 height 9
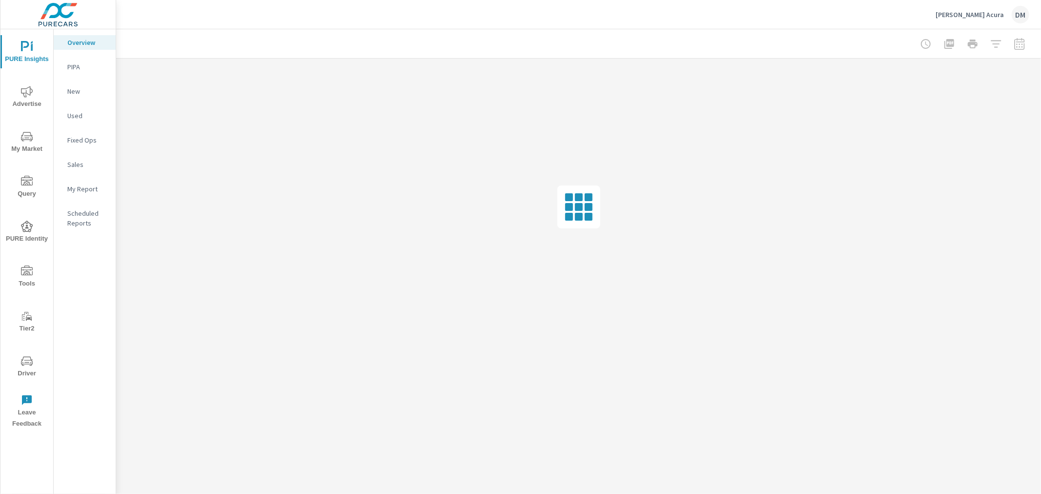
click at [26, 135] on icon "nav menu" at bounding box center [27, 137] width 12 height 12
click at [84, 298] on p "Inventory" at bounding box center [87, 301] width 40 height 10
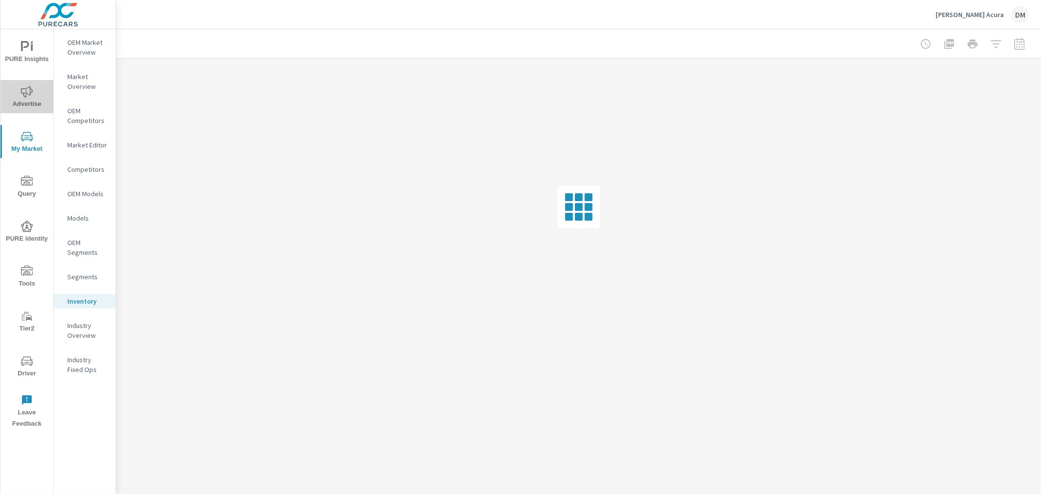
click at [26, 93] on icon "nav menu" at bounding box center [27, 92] width 12 height 12
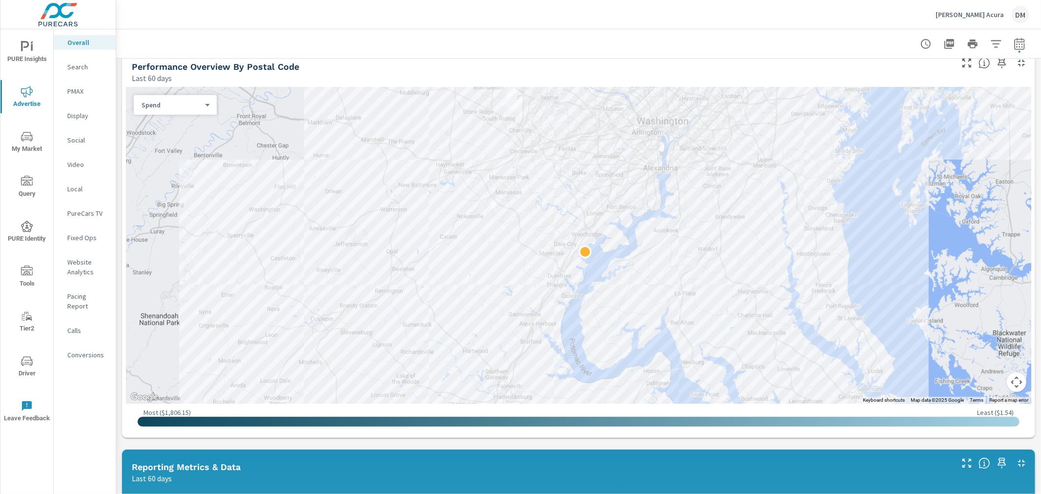
scroll to position [322, 0]
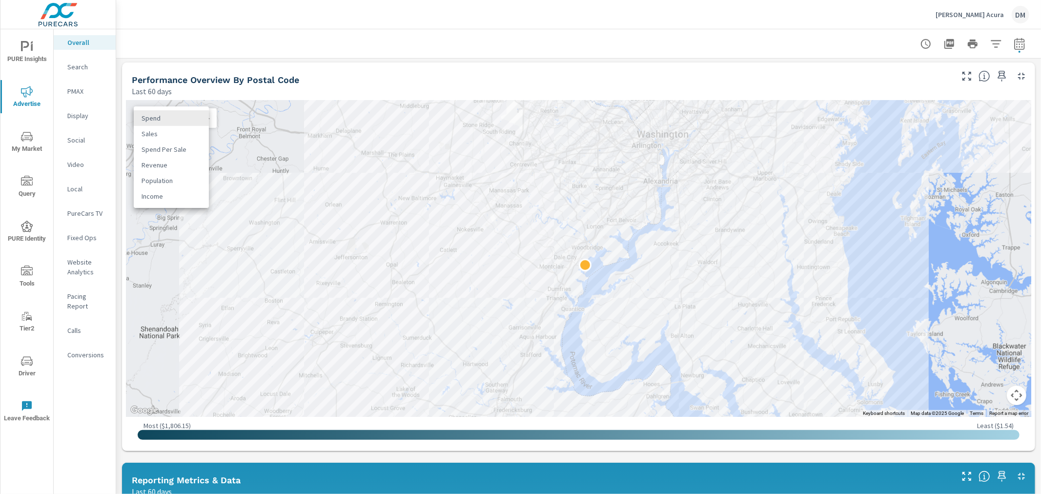
click at [204, 115] on body "PURE Insights Advertise My Market Query PURE Identity Tools Tier2 Driver Leave …" at bounding box center [520, 247] width 1041 height 494
click at [178, 148] on li "Spend Per Sale" at bounding box center [171, 149] width 75 height 16
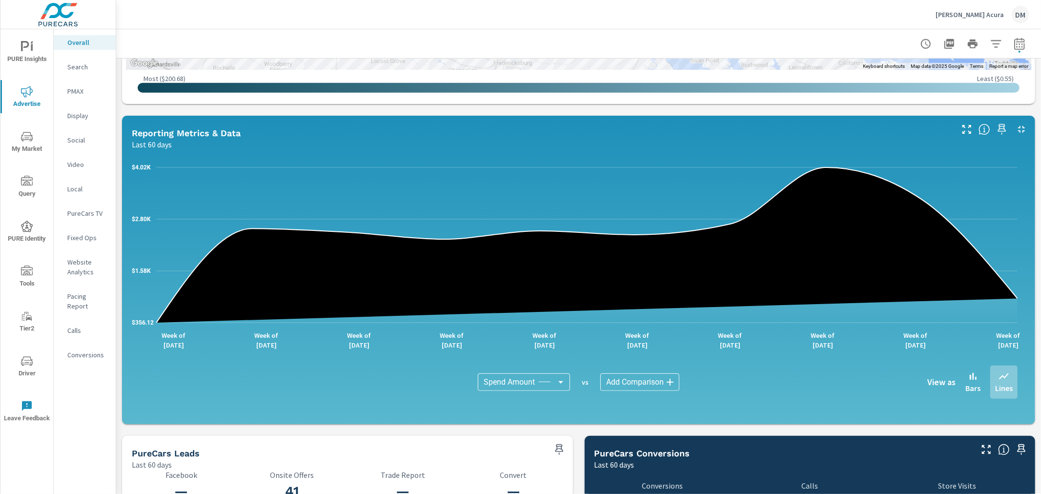
scroll to position [693, 0]
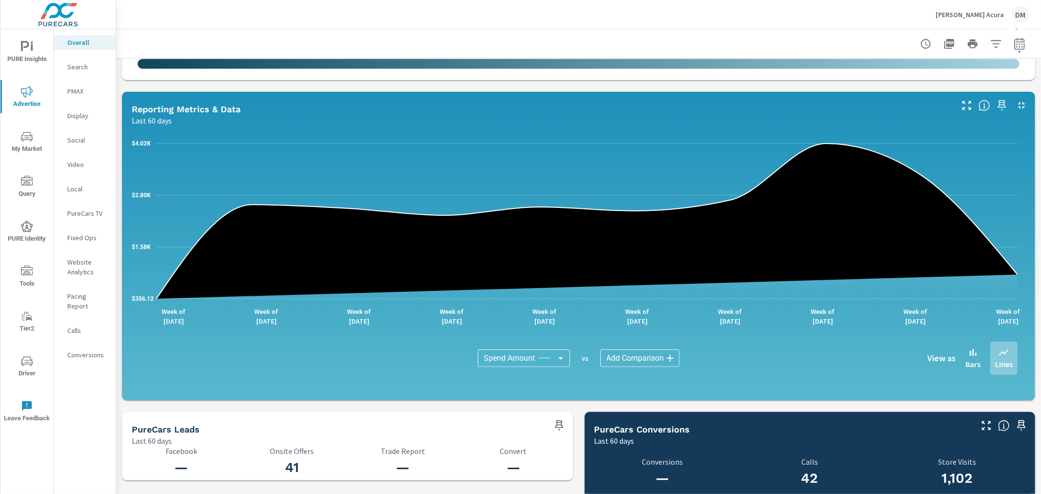
click at [555, 355] on body "PURE Insights Advertise My Market Query PURE Identity Tools Tier2 Driver Leave …" at bounding box center [520, 247] width 1041 height 494
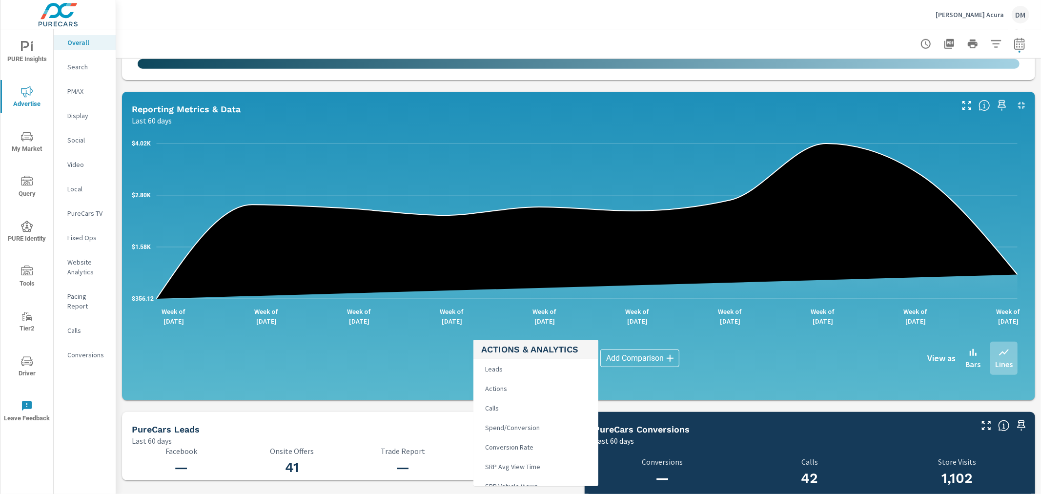
scroll to position [217, 0]
click at [547, 373] on li "Actions" at bounding box center [535, 366] width 125 height 20
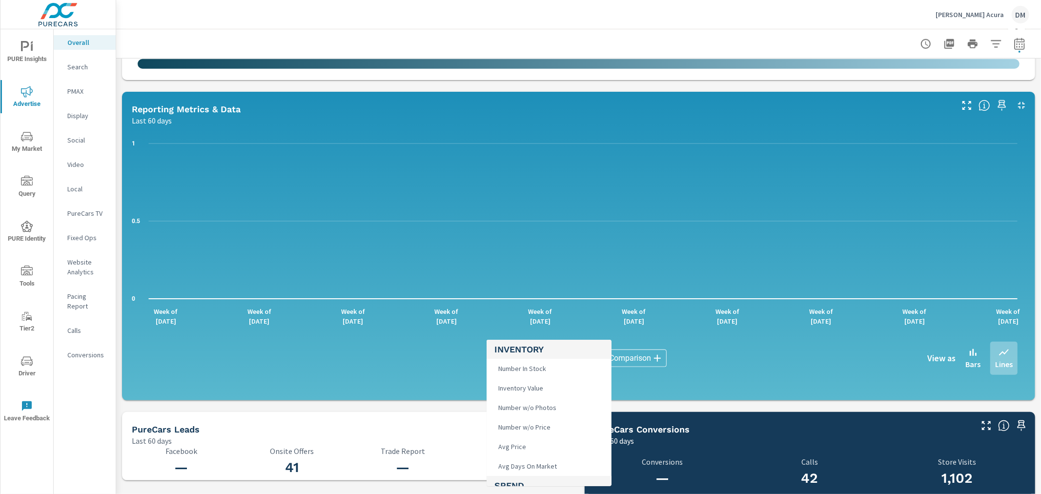
click at [526, 355] on body "PURE Insights Advertise My Market Query PURE Identity Tools Tier2 Driver Leave …" at bounding box center [520, 247] width 1041 height 494
click at [524, 382] on li "Calls" at bounding box center [548, 385] width 125 height 20
type input "Calls"
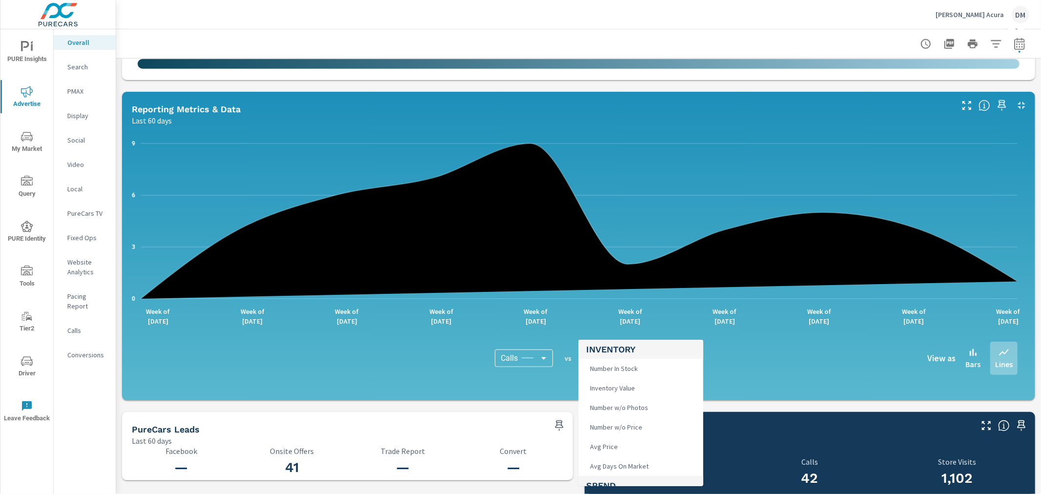
click at [644, 352] on body "PURE Insights Advertise My Market Query PURE Identity Tools Tier2 Driver Leave …" at bounding box center [520, 247] width 1041 height 494
click at [641, 379] on li "Sales Units" at bounding box center [640, 382] width 125 height 20
type input "Sales Units"
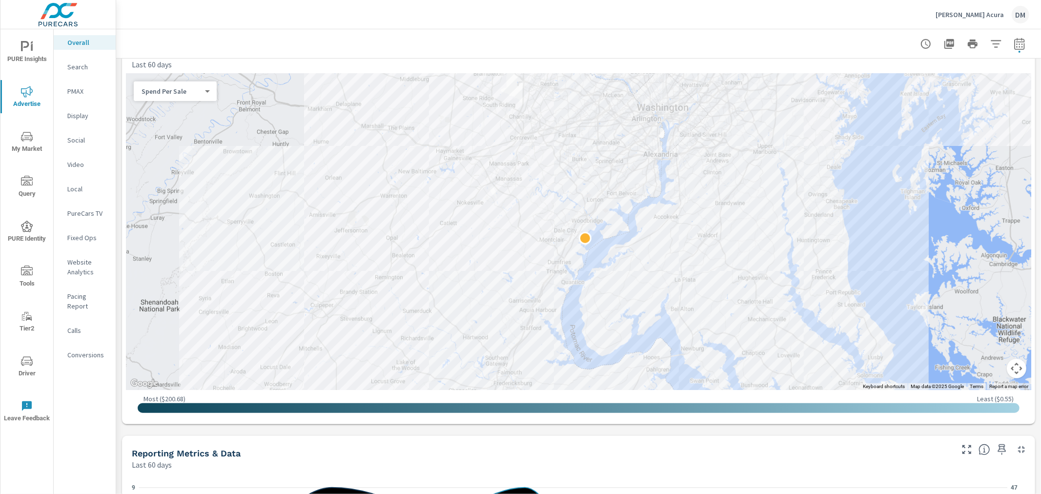
scroll to position [343, 0]
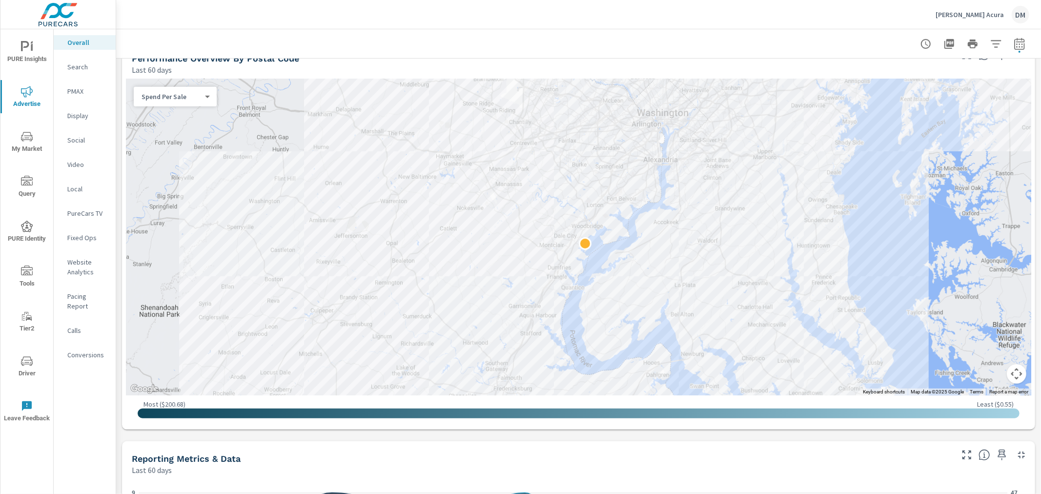
click at [162, 94] on body "PURE Insights Advertise My Market Query PURE Identity Tools Tier2 Driver Leave …" at bounding box center [520, 247] width 1041 height 494
click at [164, 81] on li "Sales" at bounding box center [171, 81] width 75 height 16
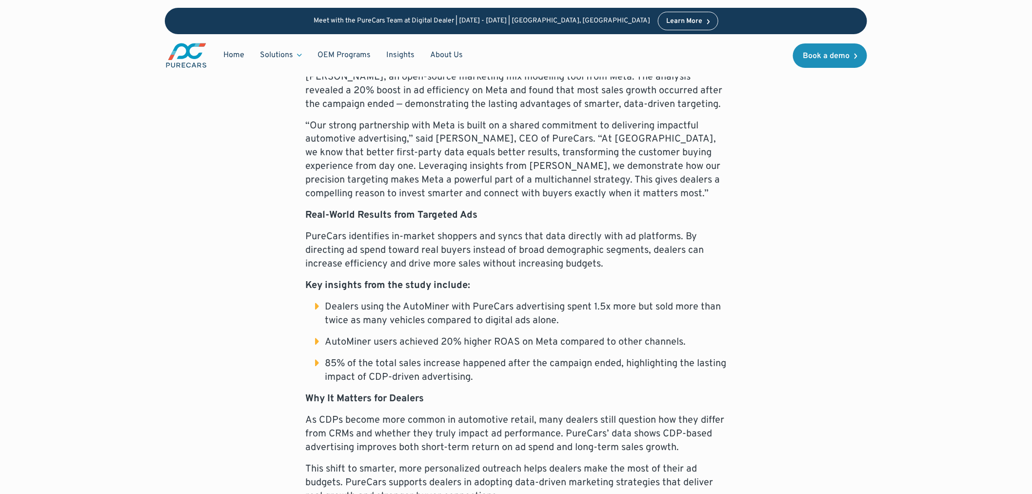
scroll to position [759, 0]
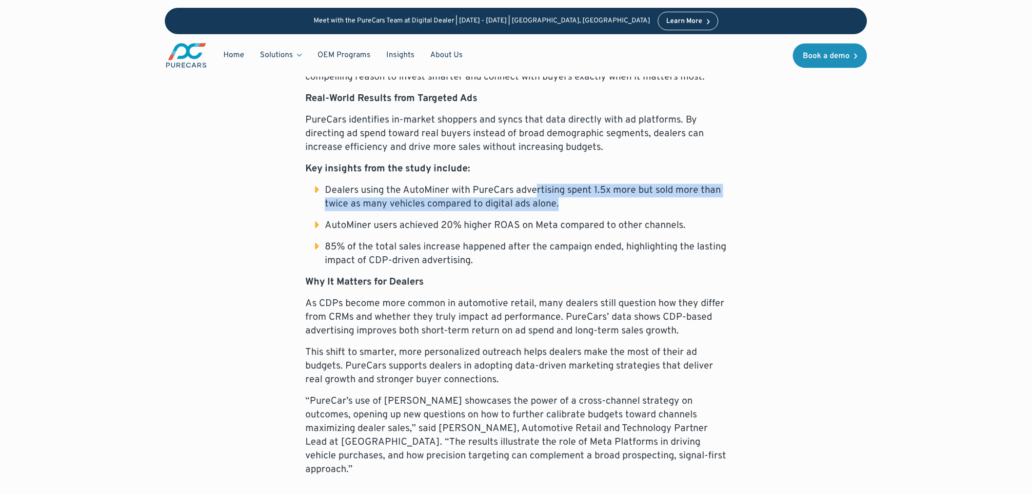
drag, startPoint x: 536, startPoint y: 177, endPoint x: 618, endPoint y: 186, distance: 83.0
click at [618, 186] on li "Dealers using the AutoMiner with PureCars advertising spent 1.5x more but sold …" at bounding box center [521, 197] width 412 height 27
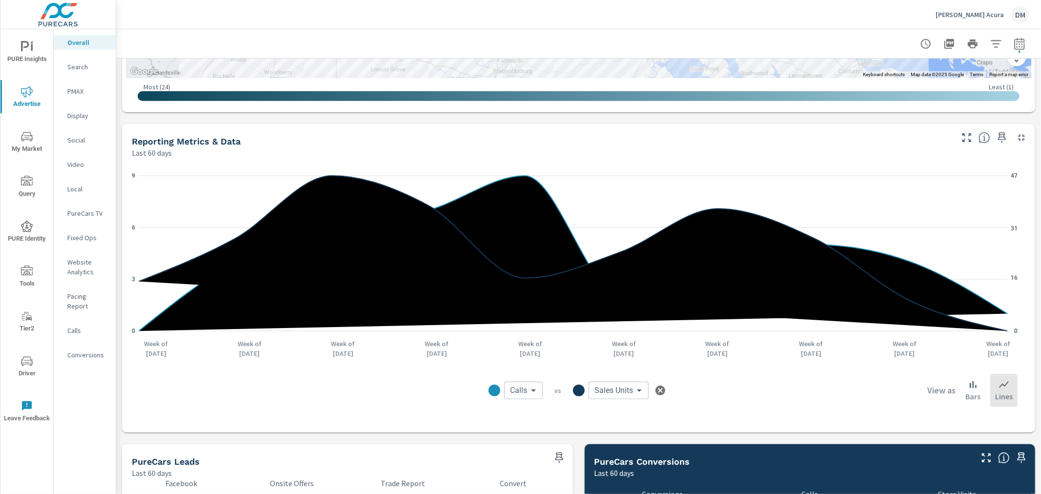
scroll to position [676, 0]
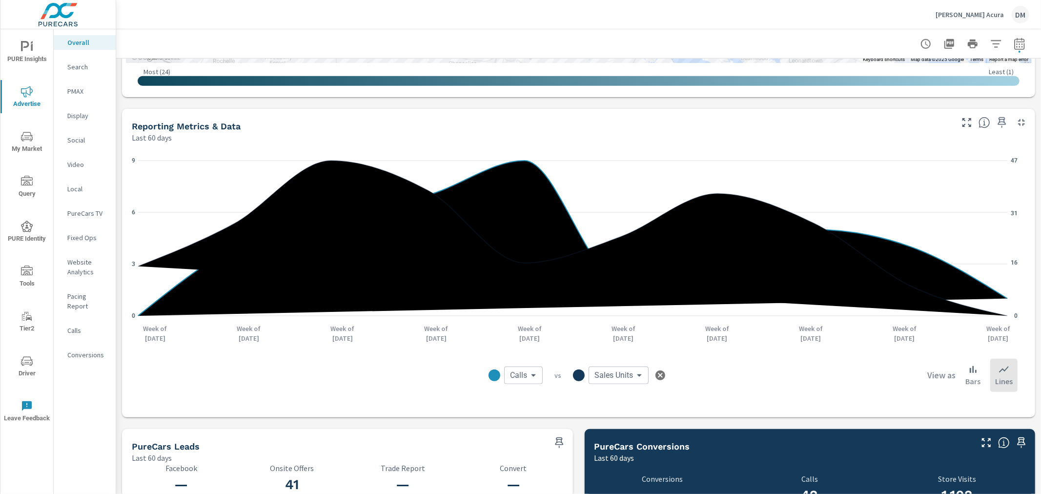
click at [524, 379] on body "PURE Insights Advertise My Market Query PURE Identity Tools Tier2 Driver Leave …" at bounding box center [520, 247] width 1041 height 494
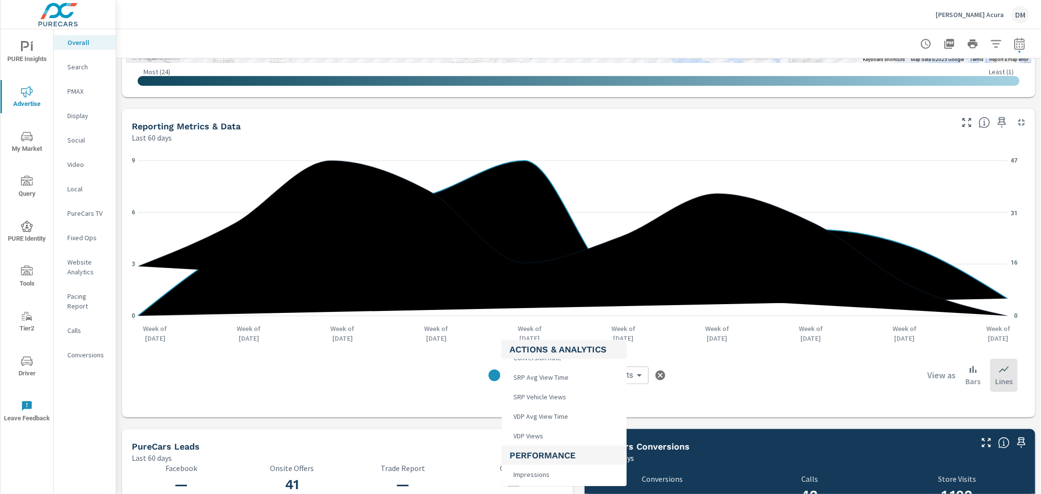
scroll to position [325, 0]
click at [552, 446] on li "Clicks" at bounding box center [563, 452] width 125 height 20
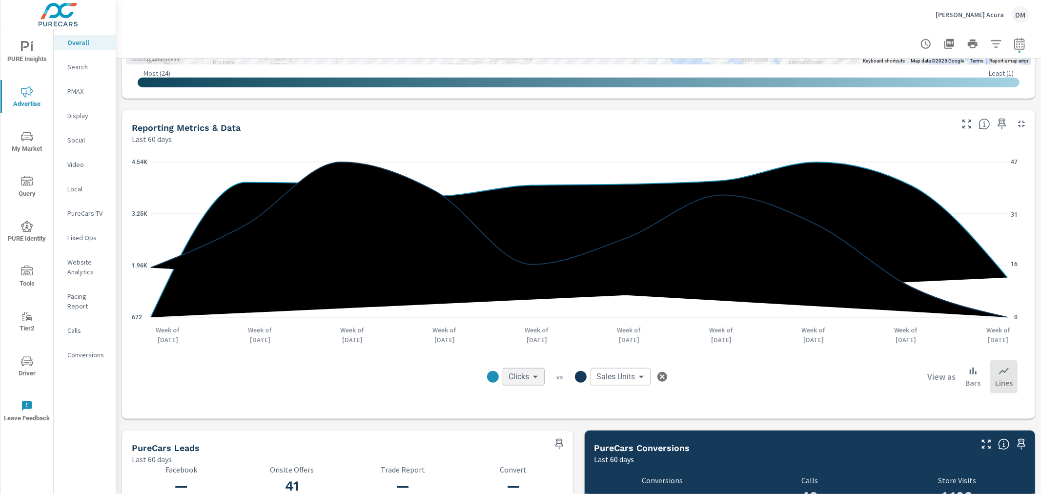
scroll to position [667, 0]
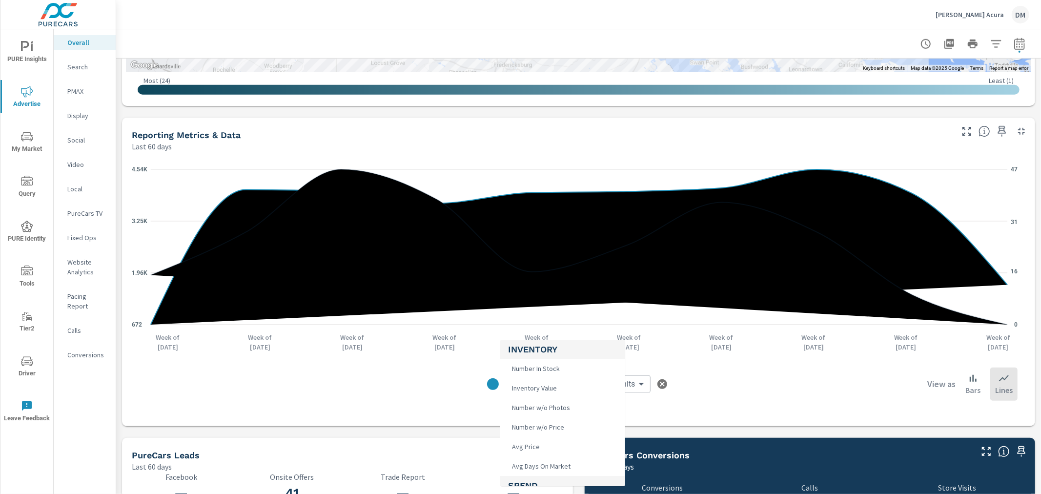
click at [529, 384] on body "PURE Insights Advertise My Market Query PURE Identity Tools Tier2 Driver Leave …" at bounding box center [520, 247] width 1041 height 494
click at [523, 405] on span "Calls" at bounding box center [518, 405] width 20 height 14
type input "Calls"
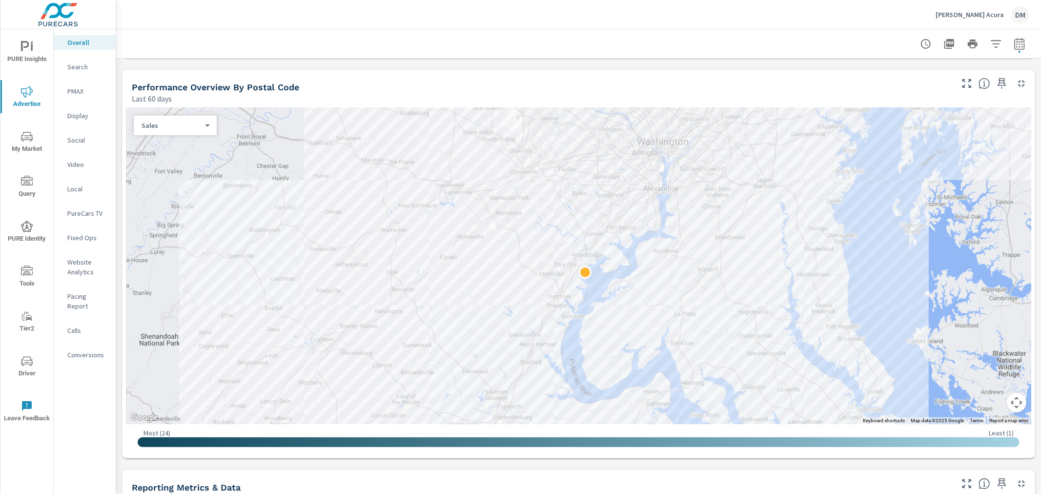
scroll to position [311, 0]
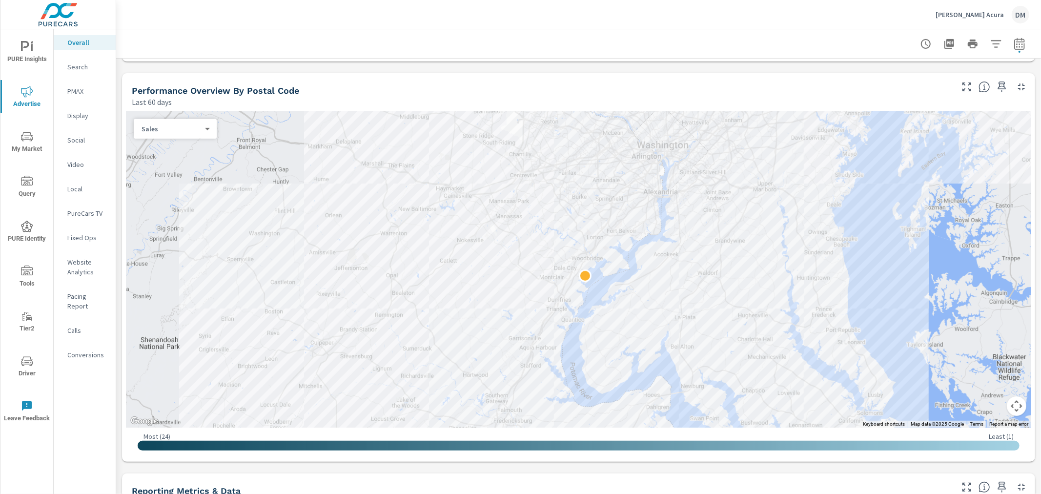
click at [187, 128] on body "PURE Insights Advertise My Market Query PURE Identity Tools Tier2 Driver Leave …" at bounding box center [520, 247] width 1041 height 494
click at [165, 113] on li "Spend" at bounding box center [171, 113] width 75 height 16
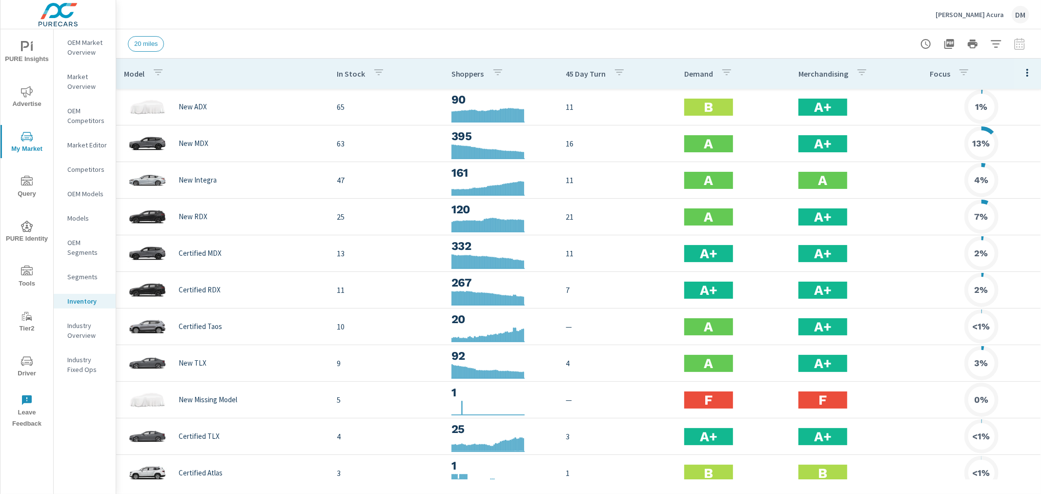
click at [1021, 69] on icon "button" at bounding box center [1027, 73] width 12 height 12
click at [996, 225] on span "Customize columns..." at bounding box center [994, 226] width 61 height 10
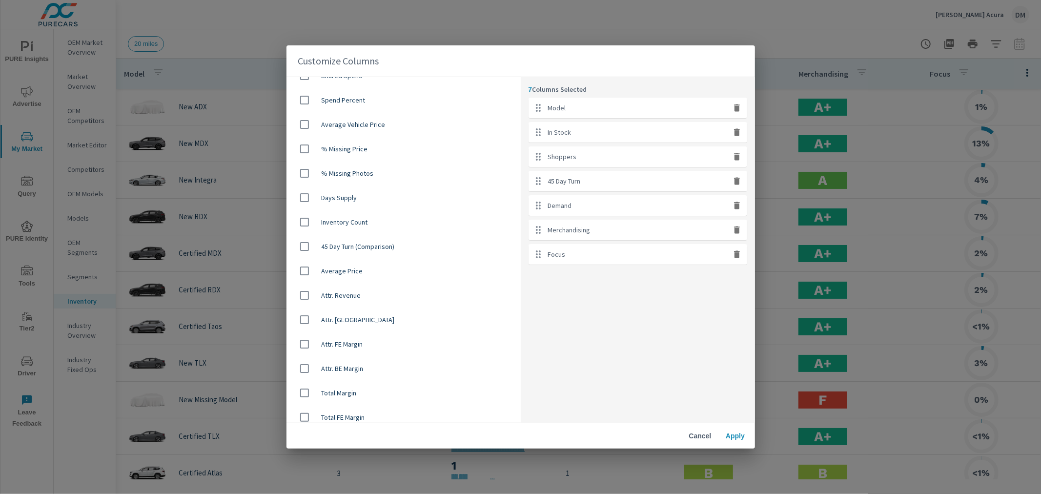
scroll to position [650, 0]
click at [303, 240] on input "checkbox" at bounding box center [304, 244] width 20 height 20
checkbox input "true"
click at [734, 432] on span "Apply" at bounding box center [734, 435] width 23 height 9
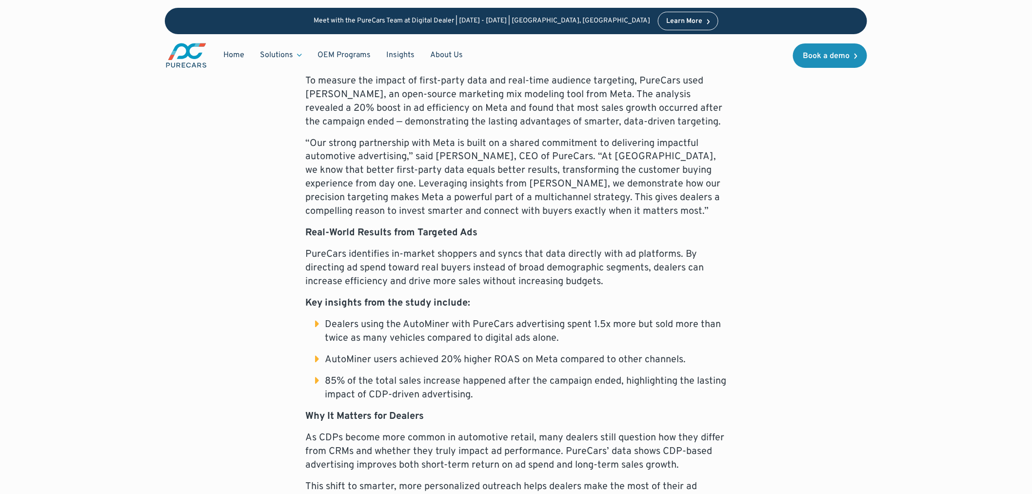
scroll to position [650, 0]
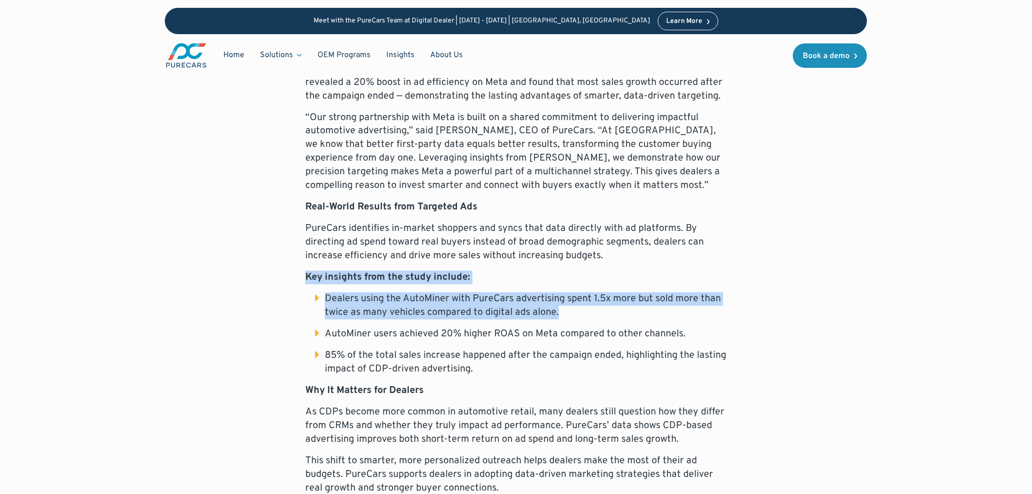
drag, startPoint x: 573, startPoint y: 292, endPoint x: 306, endPoint y: 265, distance: 267.7
click at [306, 265] on div "Press Release For Immediate Release Dealers Double Vehicle Sales Using the Auto…" at bounding box center [515, 405] width 421 height 1038
copy div "Key insights from the study include: Dealers using the AutoMiner with PureCars …"
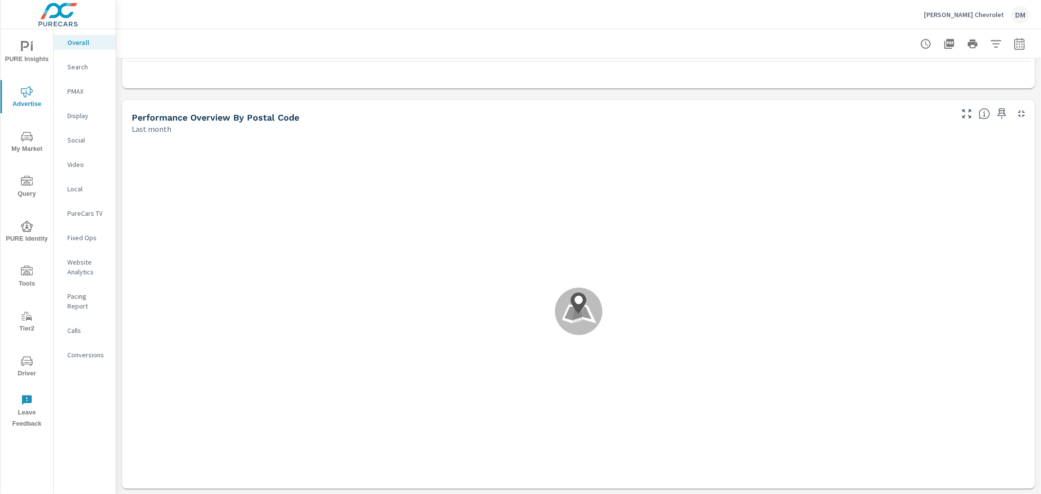
scroll to position [313, 0]
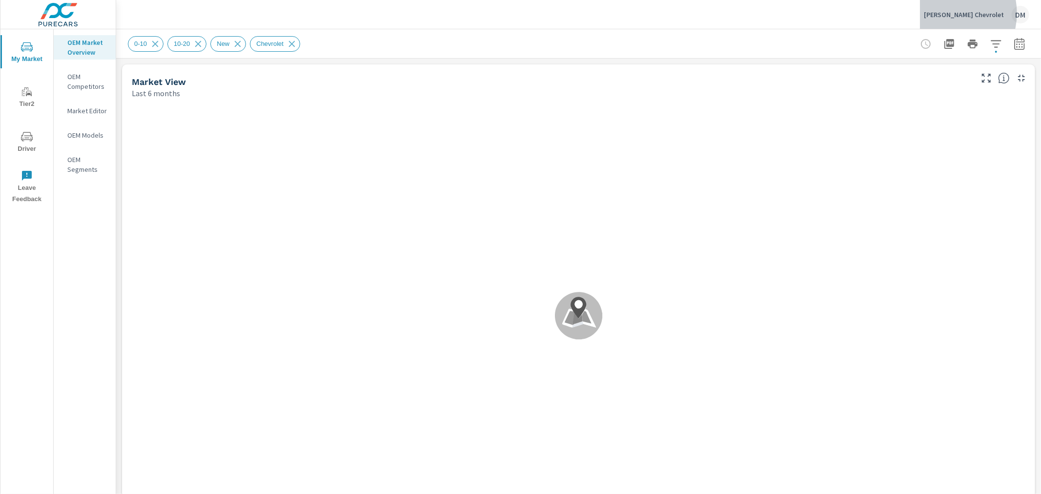
click at [962, 13] on p "Ed Bozarth Chevrolet" at bounding box center [963, 14] width 80 height 9
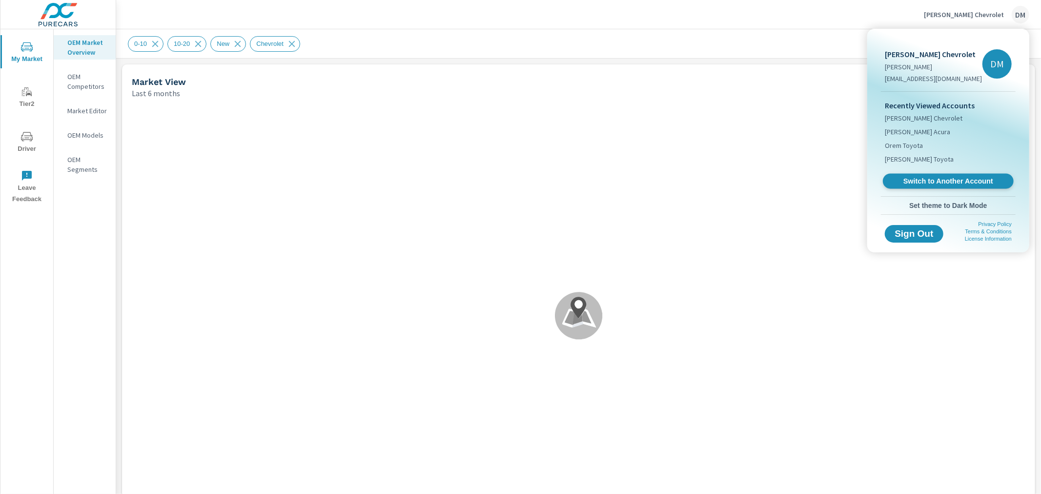
click at [938, 182] on span "Switch to Another Account" at bounding box center [948, 181] width 120 height 9
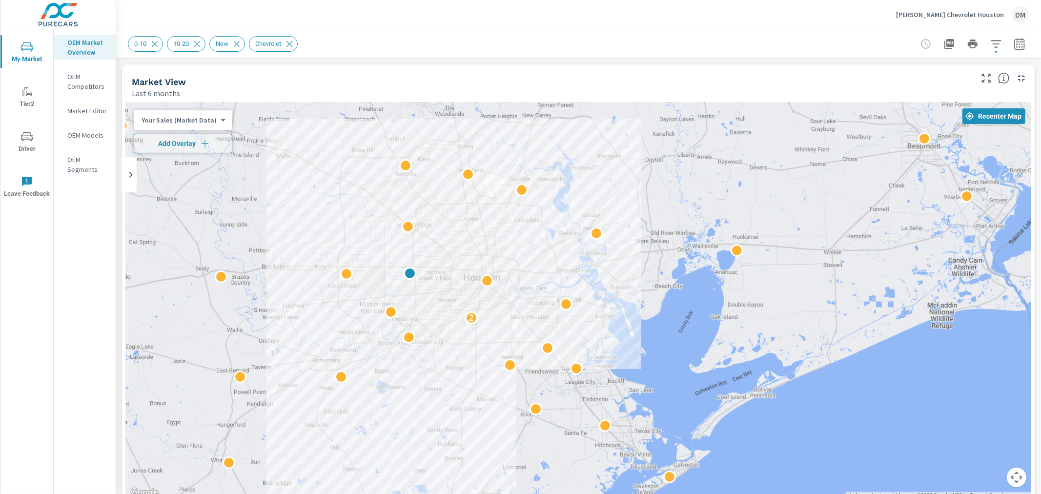
drag, startPoint x: 811, startPoint y: 346, endPoint x: 674, endPoint y: 330, distance: 138.1
click at [990, 47] on icon "button" at bounding box center [996, 44] width 12 height 12
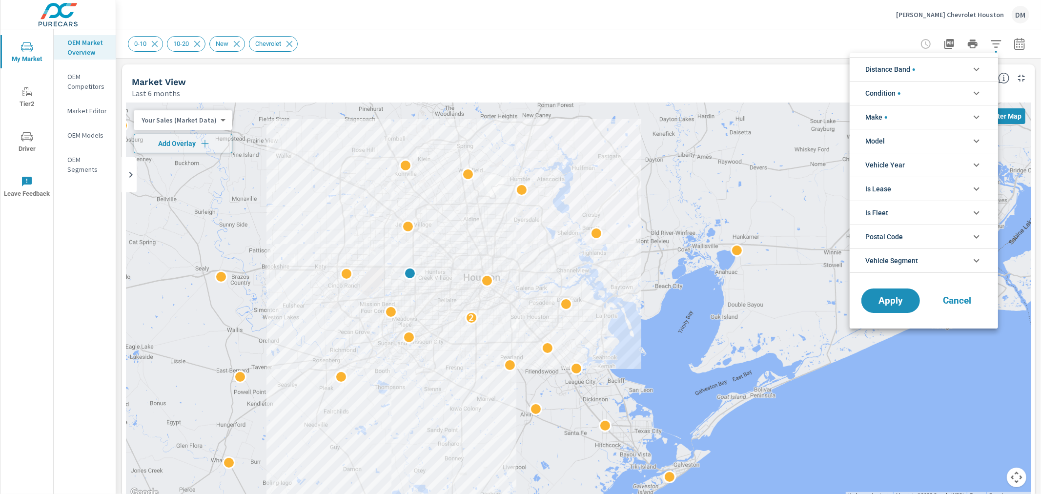
click at [949, 73] on li "Distance Band" at bounding box center [923, 69] width 148 height 24
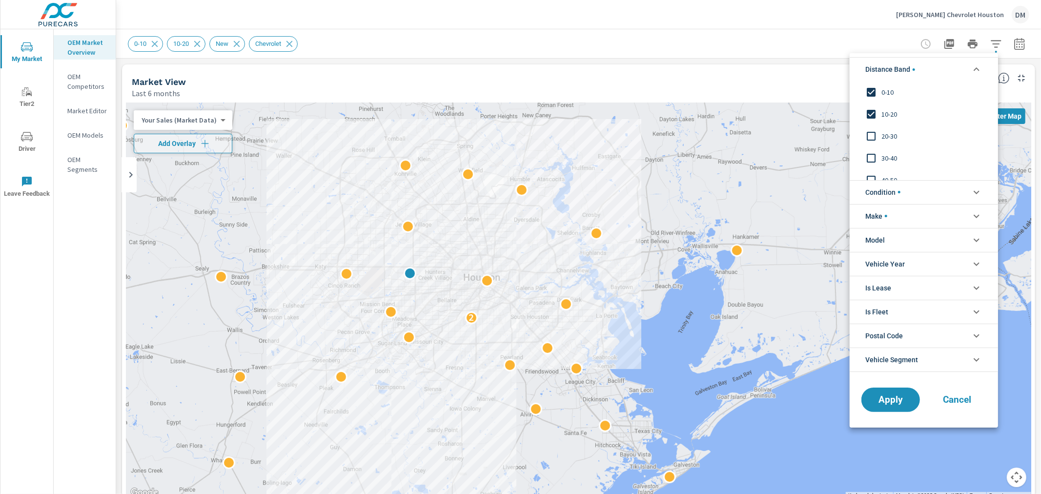
click at [871, 137] on input "filter options" at bounding box center [871, 136] width 20 height 20
click at [871, 154] on input "filter options" at bounding box center [871, 158] width 20 height 20
click at [888, 192] on span "Condition" at bounding box center [882, 191] width 35 height 23
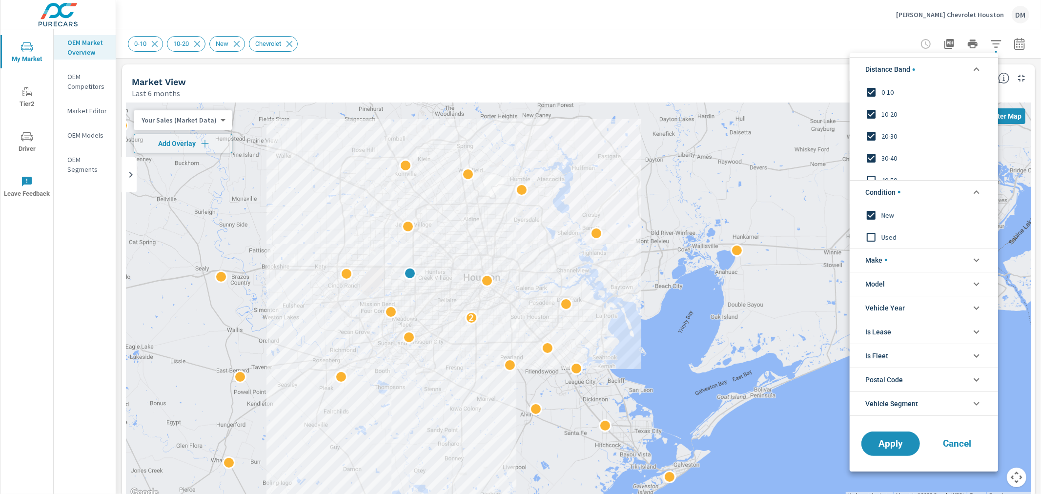
click at [898, 254] on li "Make" at bounding box center [923, 260] width 148 height 24
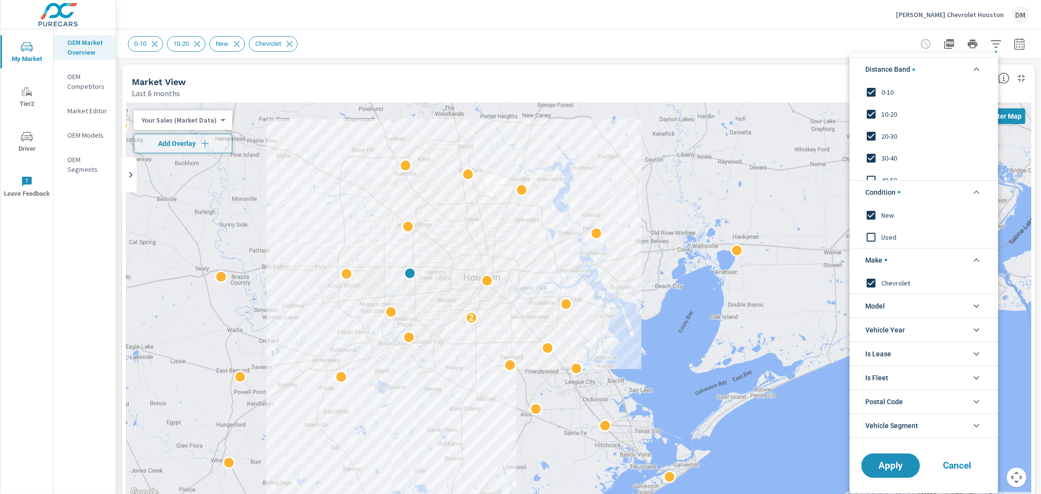
click at [1015, 44] on div at bounding box center [520, 247] width 1041 height 494
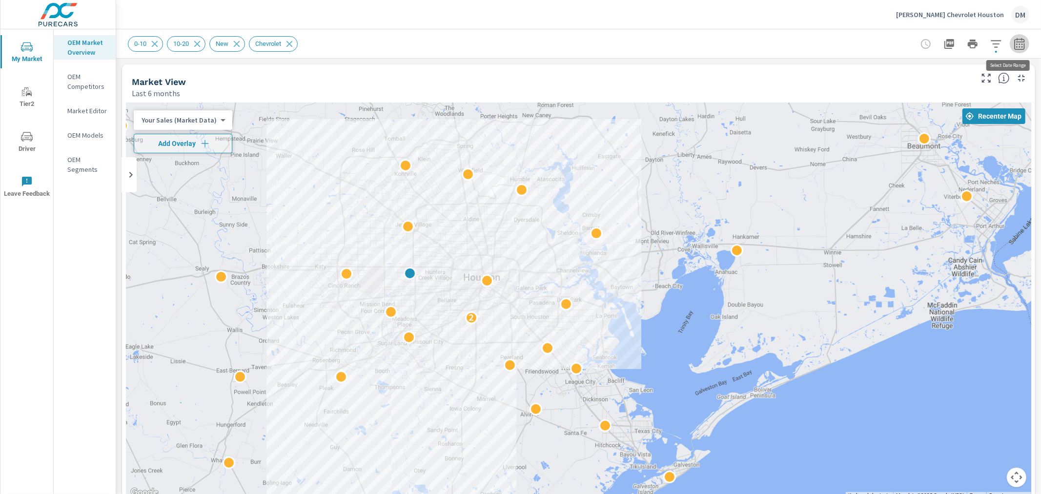
click at [1013, 45] on icon "button" at bounding box center [1019, 44] width 12 height 12
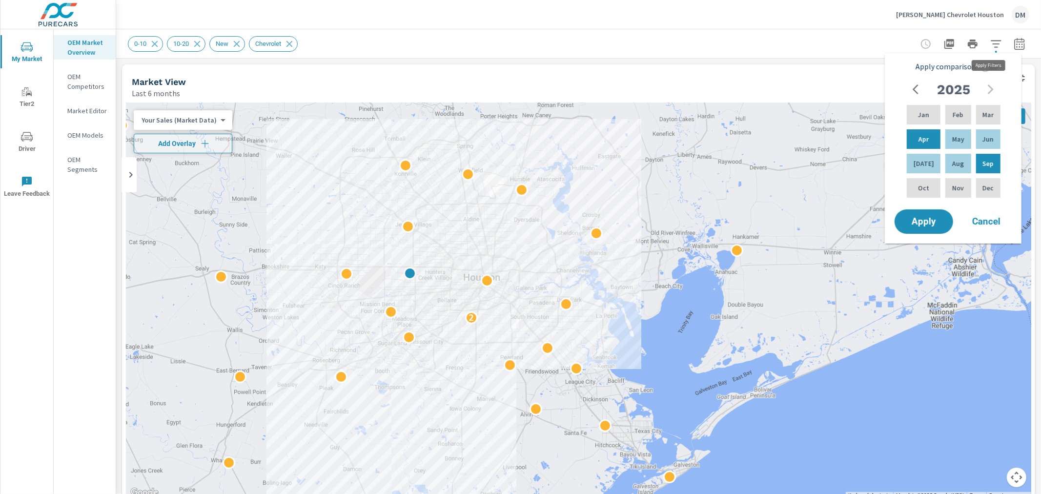
click at [990, 46] on icon "button" at bounding box center [995, 43] width 10 height 7
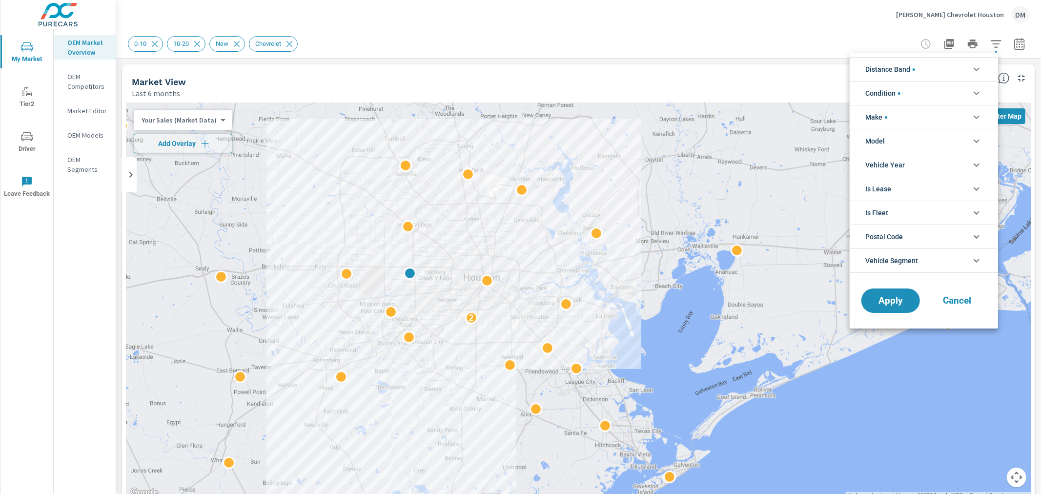
click at [943, 72] on li "Distance Band" at bounding box center [923, 69] width 148 height 24
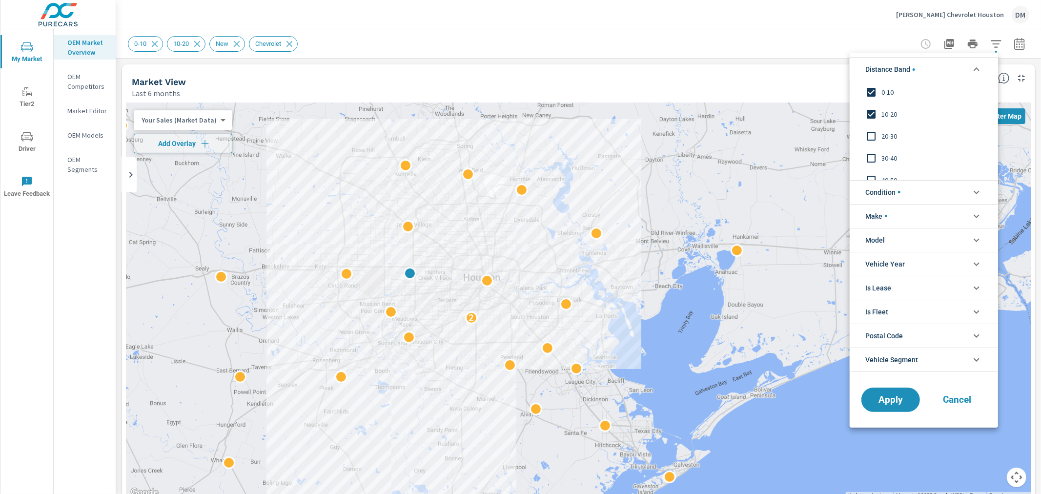
click at [870, 132] on input "filter options" at bounding box center [871, 136] width 20 height 20
click at [872, 156] on input "filter options" at bounding box center [871, 158] width 20 height 20
click at [880, 192] on span "Condition" at bounding box center [882, 191] width 35 height 23
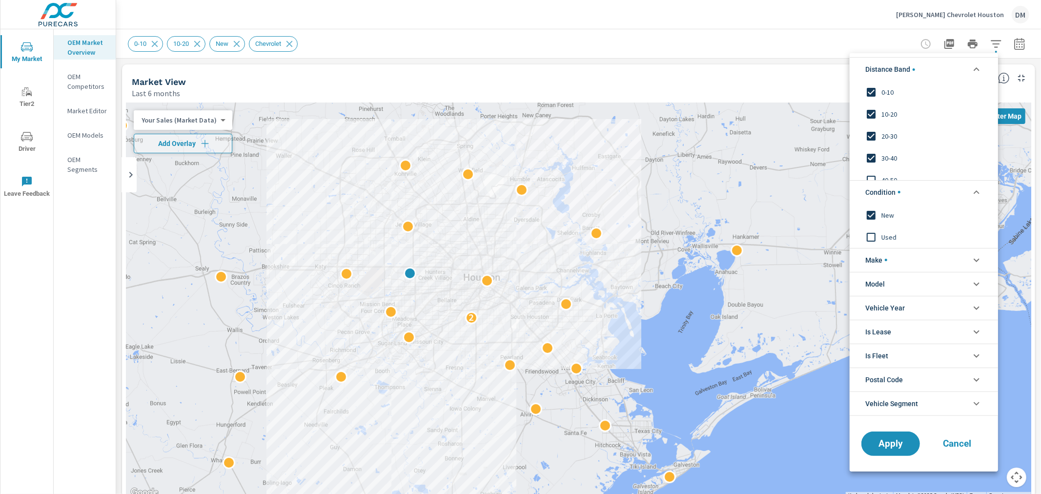
click at [871, 261] on span "Make" at bounding box center [876, 259] width 22 height 23
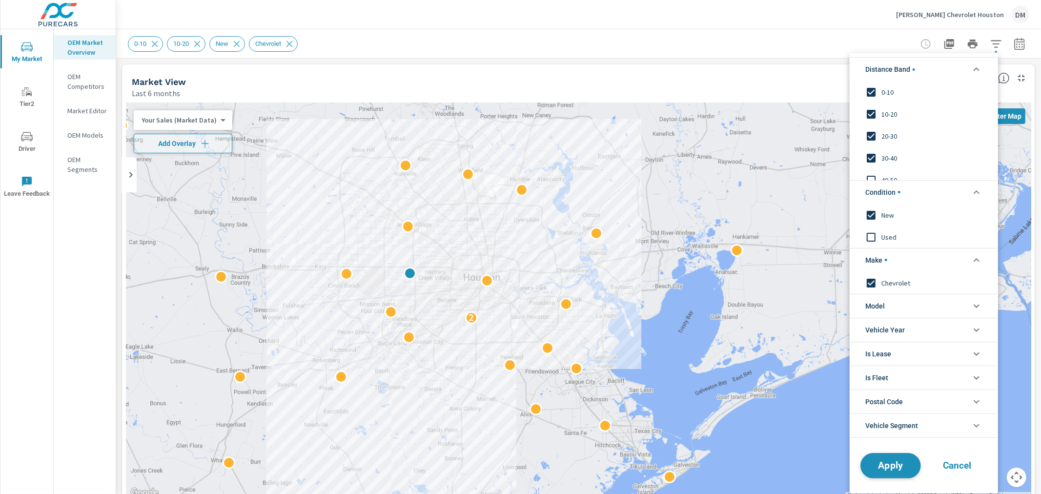
click at [897, 462] on span "Apply" at bounding box center [890, 465] width 40 height 9
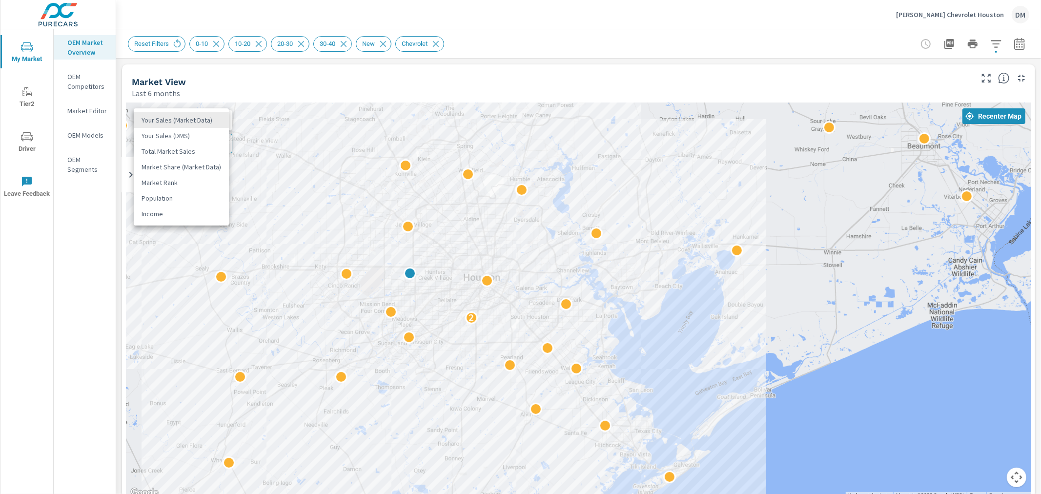
click at [207, 121] on body "My Market Tier2 Driver Leave Feedback OEM Market Overview OEM Competitors Marke…" at bounding box center [520, 247] width 1041 height 494
click at [194, 150] on li "Total Market Sales" at bounding box center [181, 151] width 95 height 16
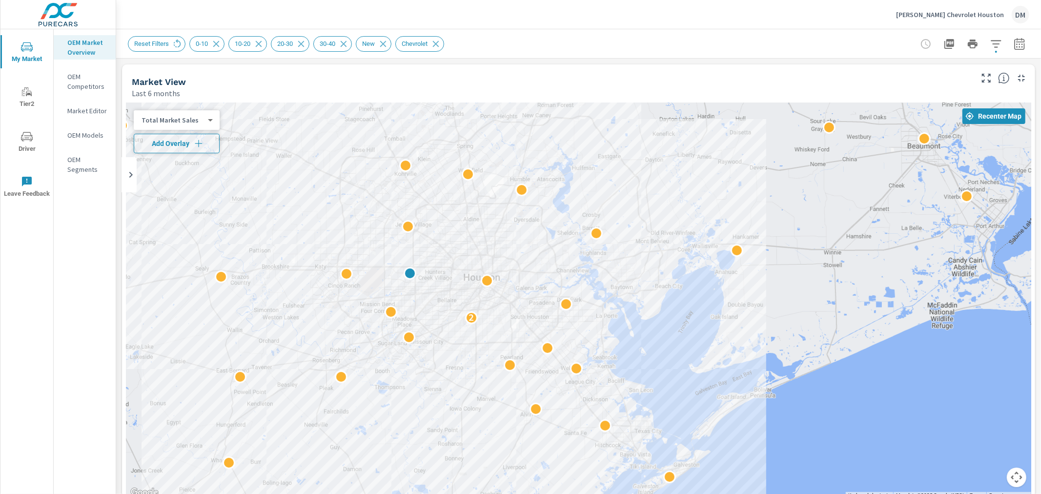
click at [182, 144] on span "Add Overlay" at bounding box center [176, 144] width 77 height 10
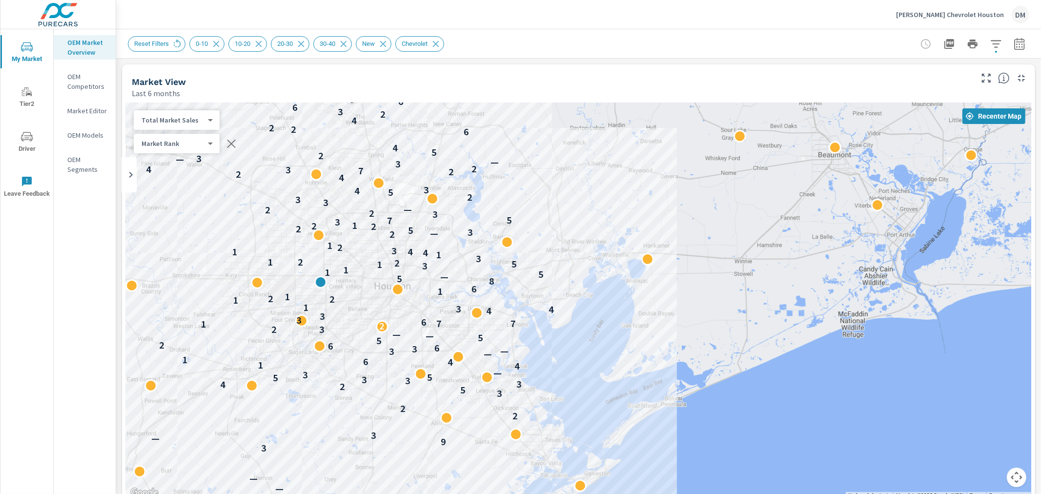
drag, startPoint x: 733, startPoint y: 395, endPoint x: 851, endPoint y: 387, distance: 117.9
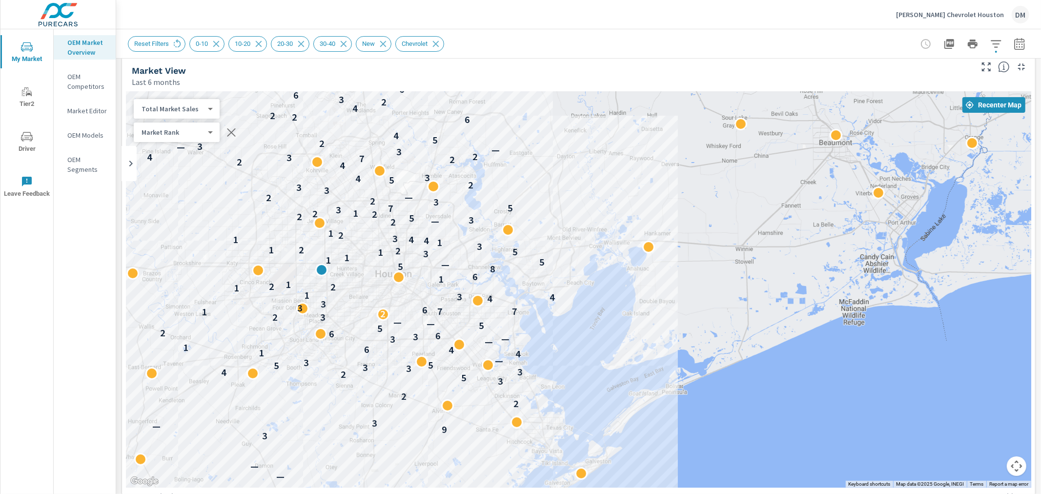
scroll to position [8, 0]
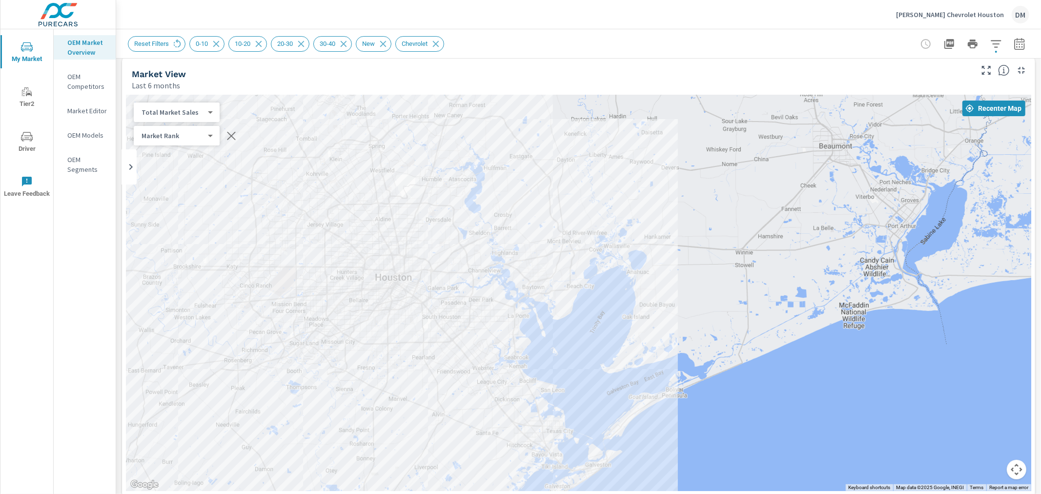
click at [200, 109] on body "My Market Tier2 Driver Leave Feedback OEM Market Overview OEM Competitors Marke…" at bounding box center [520, 247] width 1041 height 494
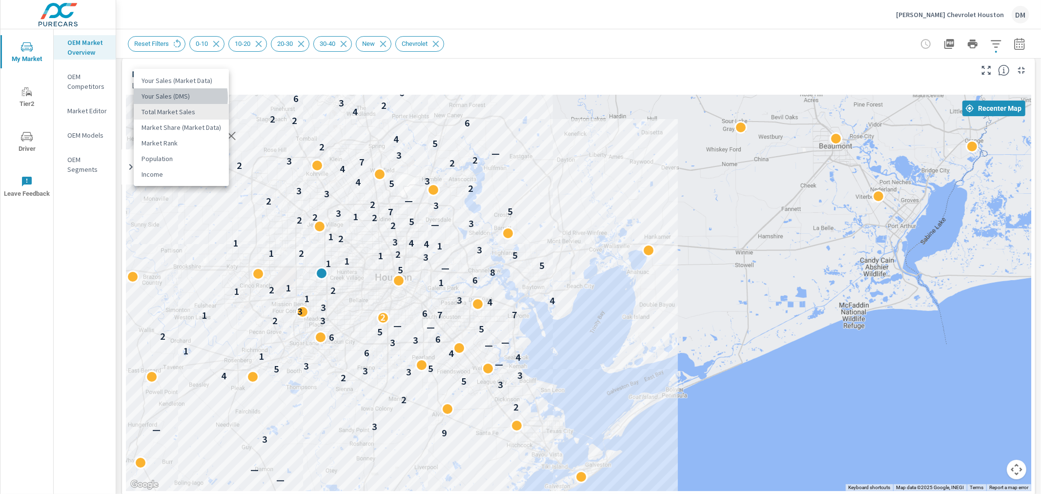
click at [172, 98] on li "Your Sales (DMS)" at bounding box center [181, 96] width 95 height 16
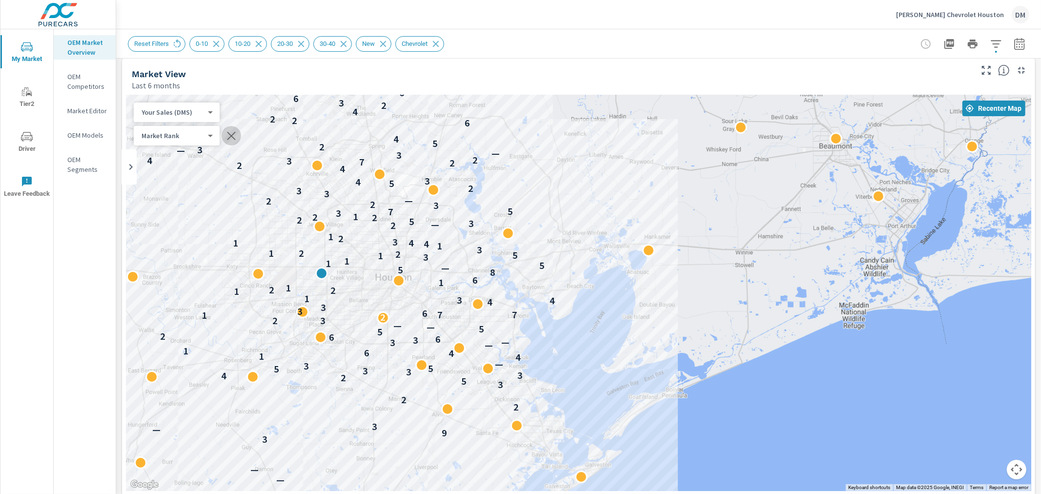
click at [228, 135] on icon "button" at bounding box center [231, 136] width 12 height 12
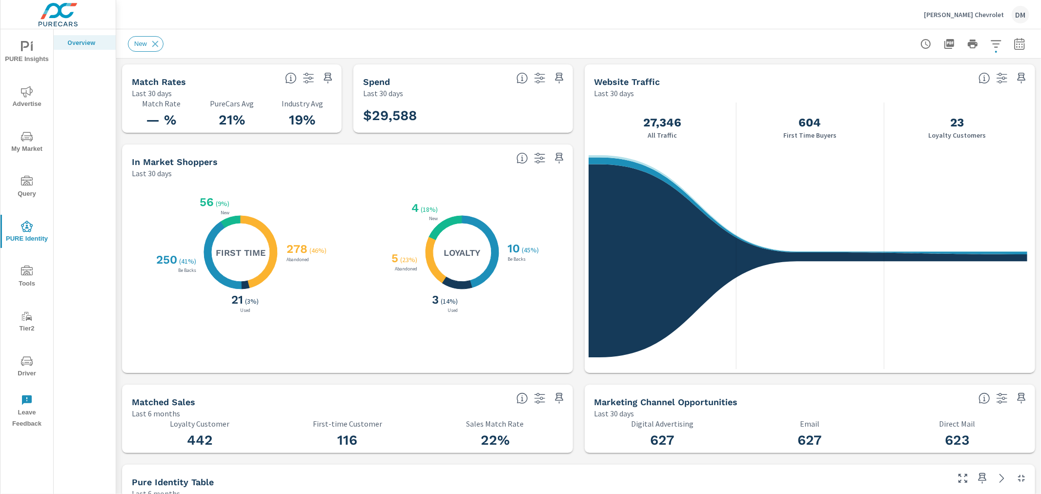
scroll to position [476, 0]
click at [962, 11] on p "[PERSON_NAME] Chevrolet" at bounding box center [963, 14] width 80 height 9
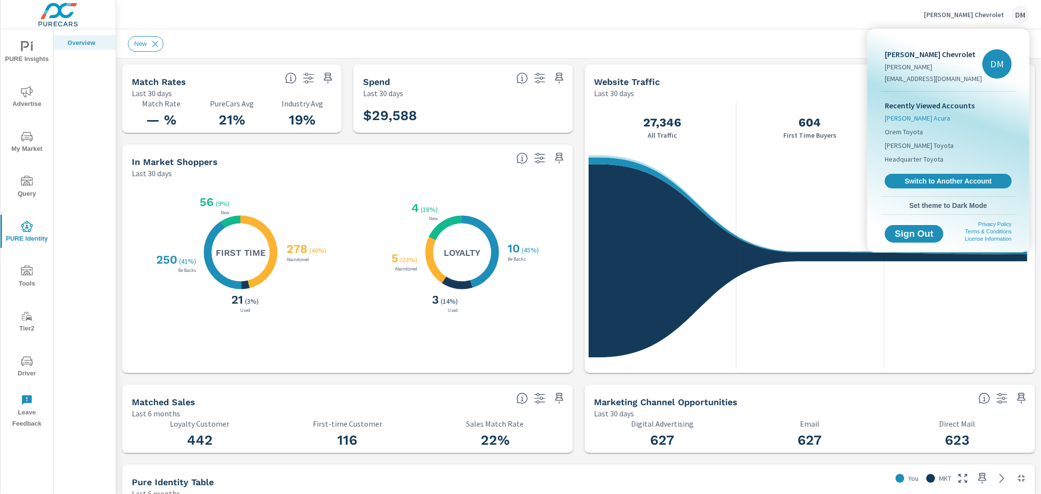
click at [925, 118] on span "[PERSON_NAME] Acura" at bounding box center [916, 118] width 65 height 10
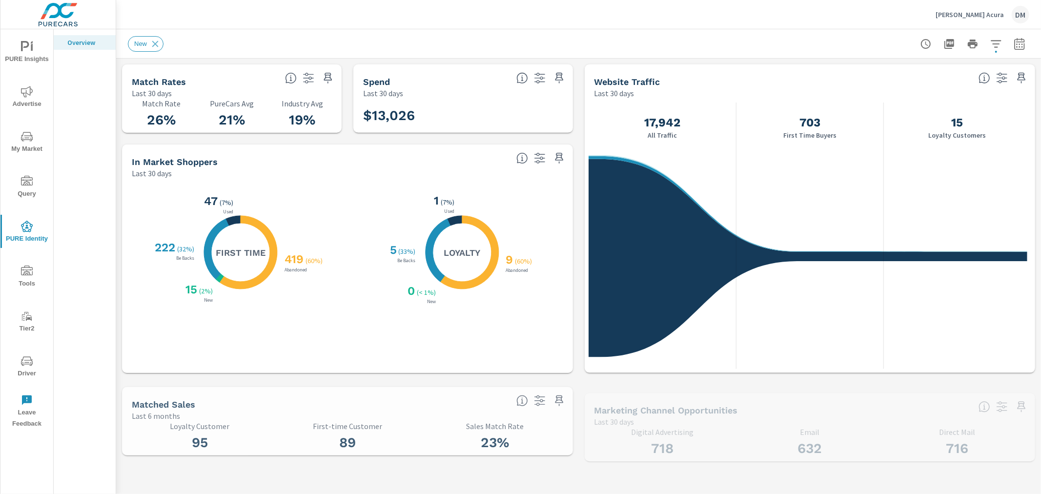
click at [31, 276] on icon "nav menu" at bounding box center [27, 271] width 12 height 12
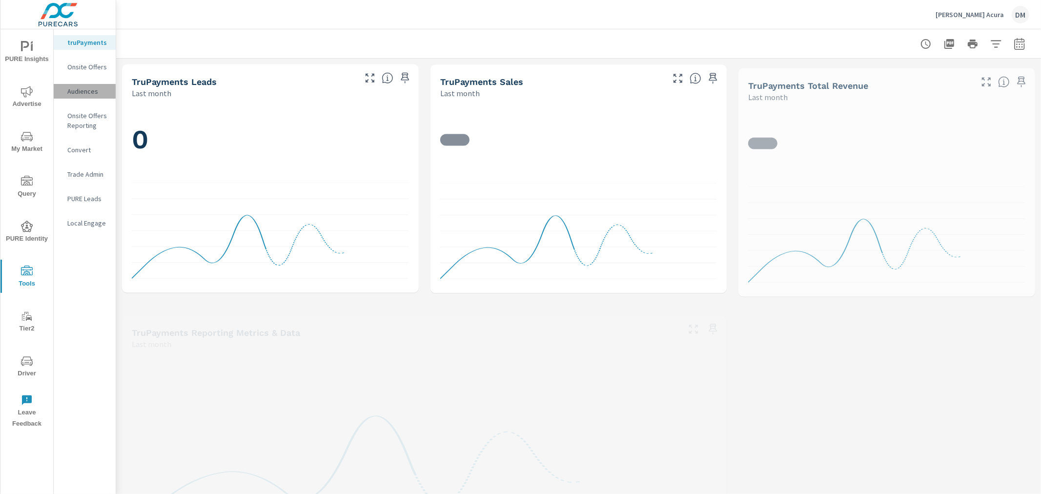
click at [79, 88] on p "Audiences" at bounding box center [87, 91] width 40 height 10
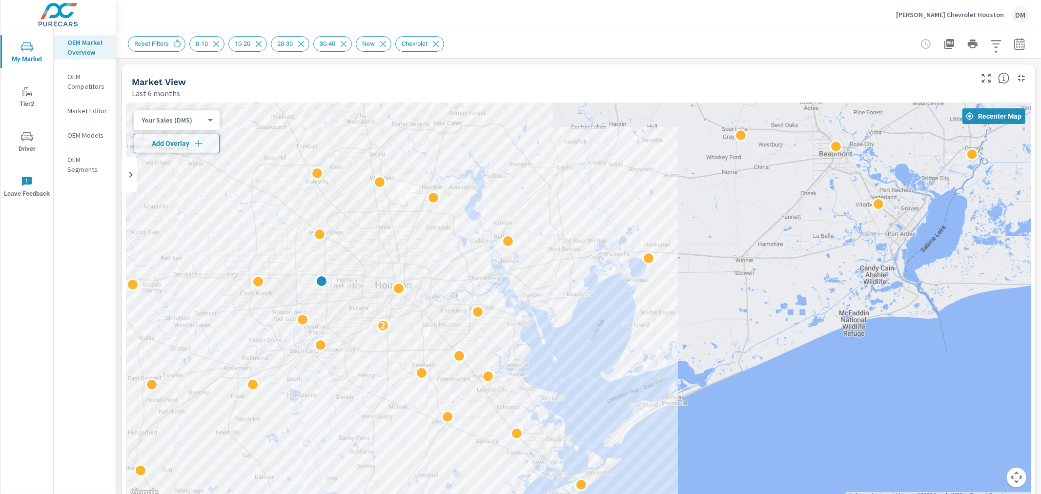
click at [202, 122] on body "My Market Tier2 Driver Leave Feedback OEM Market Overview OEM Competitors Marke…" at bounding box center [520, 247] width 1041 height 494
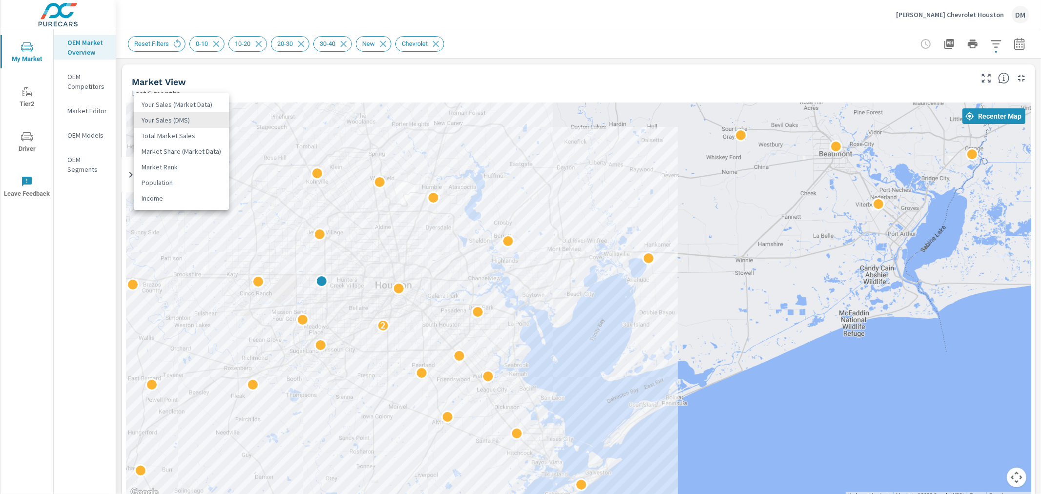
click at [195, 136] on li "Total Market Sales" at bounding box center [181, 136] width 95 height 16
click at [198, 142] on icon "button" at bounding box center [198, 143] width 7 height 7
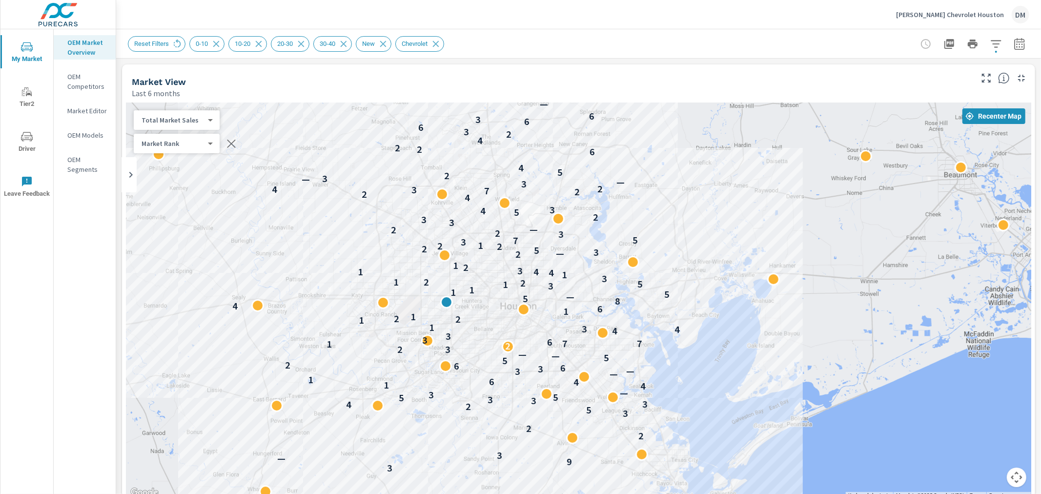
drag, startPoint x: 506, startPoint y: 333, endPoint x: 635, endPoint y: 354, distance: 130.5
click at [635, 354] on div "— — 3 9 — 3 2 2 3 5 2 4 3 3 3 5 5 3 — 4 1 4 6 1 — 3 — 3 6 6 2 5 5 — — 2 3 2 1 7…" at bounding box center [578, 300] width 905 height 396
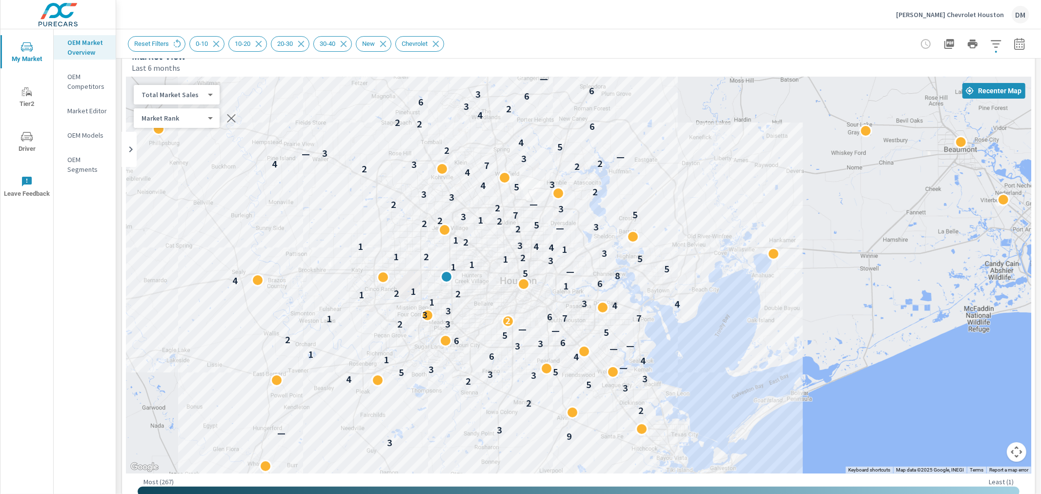
scroll to position [19, 0]
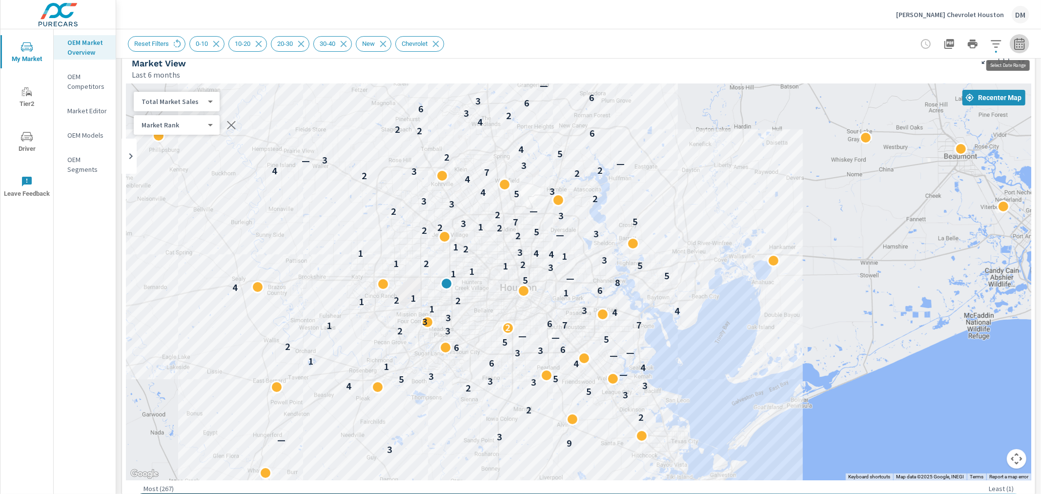
click at [1013, 45] on icon "button" at bounding box center [1019, 44] width 12 height 12
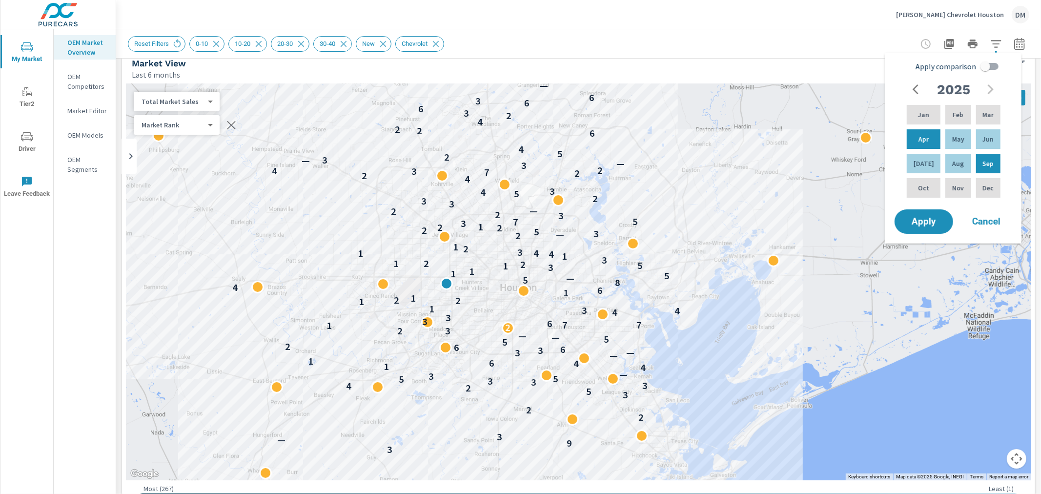
click at [997, 63] on input "Apply comparison" at bounding box center [985, 66] width 56 height 19
checkbox input "true"
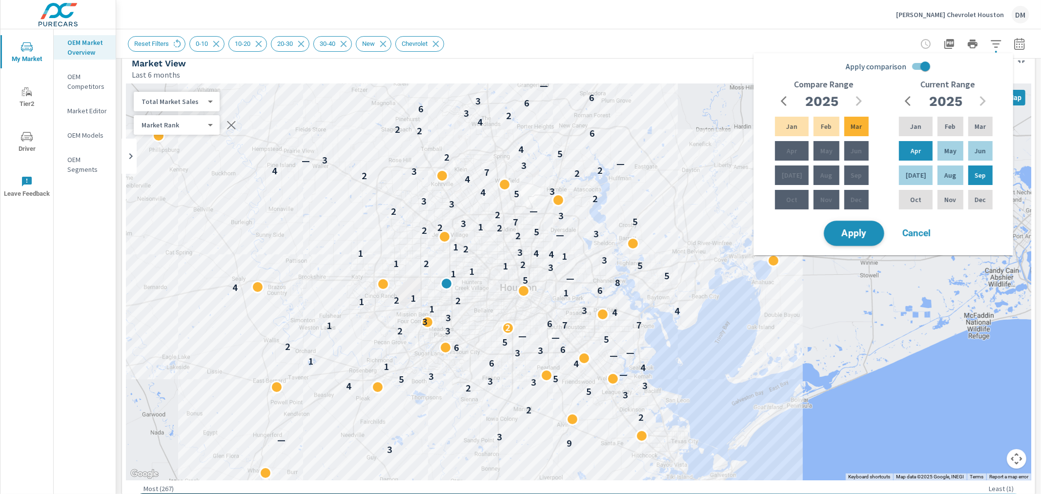
click at [844, 236] on span "Apply" at bounding box center [854, 233] width 40 height 9
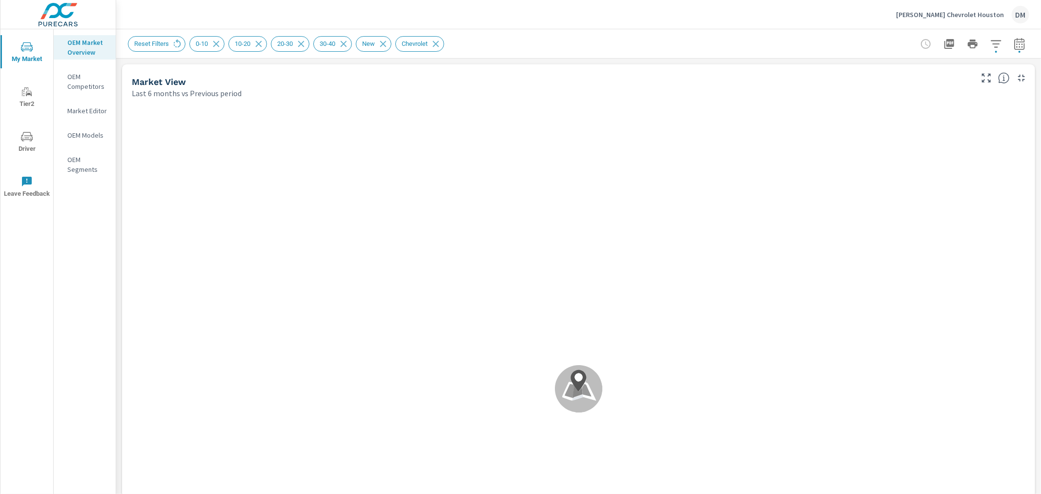
drag, startPoint x: 1037, startPoint y: 75, endPoint x: 1040, endPoint y: 129, distance: 53.7
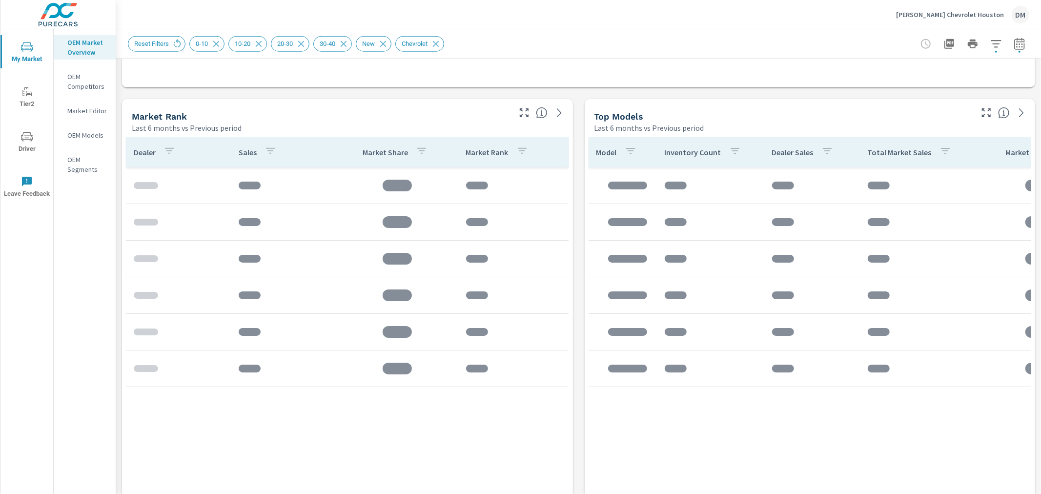
scroll to position [608, 0]
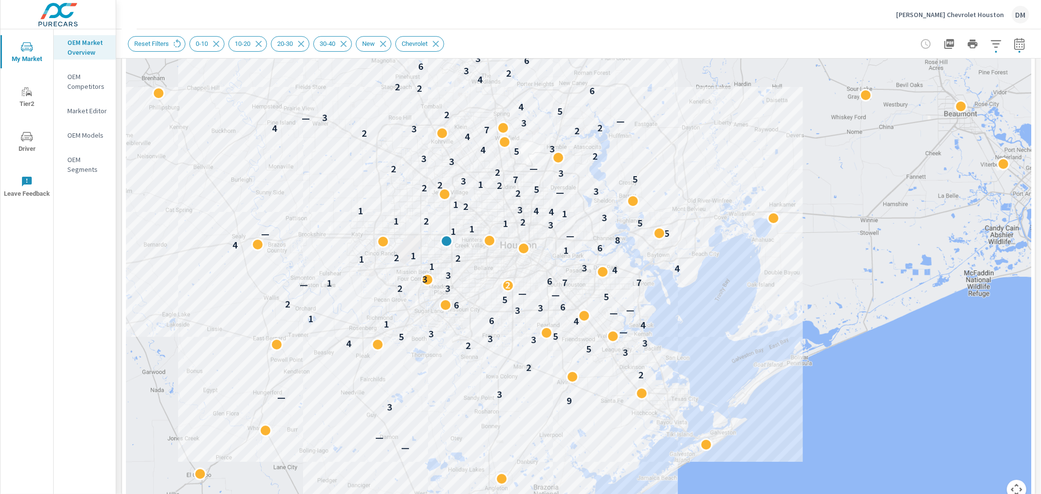
scroll to position [132, 0]
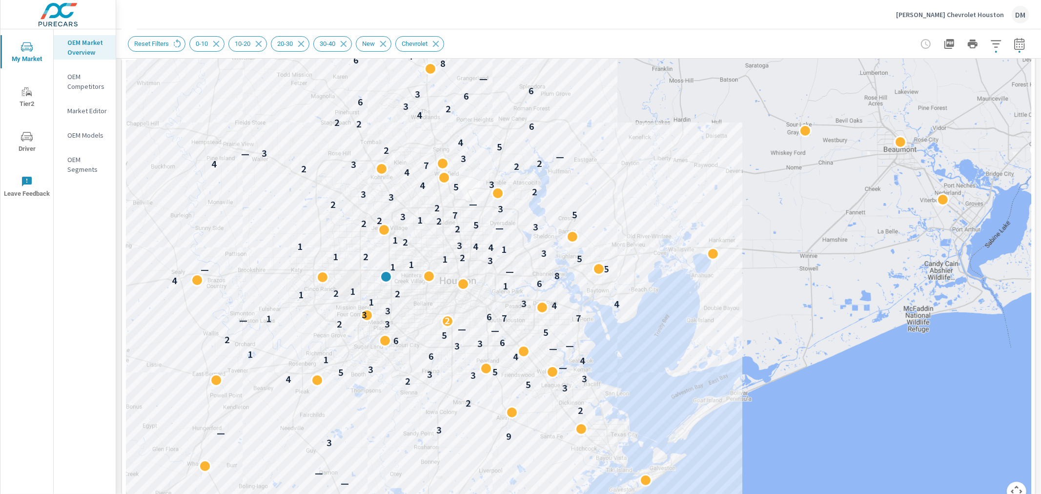
drag, startPoint x: 838, startPoint y: 208, endPoint x: 776, endPoint y: 242, distance: 70.7
click at [776, 242] on div "— — 3 9 — 3 2 2 3 5 2 4 3 3 3 5 5 3 — 4 1 4 6 1 — 3 — 3 6 6 2 5 5 — — 2 3 2 — 1…" at bounding box center [578, 241] width 905 height 542
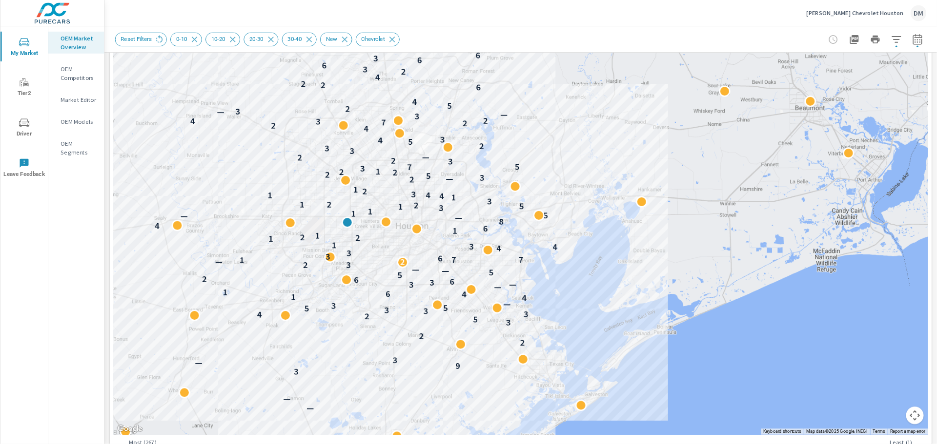
scroll to position [149, 0]
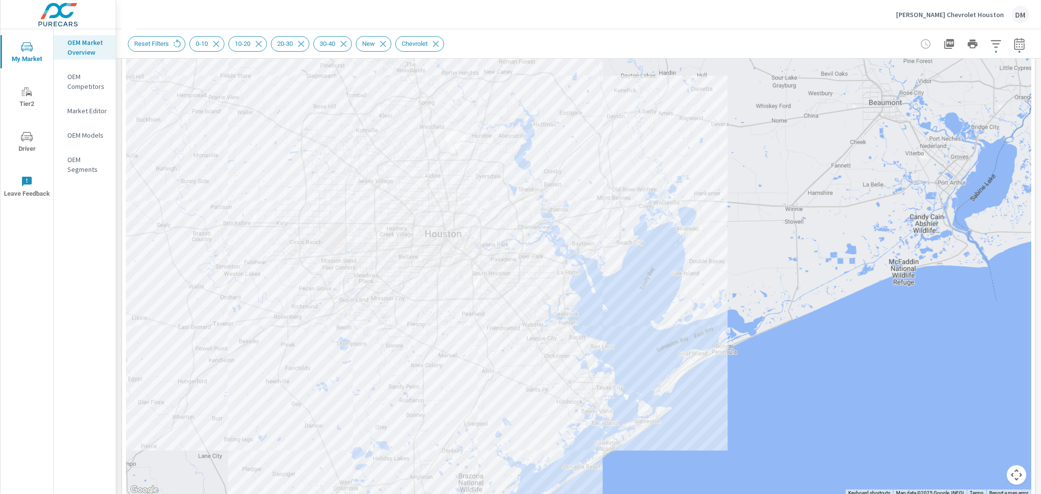
drag, startPoint x: 822, startPoint y: 310, endPoint x: 807, endPoint y: 293, distance: 22.5
click at [807, 293] on div "— — 3 9 — 3 2 2 3 5 2 4 3 3 3 5 5 3 — 4 1 4 6 1 — 3 — 3 6 6 2 5 5 — — 2 3 2 — 1…" at bounding box center [1032, 458] width 937 height 527
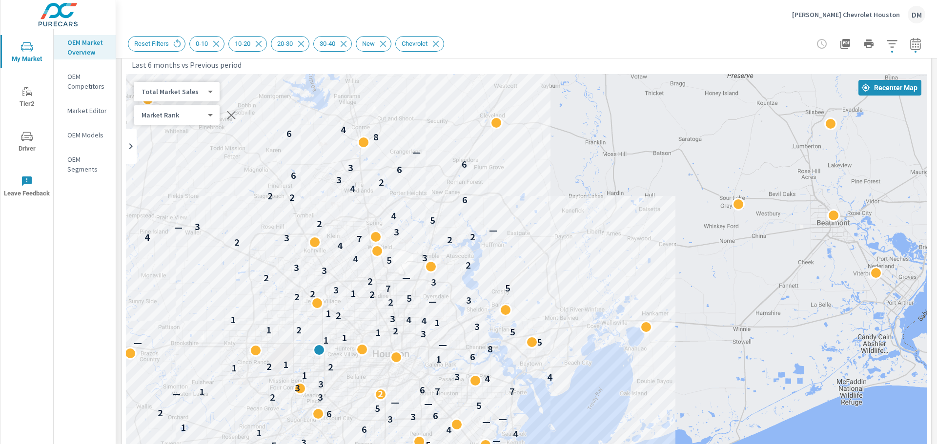
scroll to position [24, 0]
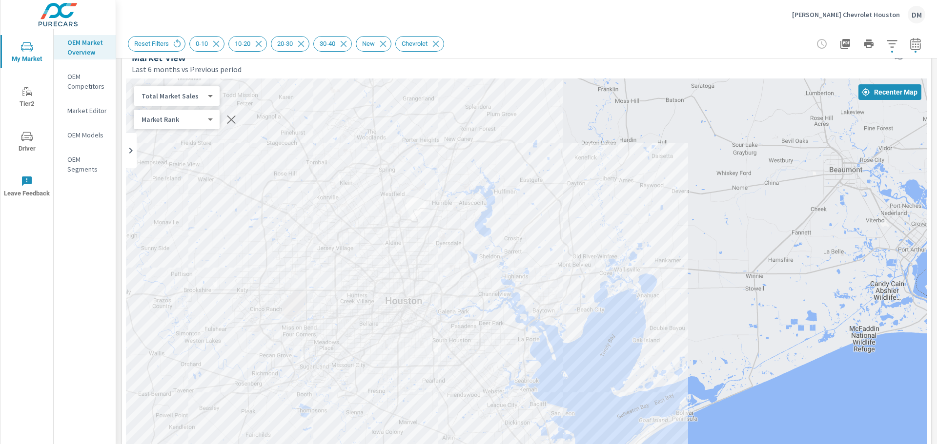
drag, startPoint x: 684, startPoint y: 257, endPoint x: 694, endPoint y: 209, distance: 48.7
click at [694, 209] on div "— — 3 9 — 3 2 2 3 5 2 4 3 3 3 5 5 3 — 4 1 4 6 1 — 3 — 3 6 6 2 5 5 — — 2 3 2 — 1…" at bounding box center [526, 350] width 801 height 542
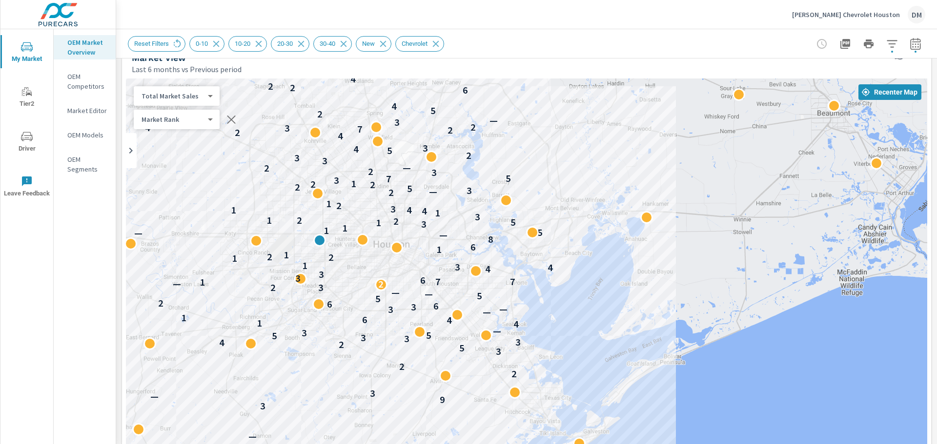
drag, startPoint x: 720, startPoint y: 264, endPoint x: 707, endPoint y: 211, distance: 55.1
click at [707, 211] on div "— — 3 9 — 3 2 2 3 5 2 4 3 3 3 5 5 3 — 4 1 4 6 1 — 3 — 3 6 6 2 5 5 — — 2 3 2 — 1…" at bounding box center [526, 350] width 801 height 542
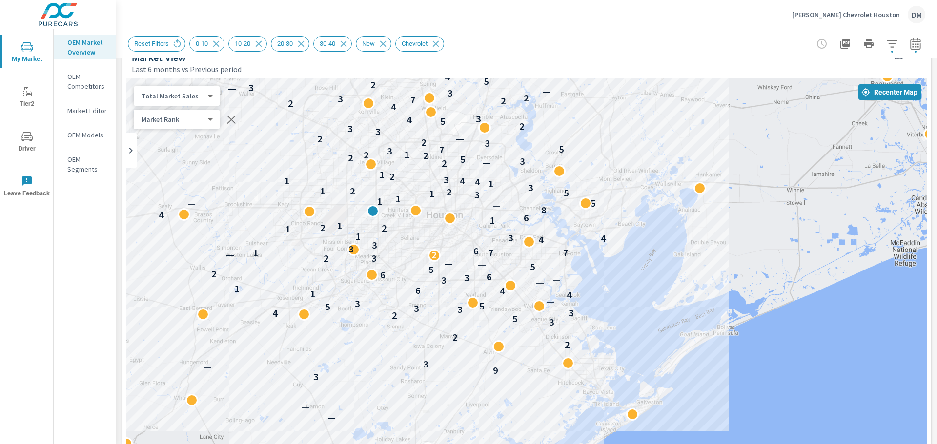
drag, startPoint x: 405, startPoint y: 209, endPoint x: 460, endPoint y: 180, distance: 61.6
click at [460, 180] on p "4" at bounding box center [462, 181] width 5 height 12
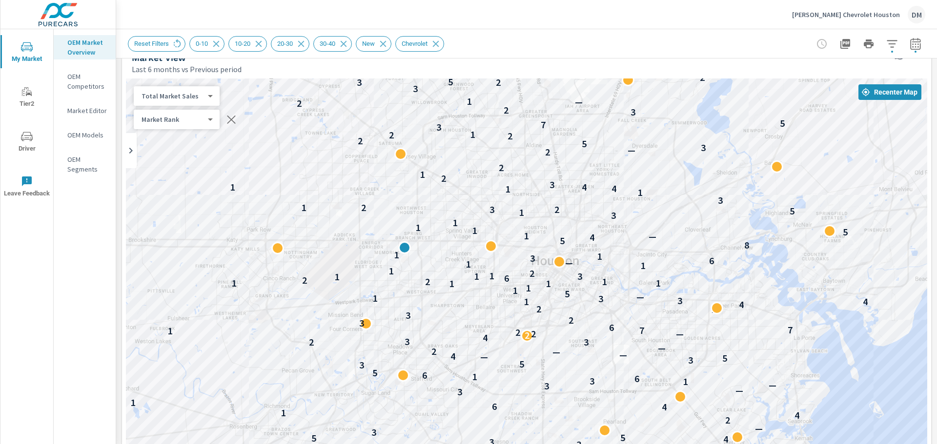
drag, startPoint x: 405, startPoint y: 216, endPoint x: 471, endPoint y: 260, distance: 79.4
click at [471, 260] on div "1" at bounding box center [468, 264] width 13 height 13
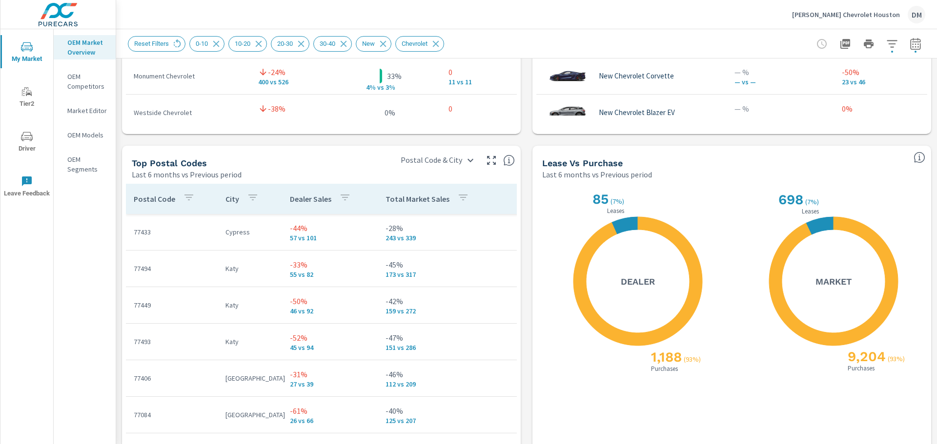
scroll to position [1092, 0]
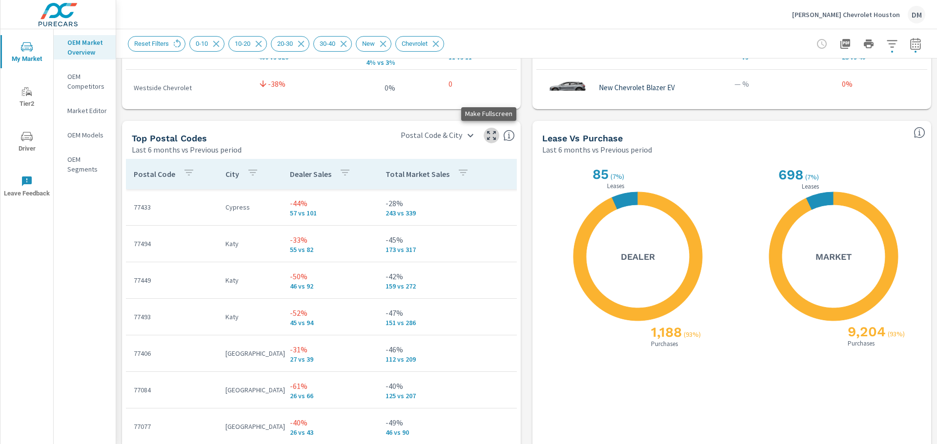
click at [488, 133] on icon "button" at bounding box center [491, 136] width 12 height 12
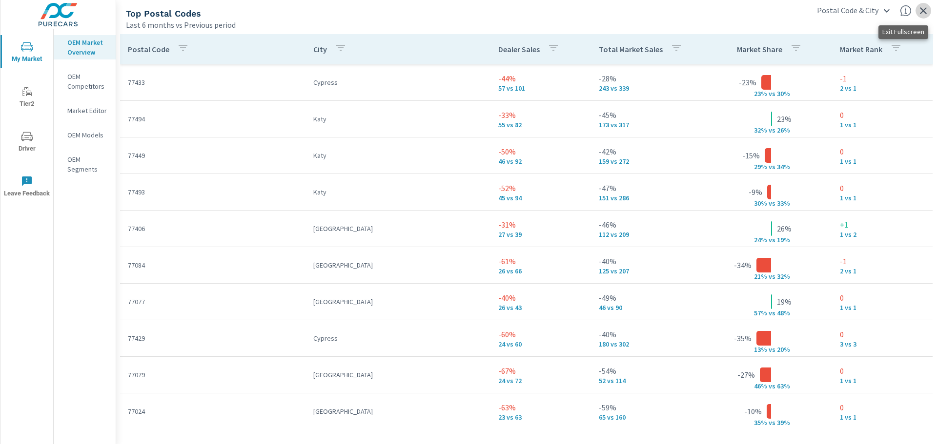
click at [922, 12] on icon "button" at bounding box center [923, 11] width 12 height 12
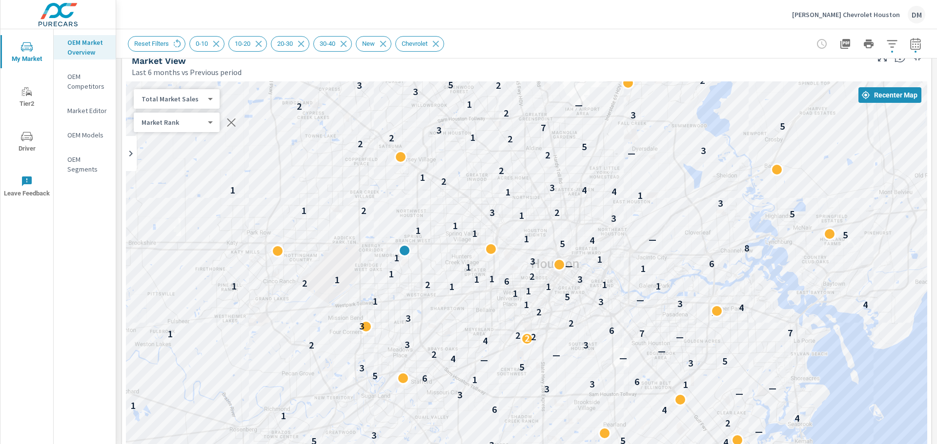
scroll to position [50, 0]
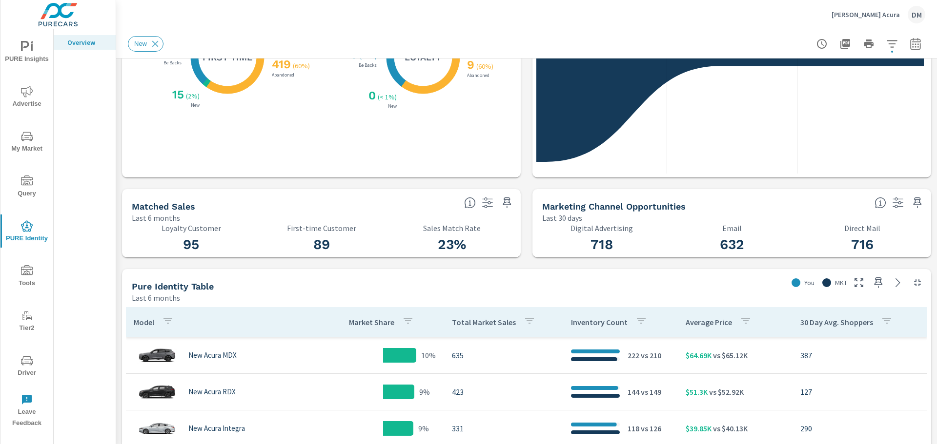
scroll to position [390, 0]
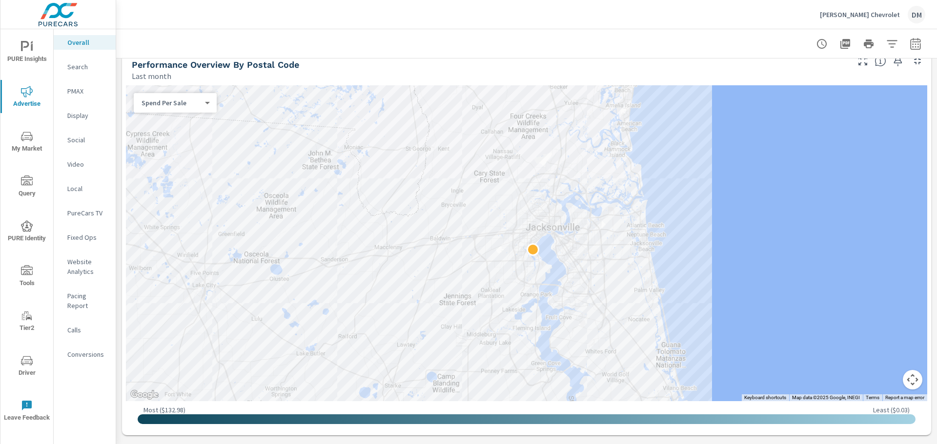
scroll to position [344, 0]
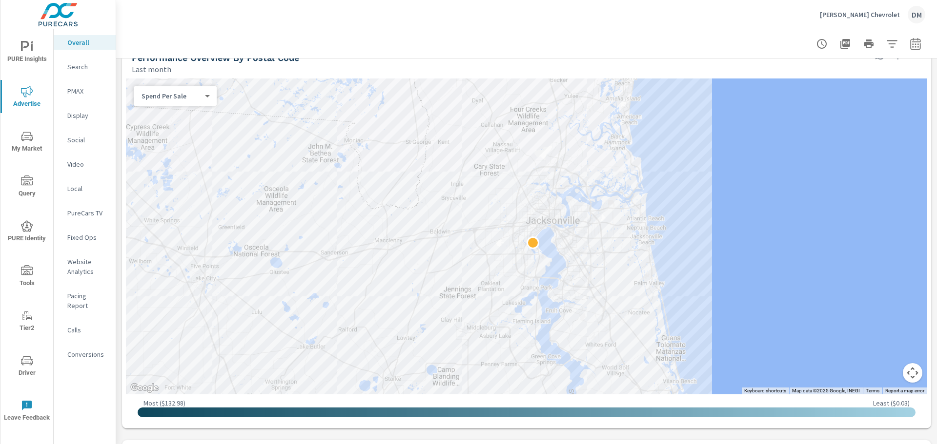
click at [188, 96] on body "PURE Insights Advertise My Market Query PURE Identity Tools Tier2 Driver Leave …" at bounding box center [468, 222] width 937 height 444
click at [163, 66] on li "Spend" at bounding box center [171, 65] width 75 height 16
click at [190, 101] on div "Spend 0 ​" at bounding box center [175, 96] width 83 height 20
click at [207, 100] on body "PURE Insights Advertise My Market Query PURE Identity Tools Tier2 Driver Leave …" at bounding box center [468, 222] width 937 height 444
click at [164, 171] on li "Income" at bounding box center [171, 174] width 75 height 16
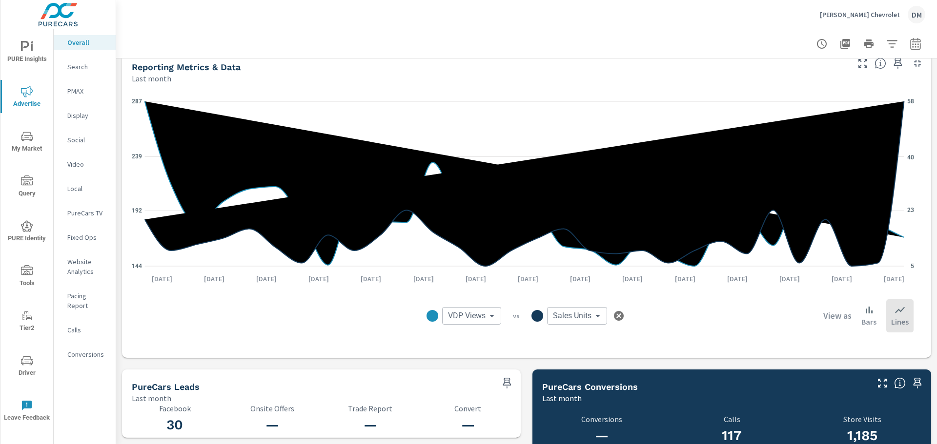
scroll to position [733, 0]
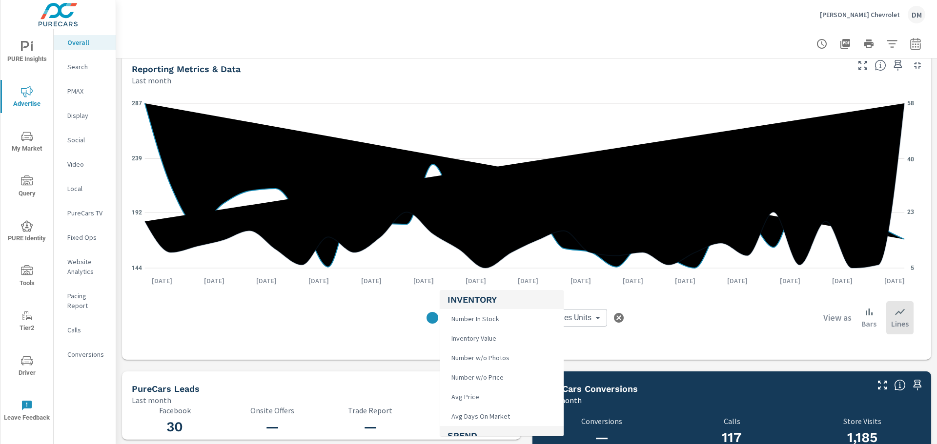
click at [473, 317] on body "PURE Insights Advertise My Market Query PURE Identity Tools Tier2 Driver Leave …" at bounding box center [468, 222] width 937 height 444
click at [476, 376] on li "Calls" at bounding box center [502, 377] width 124 height 20
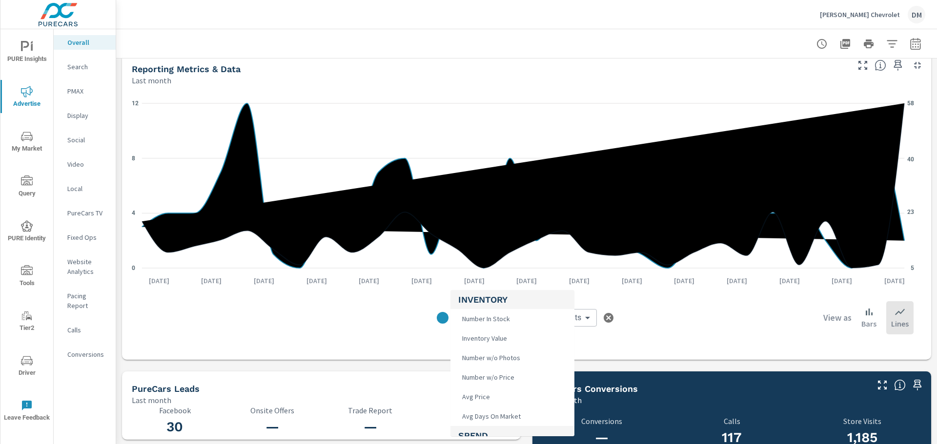
click at [478, 314] on body "PURE Insights Advertise My Market Query PURE Identity Tools Tier2 Driver Leave …" at bounding box center [468, 222] width 937 height 444
click at [489, 337] on li "Clicks" at bounding box center [512, 337] width 124 height 20
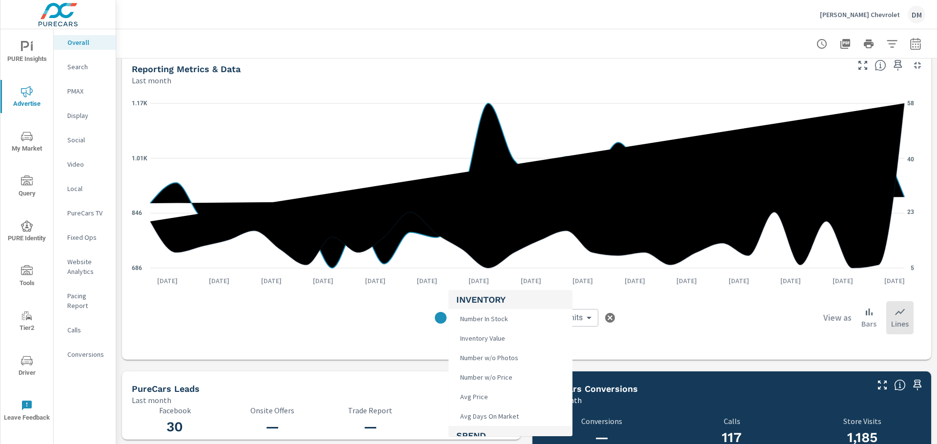
click at [479, 318] on body "PURE Insights Advertise My Market Query PURE Identity Tools Tier2 Driver Leave …" at bounding box center [468, 222] width 937 height 444
click at [475, 377] on span "Calls" at bounding box center [466, 377] width 20 height 14
type input "Calls"
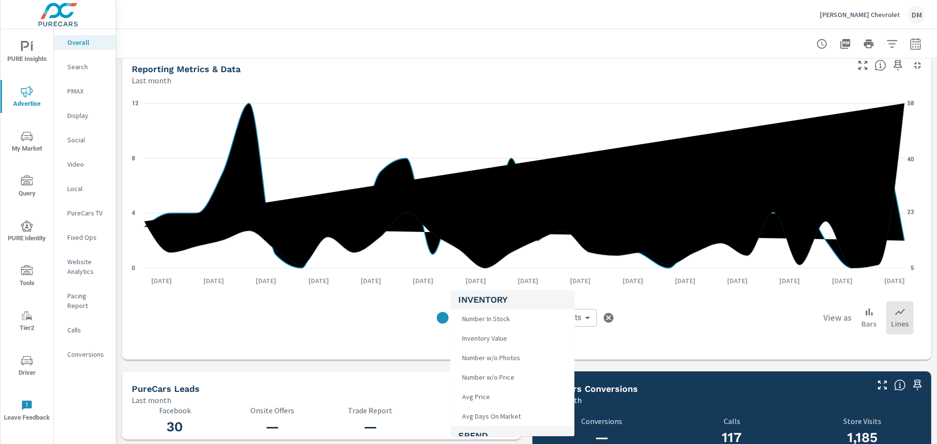
click at [475, 319] on body "PURE Insights Advertise My Market Query PURE Identity Tools Tier2 Driver Leave …" at bounding box center [468, 222] width 937 height 444
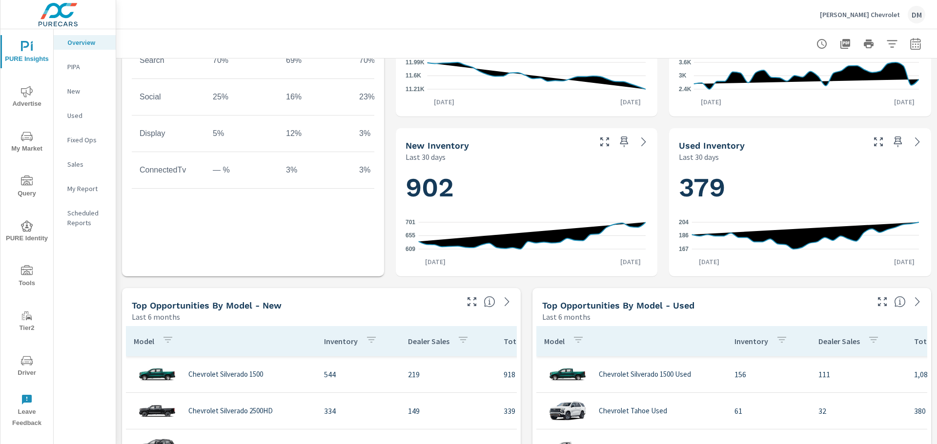
scroll to position [293, 0]
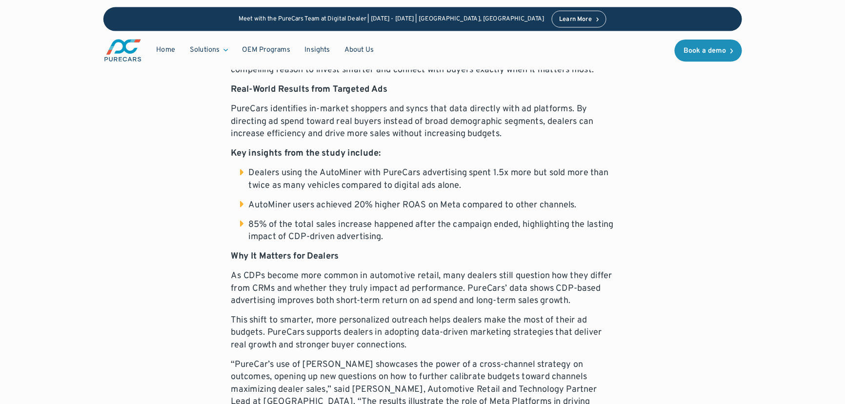
scroll to position [759, 0]
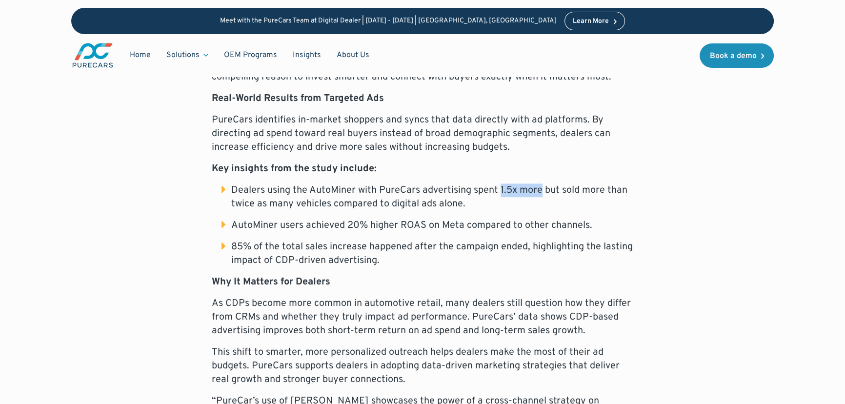
drag, startPoint x: 499, startPoint y: 173, endPoint x: 540, endPoint y: 177, distance: 41.6
click at [540, 183] on li "Dealers using the AutoMiner with PureCars advertising spent 1.5x more but sold …" at bounding box center [427, 196] width 412 height 27
